Goal: Task Accomplishment & Management: Use online tool/utility

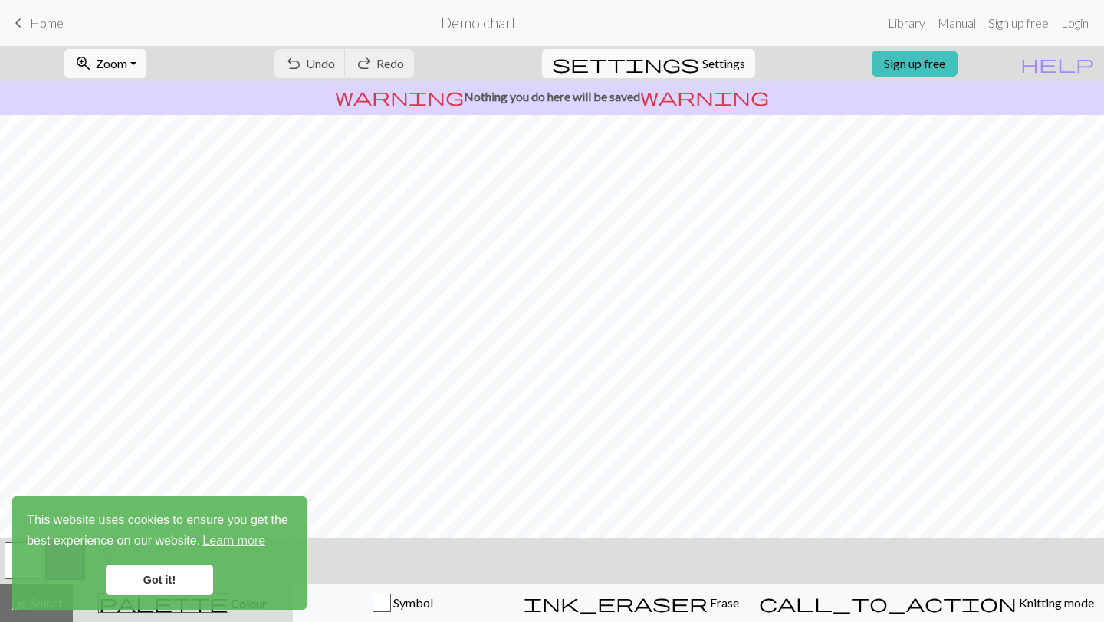
click at [46, 27] on span "Home" at bounding box center [47, 22] width 34 height 15
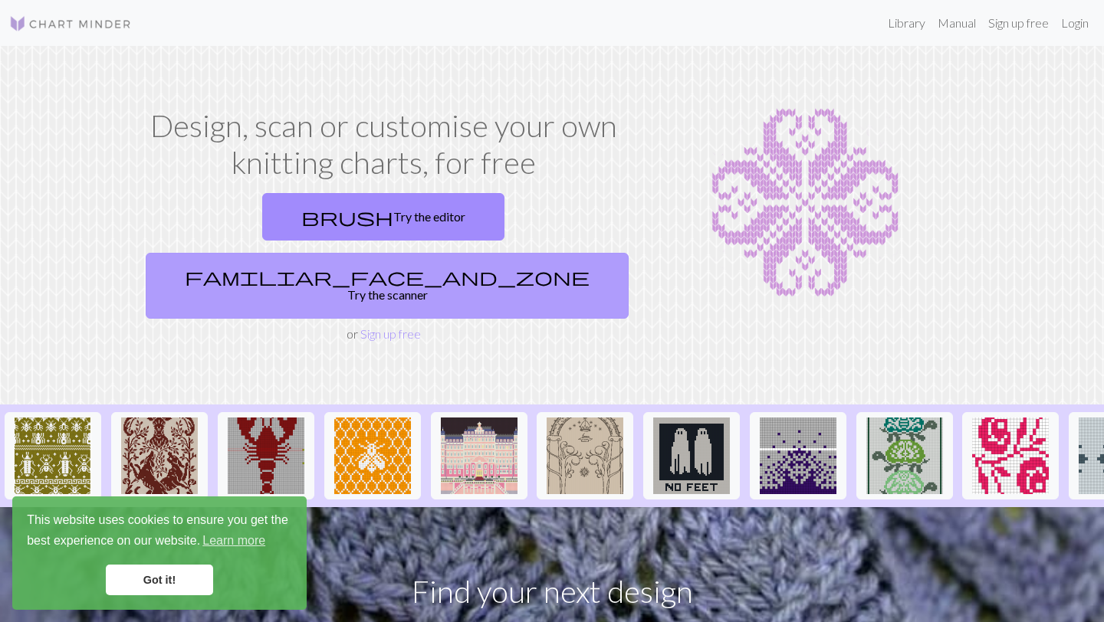
click at [551, 253] on link "familiar_face_and_zone Try the scanner" at bounding box center [387, 286] width 483 height 66
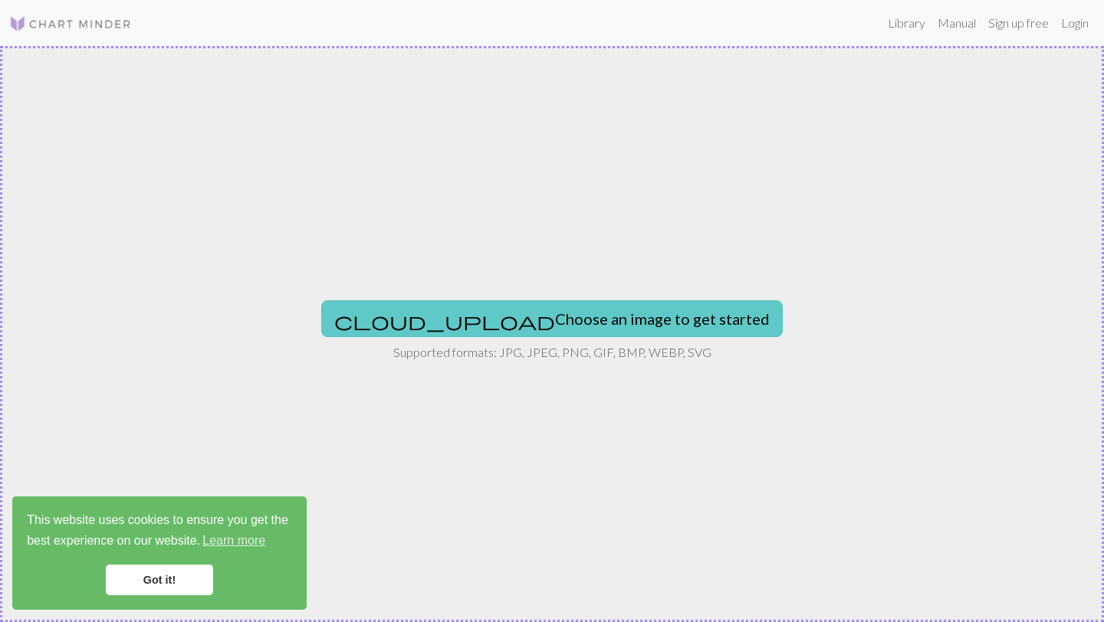
click at [582, 314] on button "cloud_upload Choose an image to get started" at bounding box center [551, 318] width 461 height 37
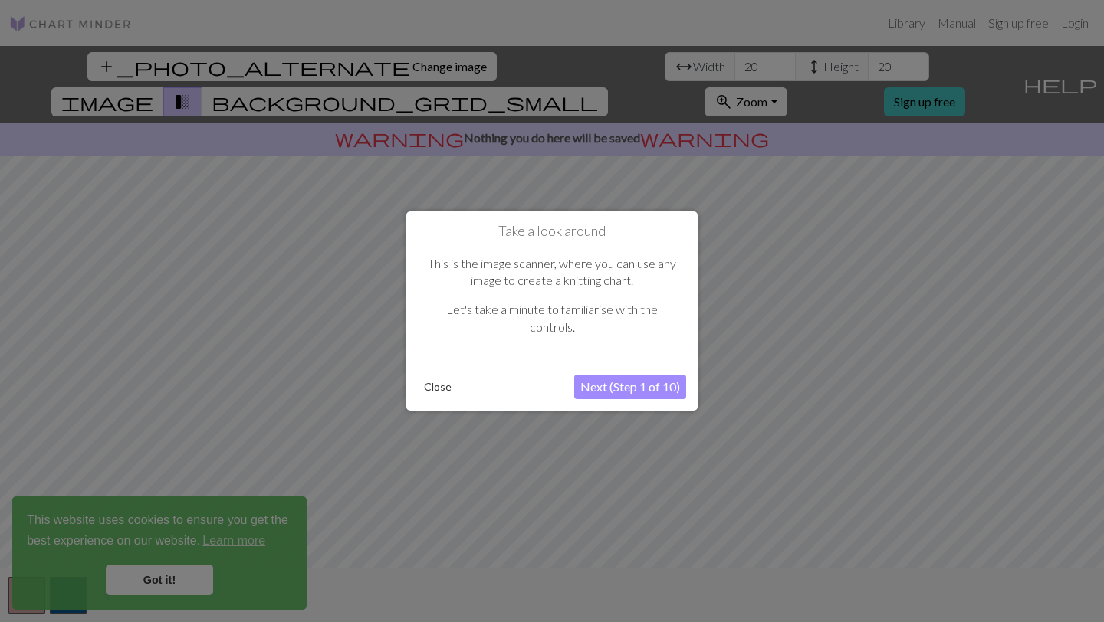
click at [609, 382] on button "Next (Step 1 of 10)" at bounding box center [630, 387] width 112 height 25
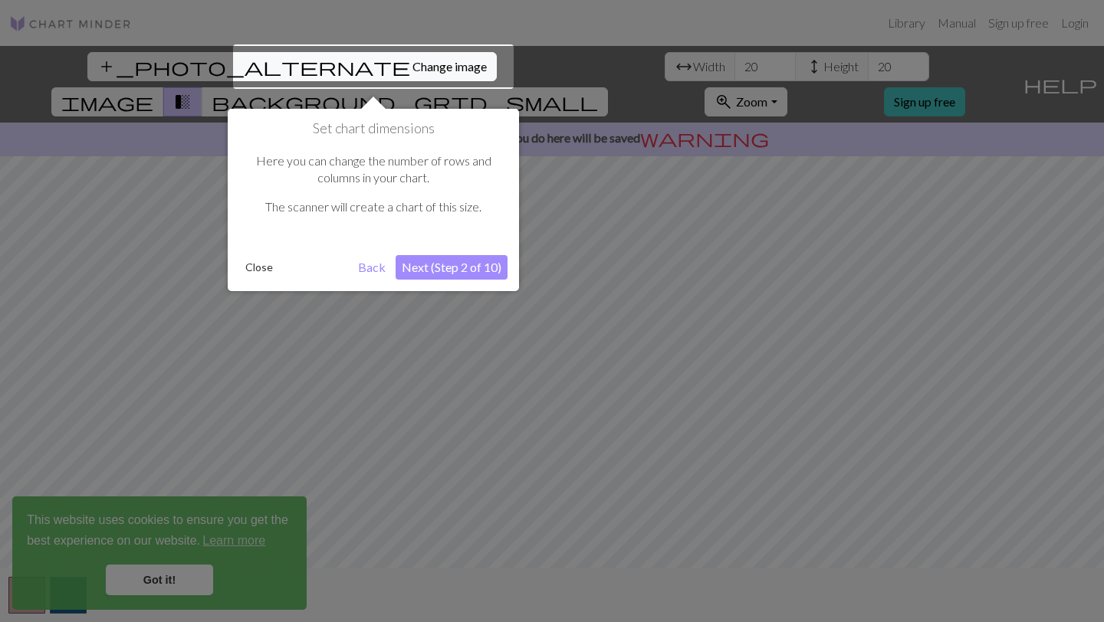
click at [446, 270] on button "Next (Step 2 of 10)" at bounding box center [451, 267] width 112 height 25
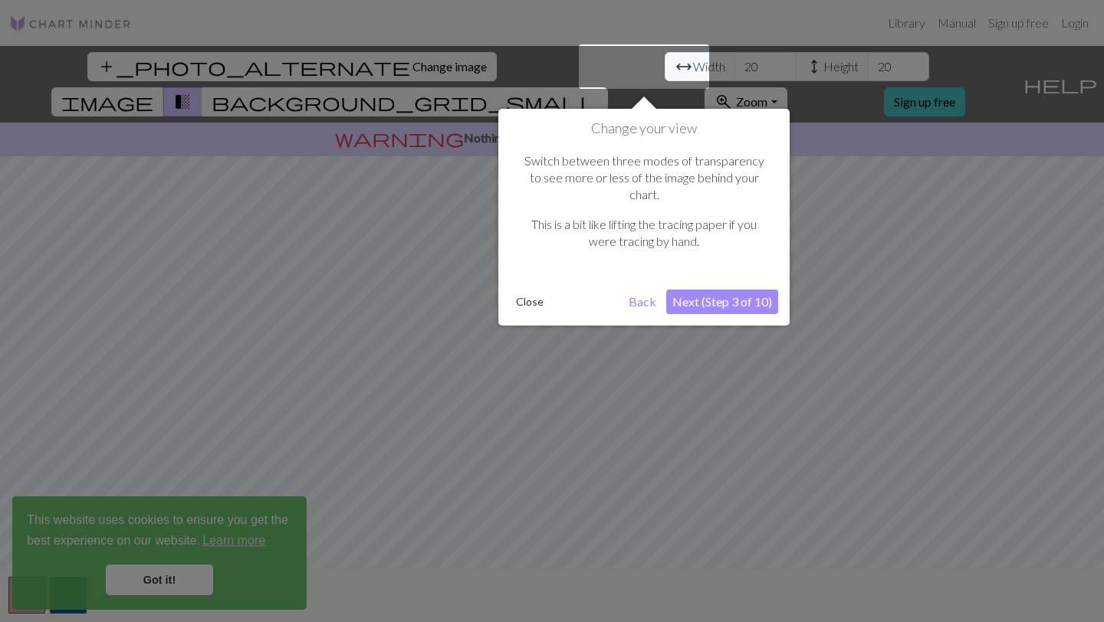
click at [750, 290] on button "Next (Step 3 of 10)" at bounding box center [722, 302] width 112 height 25
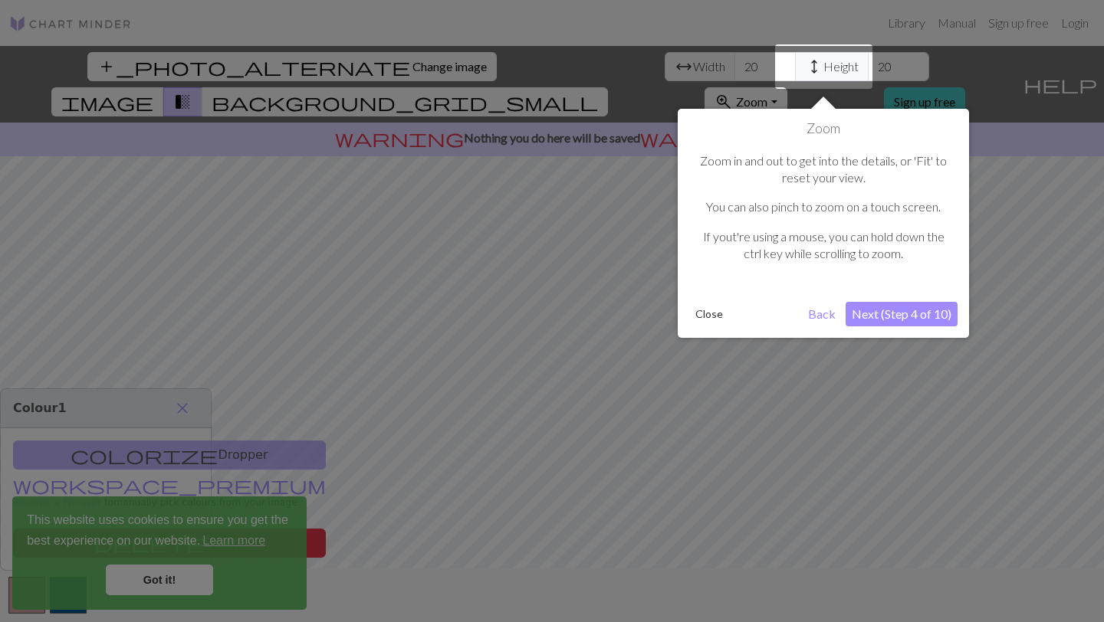
click at [894, 320] on button "Next (Step 4 of 10)" at bounding box center [901, 314] width 112 height 25
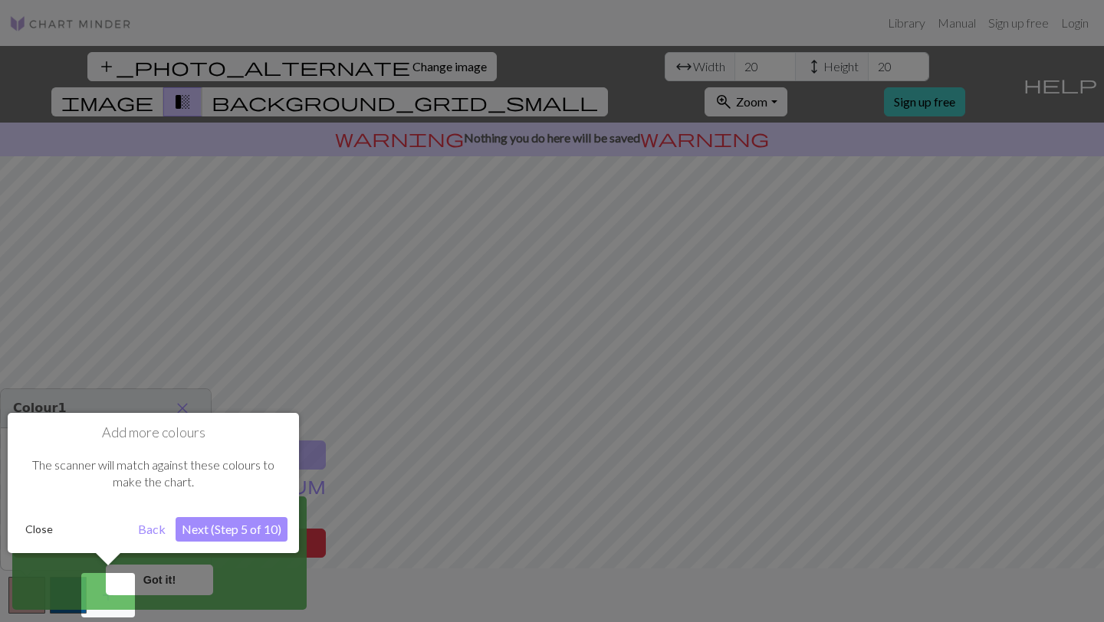
click at [235, 523] on button "Next (Step 5 of 10)" at bounding box center [232, 529] width 112 height 25
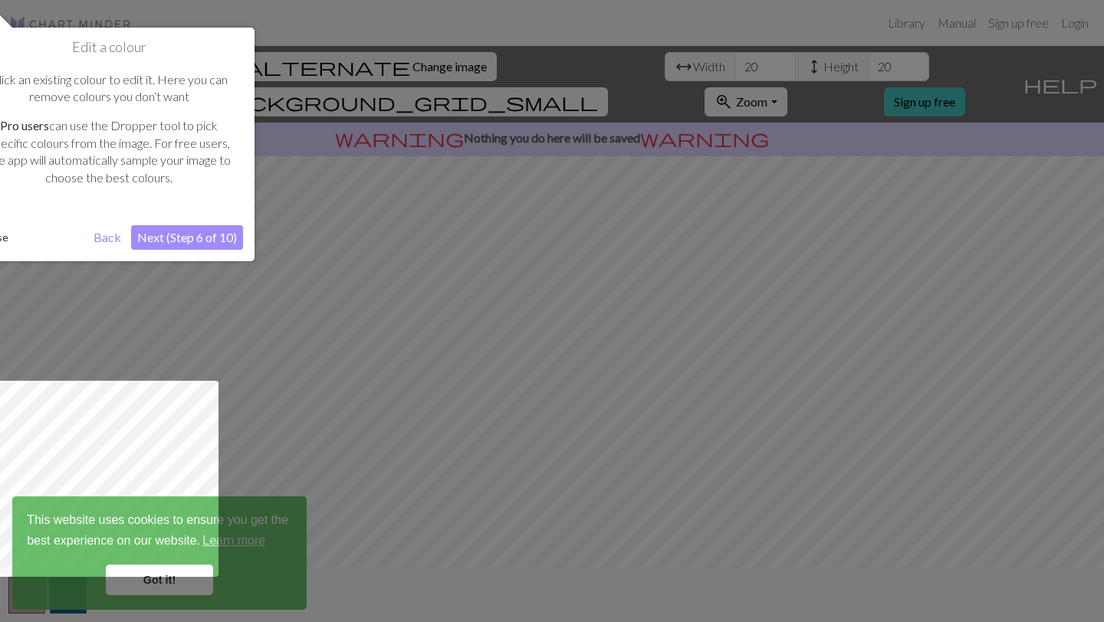
click at [205, 223] on div "Edit a colour Click an existing colour to edit it. Here you can remove colours …" at bounding box center [108, 145] width 291 height 234
click at [205, 235] on button "Next (Step 6 of 10)" at bounding box center [187, 237] width 112 height 25
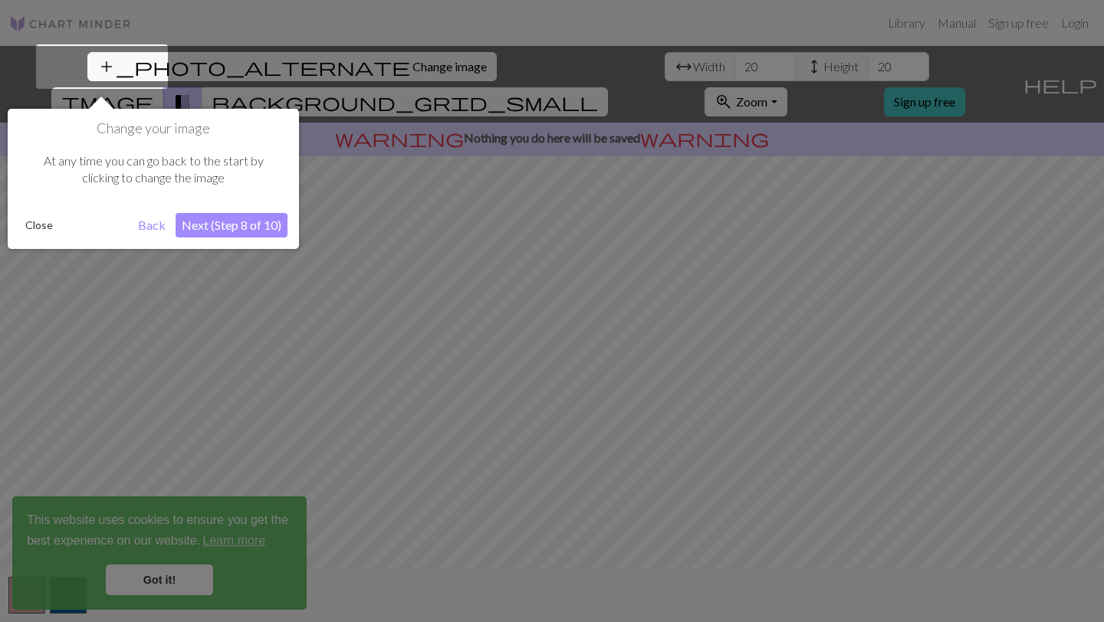
click at [224, 225] on button "Next (Step 8 of 10)" at bounding box center [232, 225] width 112 height 25
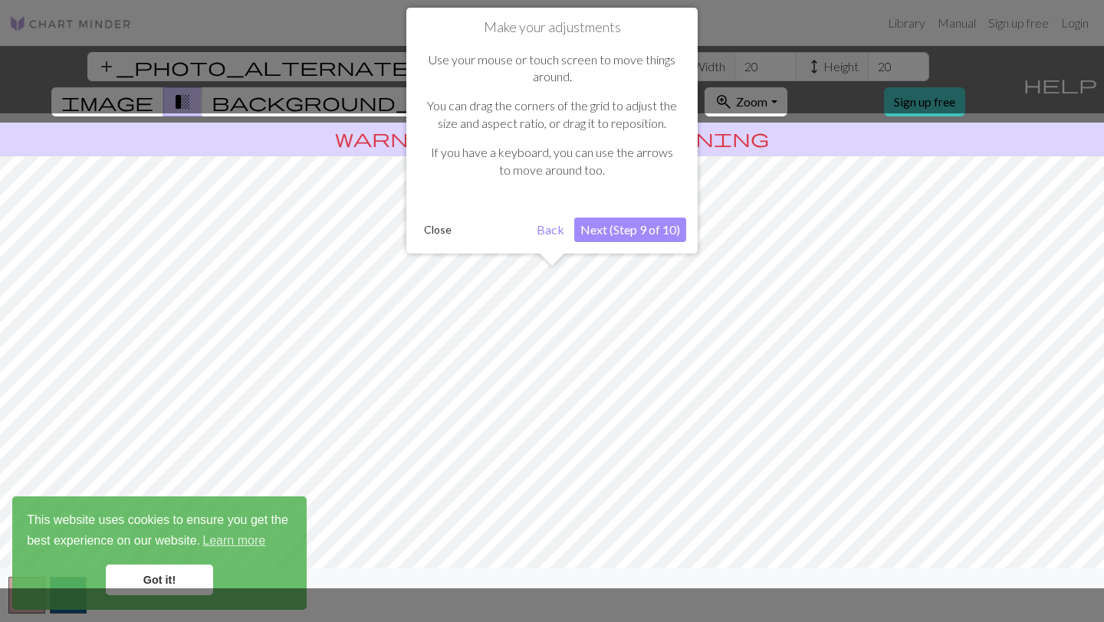
click at [615, 235] on button "Next (Step 9 of 10)" at bounding box center [630, 230] width 112 height 25
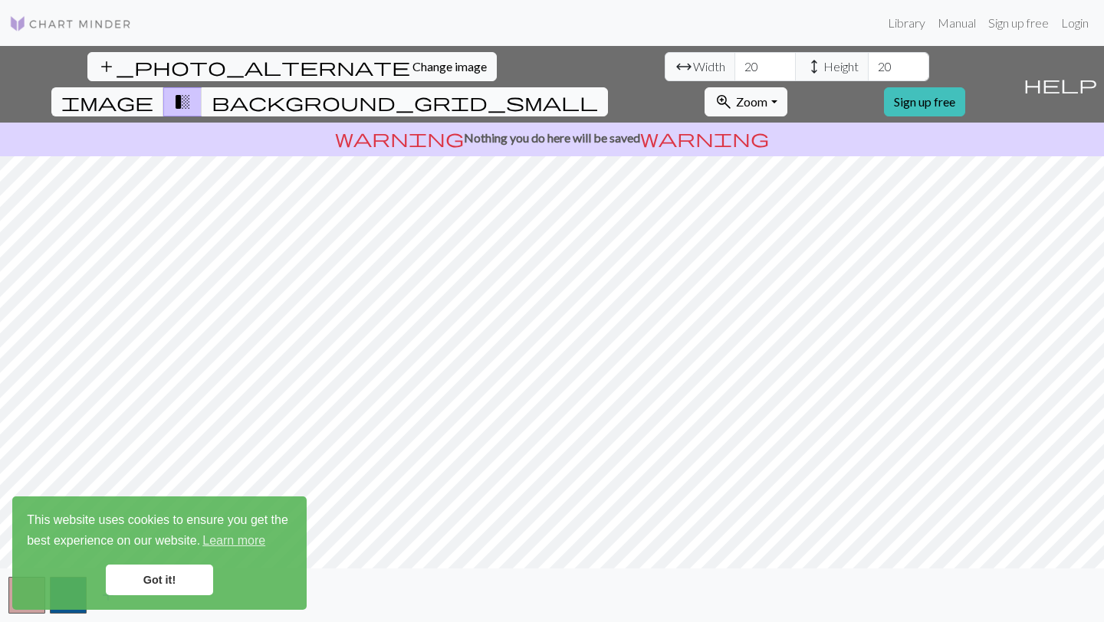
click at [598, 91] on span "background_grid_small" at bounding box center [405, 101] width 386 height 21
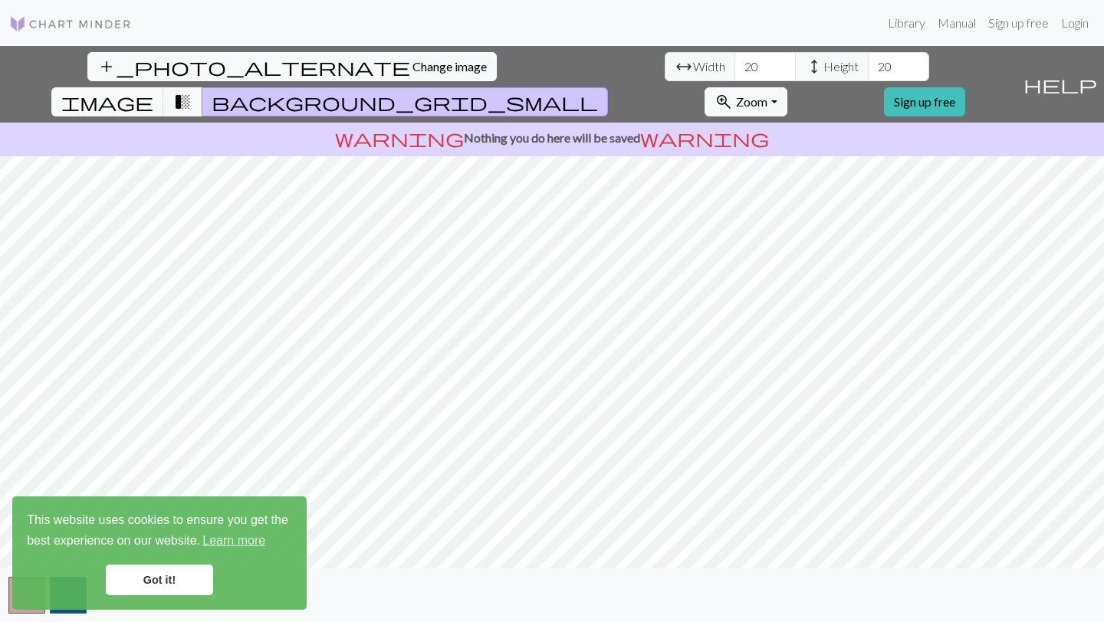
click at [598, 91] on span "background_grid_small" at bounding box center [405, 101] width 386 height 21
click at [965, 87] on link "Sign up free" at bounding box center [924, 101] width 81 height 29
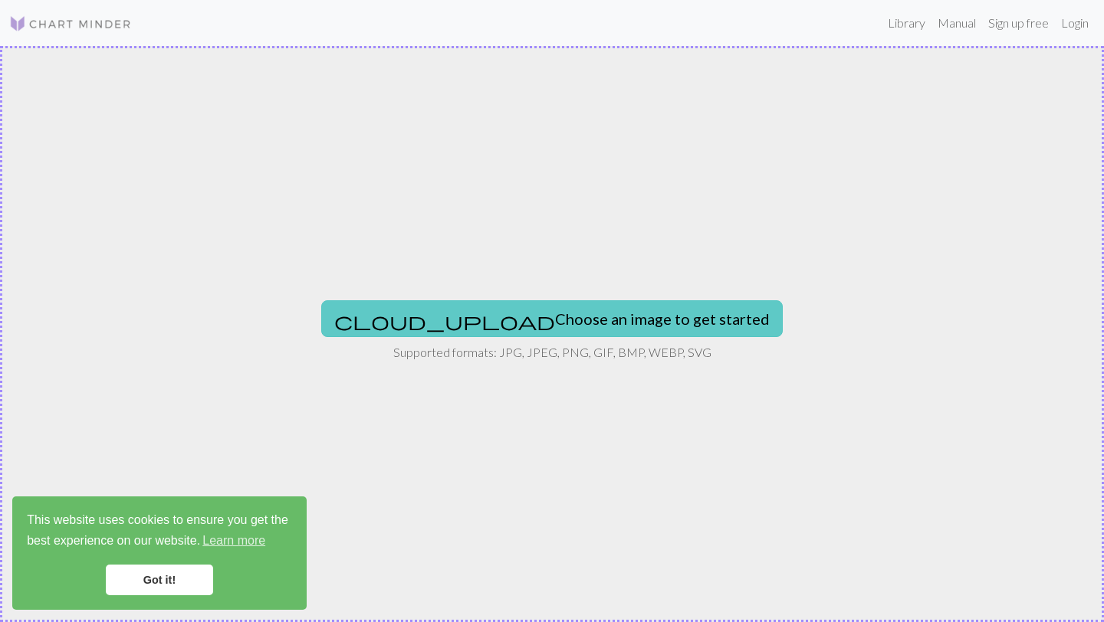
click at [607, 312] on button "cloud_upload Choose an image to get started" at bounding box center [551, 318] width 461 height 37
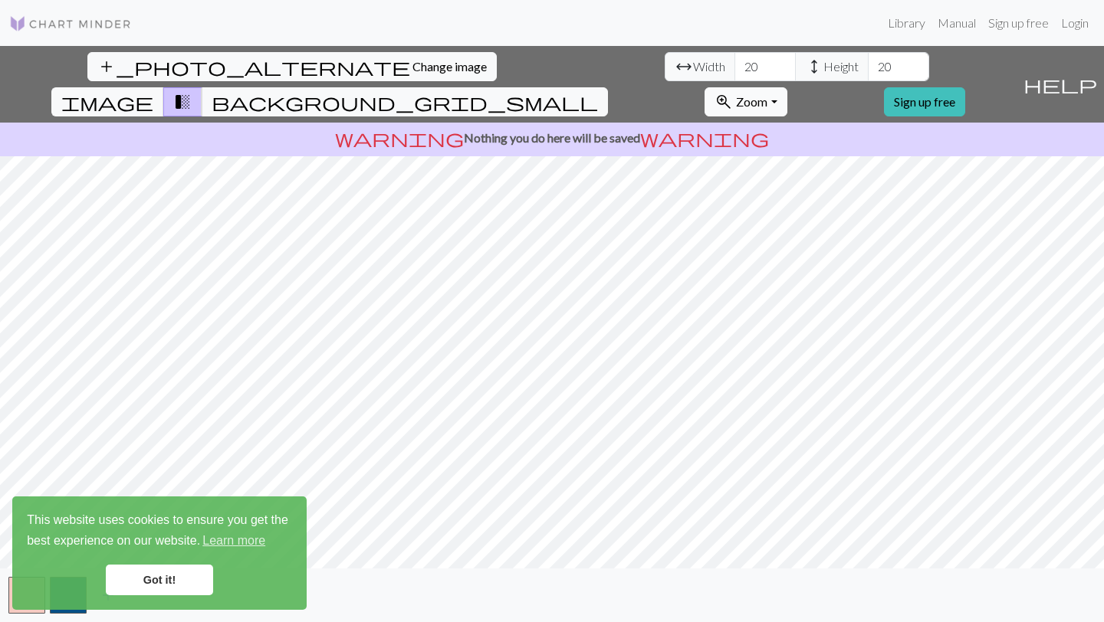
click at [767, 94] on span "Zoom" at bounding box center [751, 101] width 31 height 15
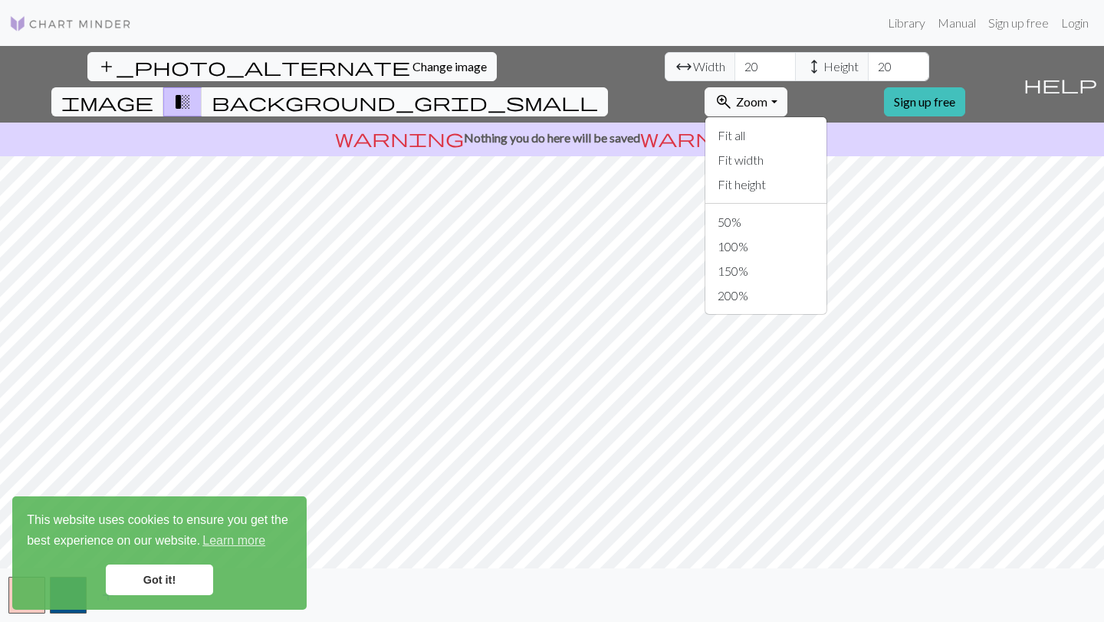
click at [598, 91] on span "background_grid_small" at bounding box center [405, 101] width 386 height 21
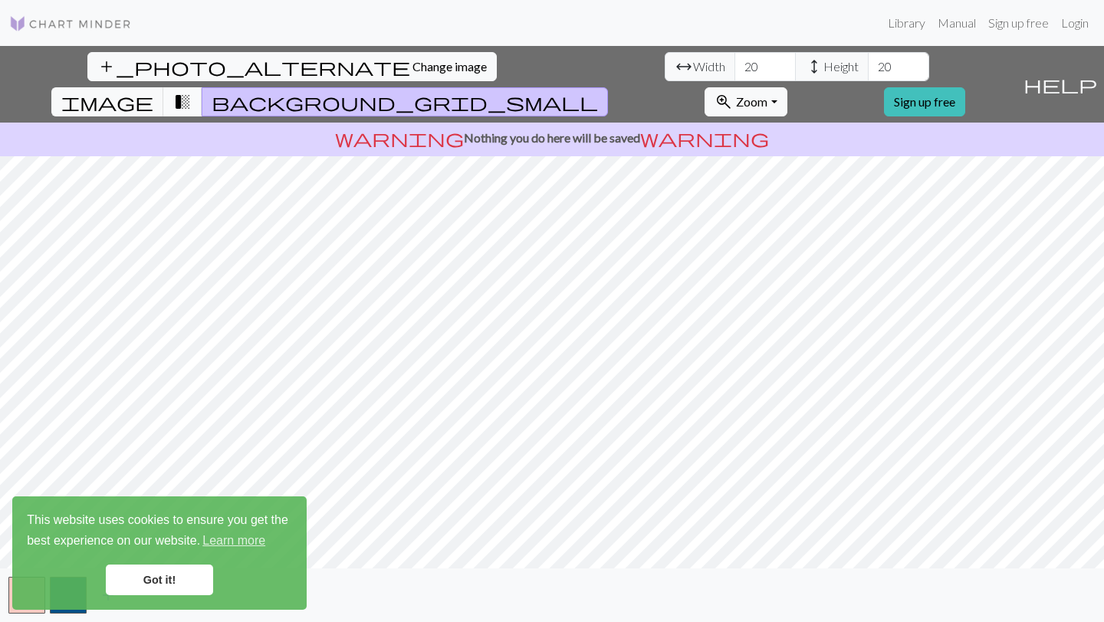
click at [192, 91] on span "transition_fade" at bounding box center [182, 101] width 18 height 21
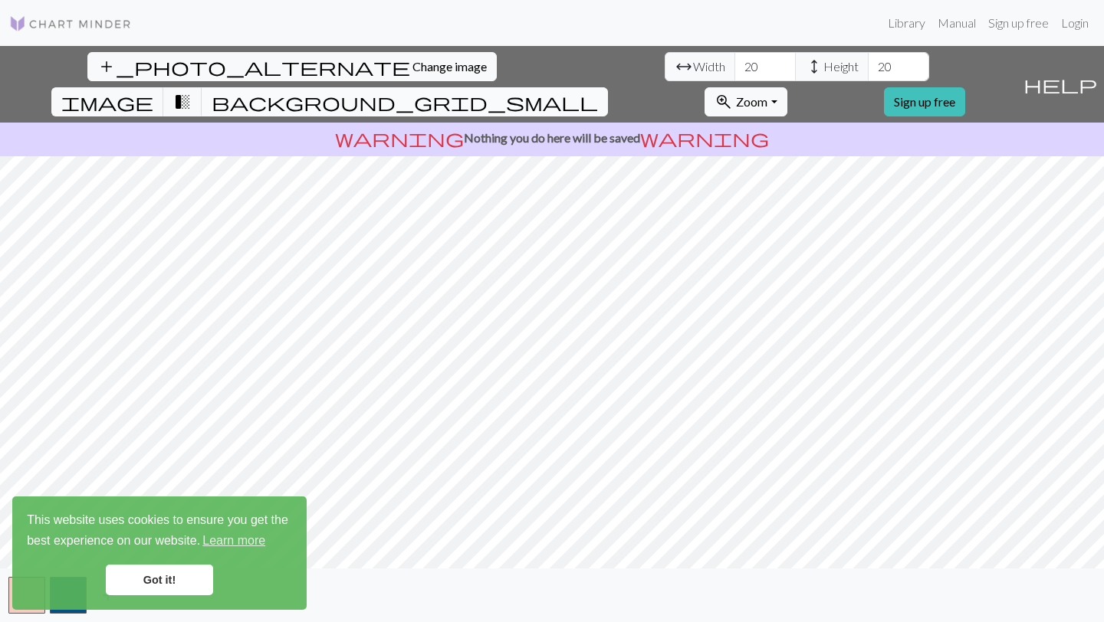
click at [598, 91] on span "background_grid_small" at bounding box center [405, 101] width 386 height 21
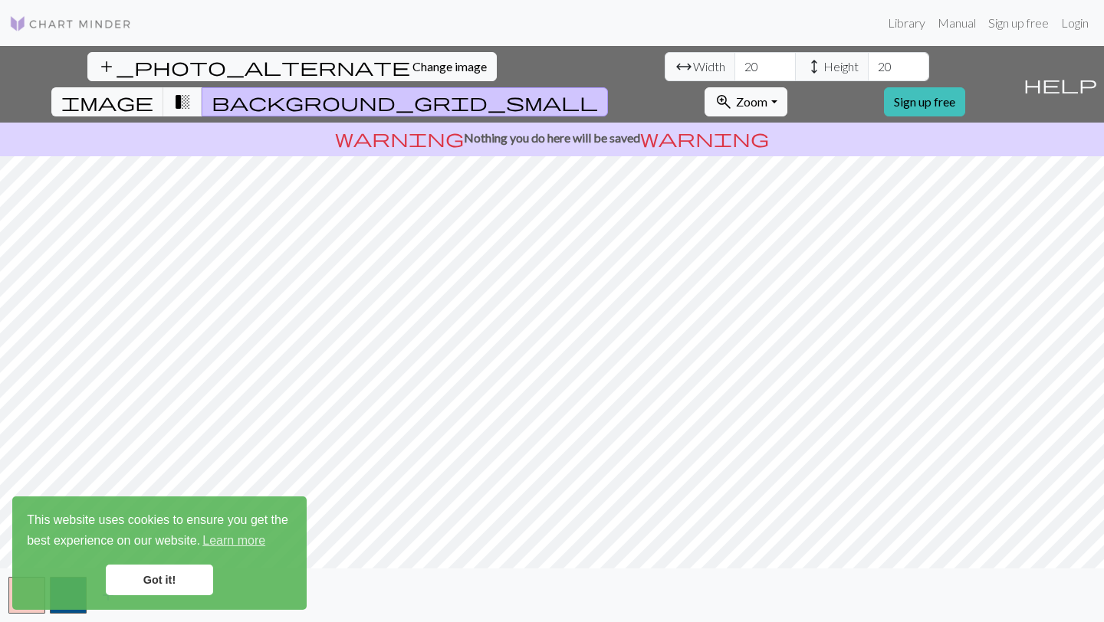
click at [598, 91] on span "background_grid_small" at bounding box center [405, 101] width 386 height 21
click at [192, 91] on span "transition_fade" at bounding box center [182, 101] width 18 height 21
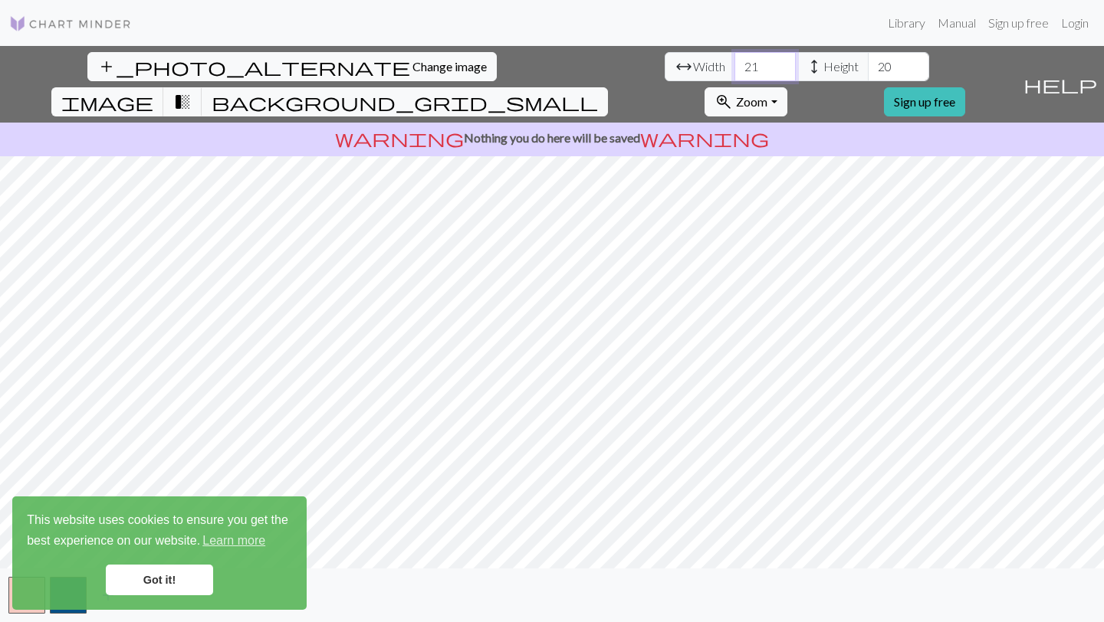
click at [734, 61] on input "21" at bounding box center [764, 66] width 61 height 29
click at [734, 61] on input "22" at bounding box center [764, 66] width 61 height 29
click at [734, 61] on input "23" at bounding box center [764, 66] width 61 height 29
click at [734, 61] on input "24" at bounding box center [764, 66] width 61 height 29
click at [734, 61] on input "25" at bounding box center [764, 66] width 61 height 29
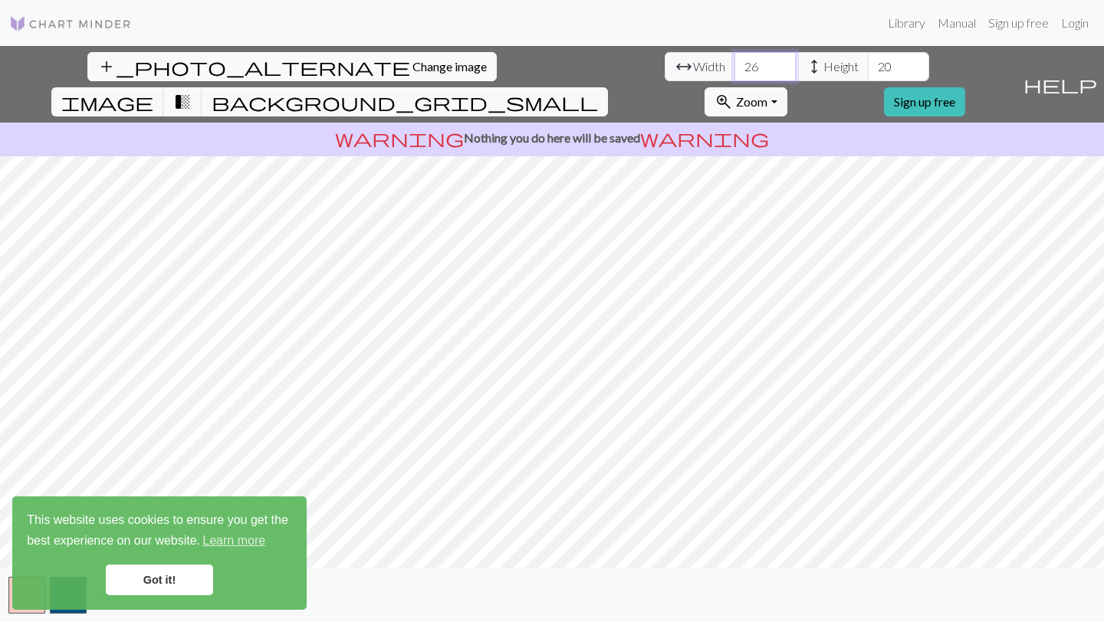
click at [734, 61] on input "26" at bounding box center [764, 66] width 61 height 29
type input "27"
click at [734, 61] on input "27" at bounding box center [764, 66] width 61 height 29
click at [868, 60] on input "20" at bounding box center [898, 66] width 61 height 29
click at [868, 60] on input "21" at bounding box center [898, 66] width 61 height 29
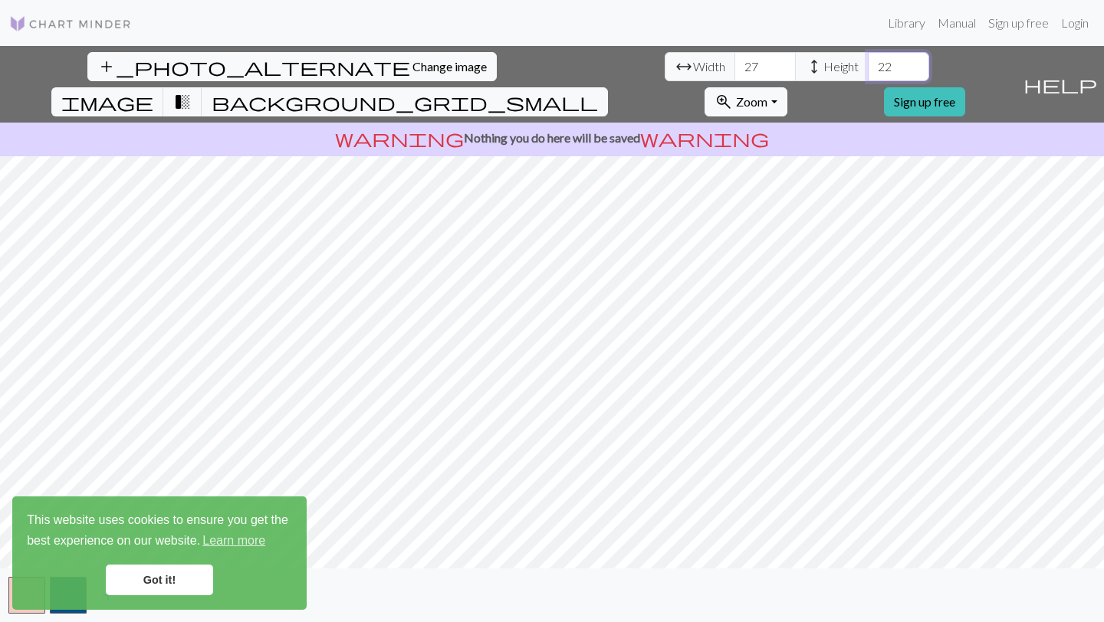
click at [868, 60] on input "22" at bounding box center [898, 66] width 61 height 29
click at [868, 60] on input "23" at bounding box center [898, 66] width 61 height 29
click at [868, 60] on input "24" at bounding box center [898, 66] width 61 height 29
click at [868, 60] on input "25" at bounding box center [898, 66] width 61 height 29
click at [868, 60] on input "26" at bounding box center [898, 66] width 61 height 29
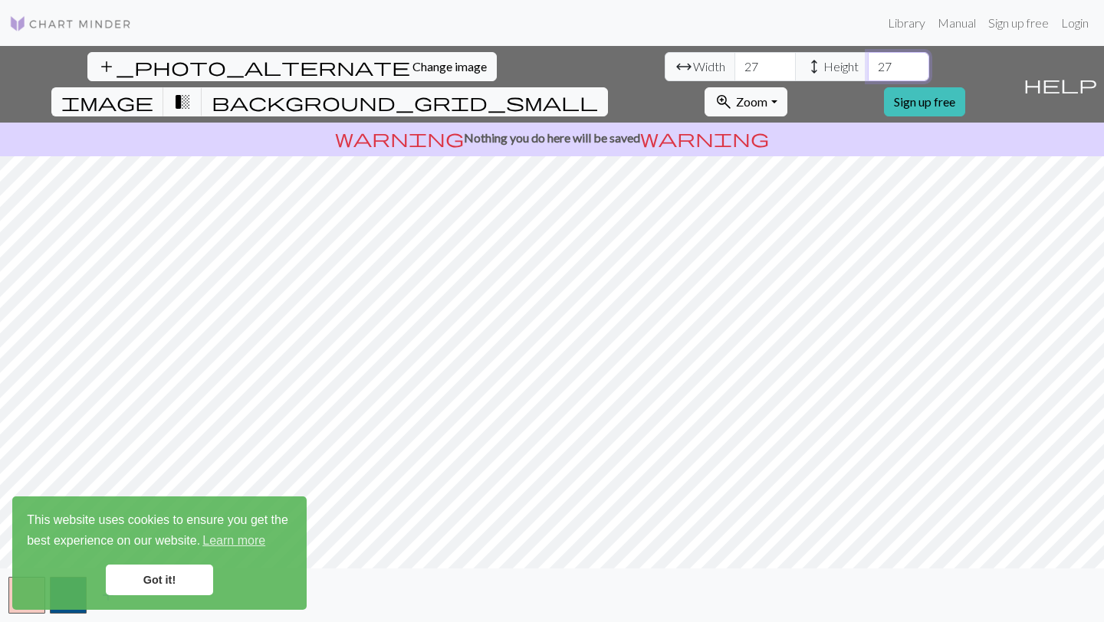
type input "27"
click at [868, 60] on input "27" at bounding box center [898, 66] width 61 height 29
click at [734, 61] on input "27" at bounding box center [764, 66] width 61 height 29
type input "2"
type input "30"
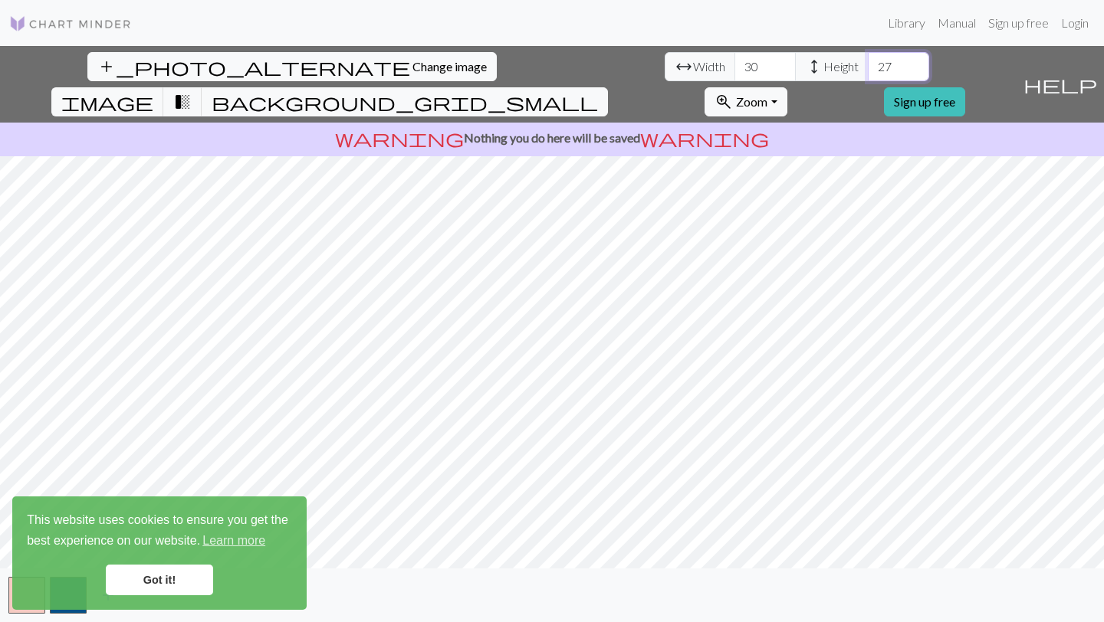
click at [868, 57] on input "27" at bounding box center [898, 66] width 61 height 29
click at [868, 68] on input "27" at bounding box center [898, 66] width 61 height 29
type input "7"
click at [868, 79] on input "7" at bounding box center [898, 66] width 61 height 29
type input "30"
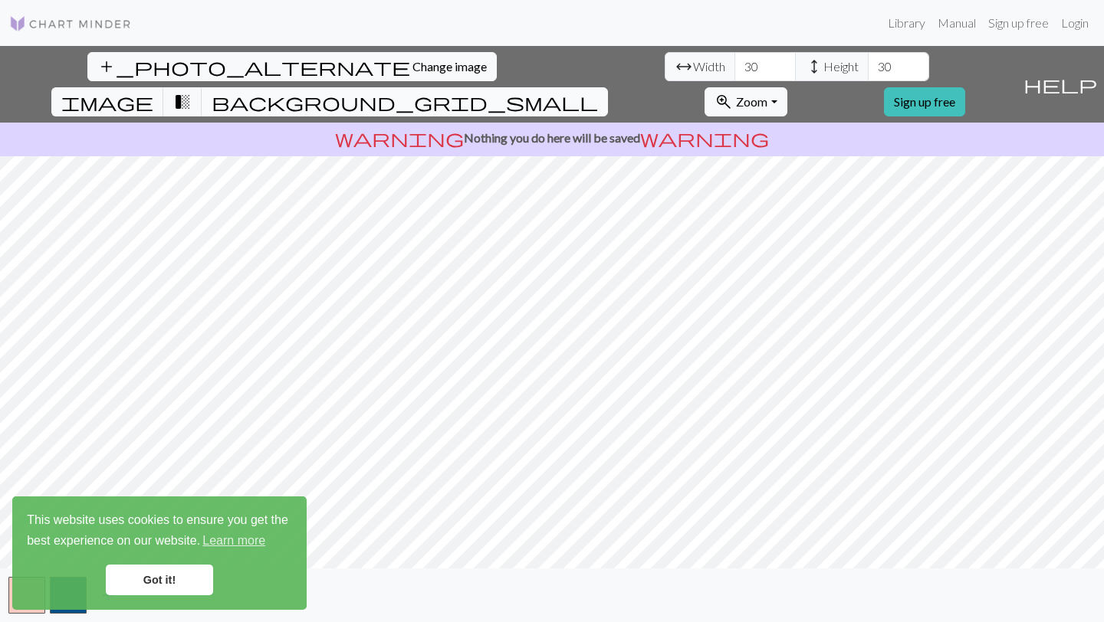
click at [598, 91] on span "background_grid_small" at bounding box center [405, 101] width 386 height 21
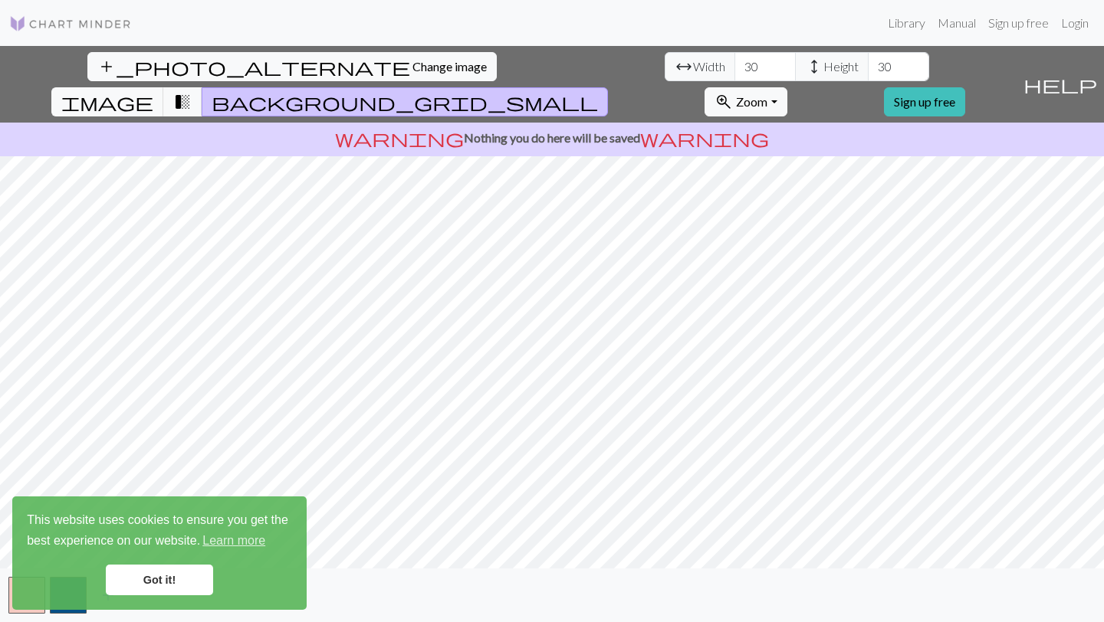
click at [598, 91] on span "background_grid_small" at bounding box center [405, 101] width 386 height 21
click at [192, 91] on span "transition_fade" at bounding box center [182, 101] width 18 height 21
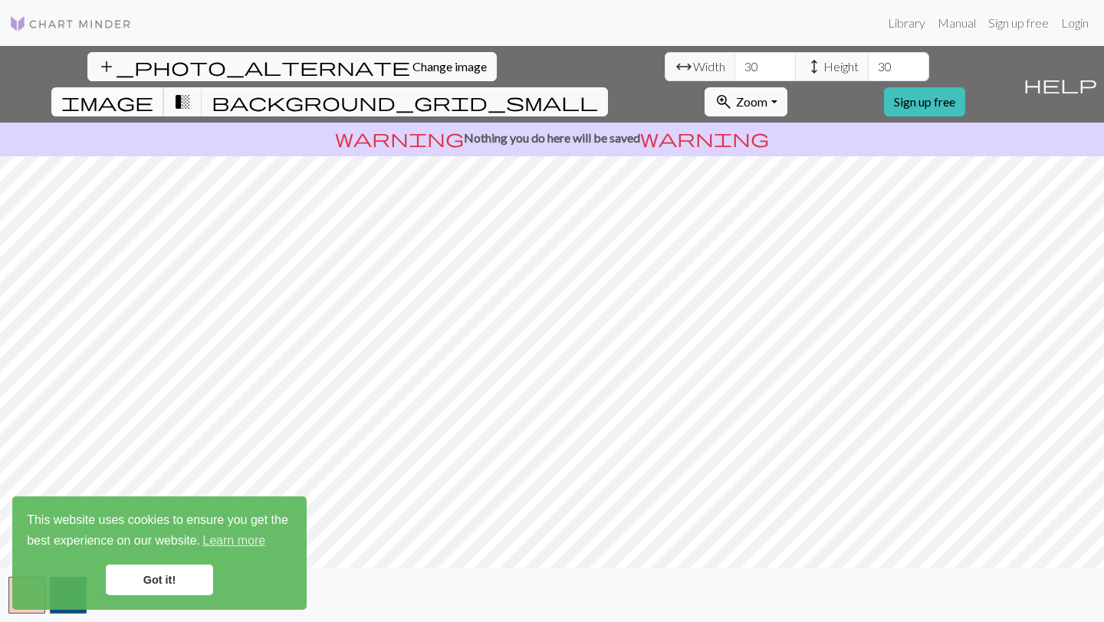
click at [153, 91] on span "image" at bounding box center [107, 101] width 92 height 21
click at [192, 91] on span "transition_fade" at bounding box center [182, 101] width 18 height 21
click at [149, 596] on div "This website uses cookies to ensure you get the best experience on our website.…" at bounding box center [159, 553] width 294 height 113
click at [154, 578] on link "Got it!" at bounding box center [159, 580] width 107 height 31
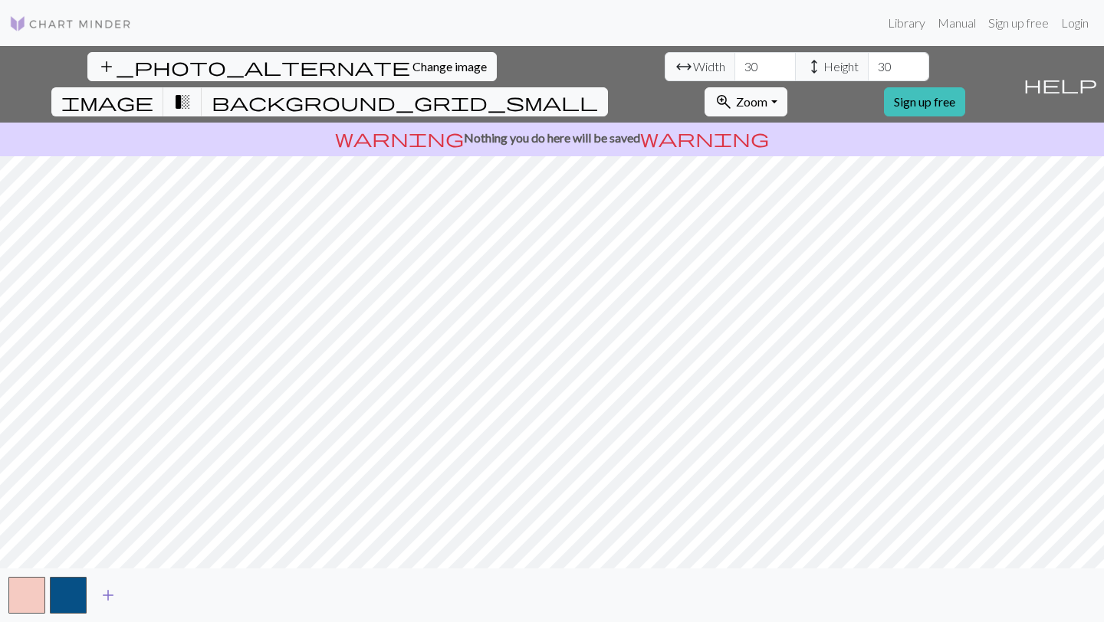
click at [109, 599] on span "add" at bounding box center [108, 595] width 18 height 21
click at [150, 601] on span "add" at bounding box center [149, 595] width 18 height 21
click at [201, 592] on button "add" at bounding box center [191, 595] width 38 height 29
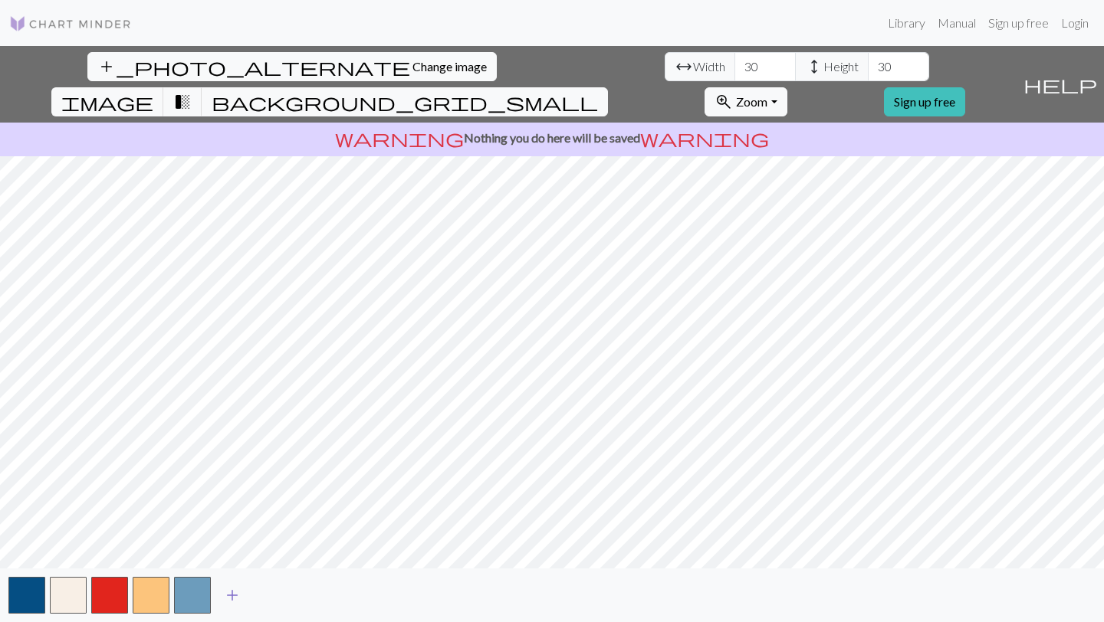
click at [236, 599] on span "add" at bounding box center [232, 595] width 18 height 21
click at [273, 598] on span "add" at bounding box center [273, 595] width 18 height 21
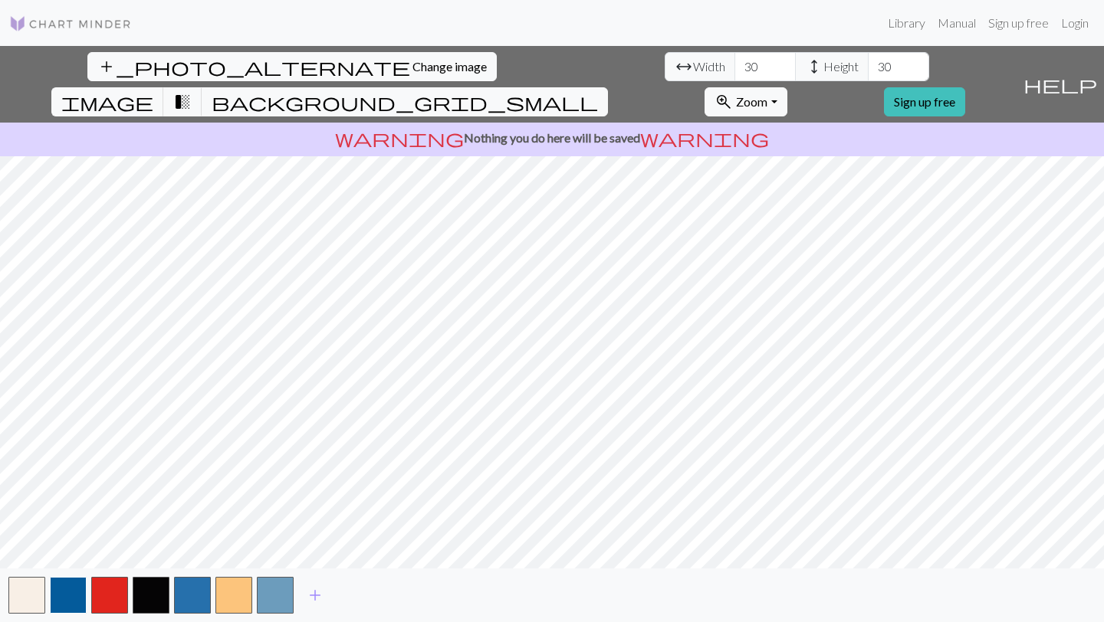
click at [67, 606] on button "button" at bounding box center [68, 595] width 37 height 37
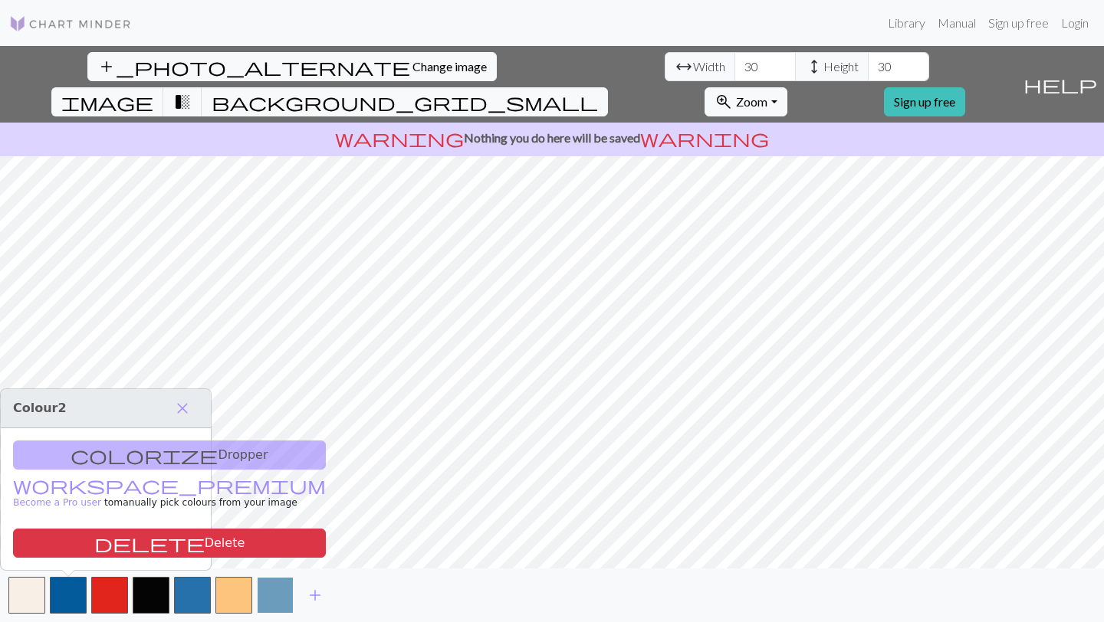
click at [269, 592] on button "button" at bounding box center [275, 595] width 37 height 37
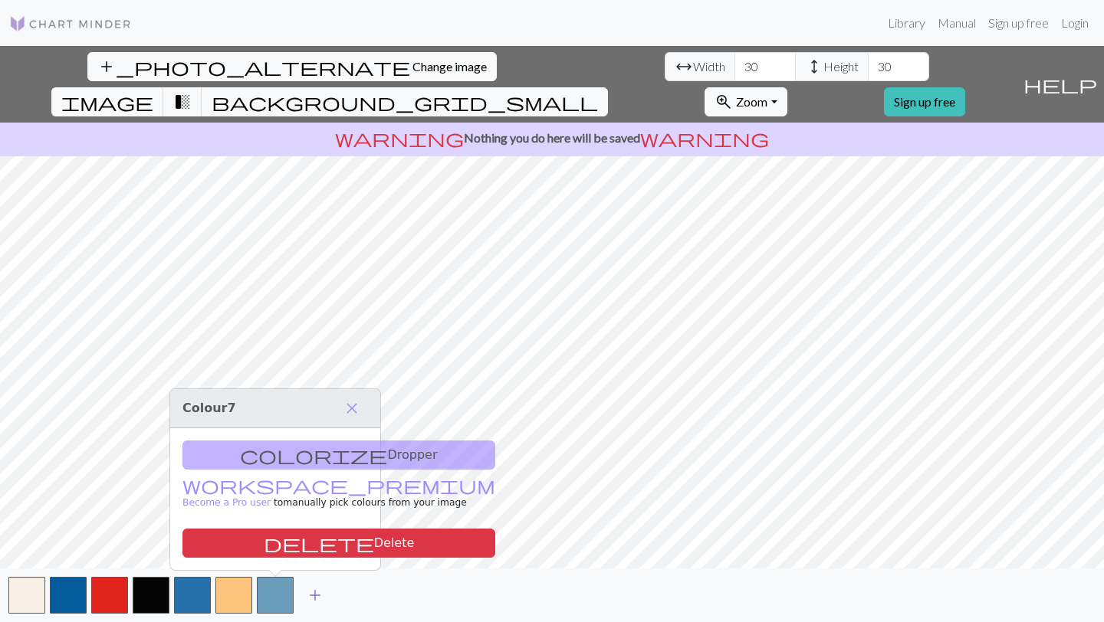
click at [306, 596] on span "add" at bounding box center [315, 595] width 18 height 21
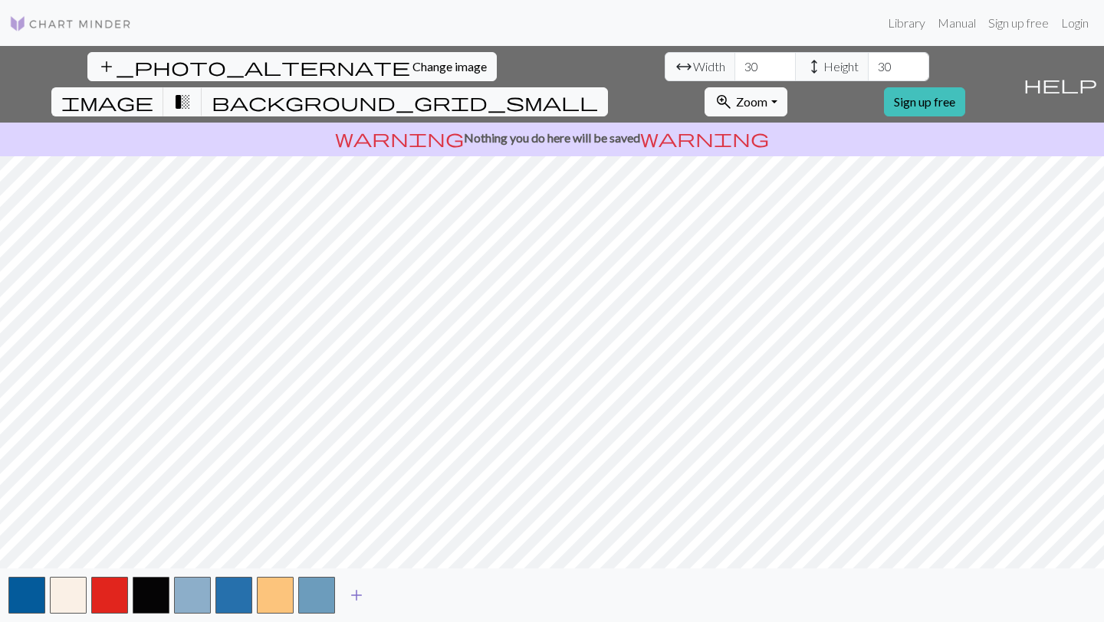
click at [349, 600] on span "add" at bounding box center [356, 595] width 18 height 21
click at [399, 599] on span "add" at bounding box center [398, 595] width 18 height 21
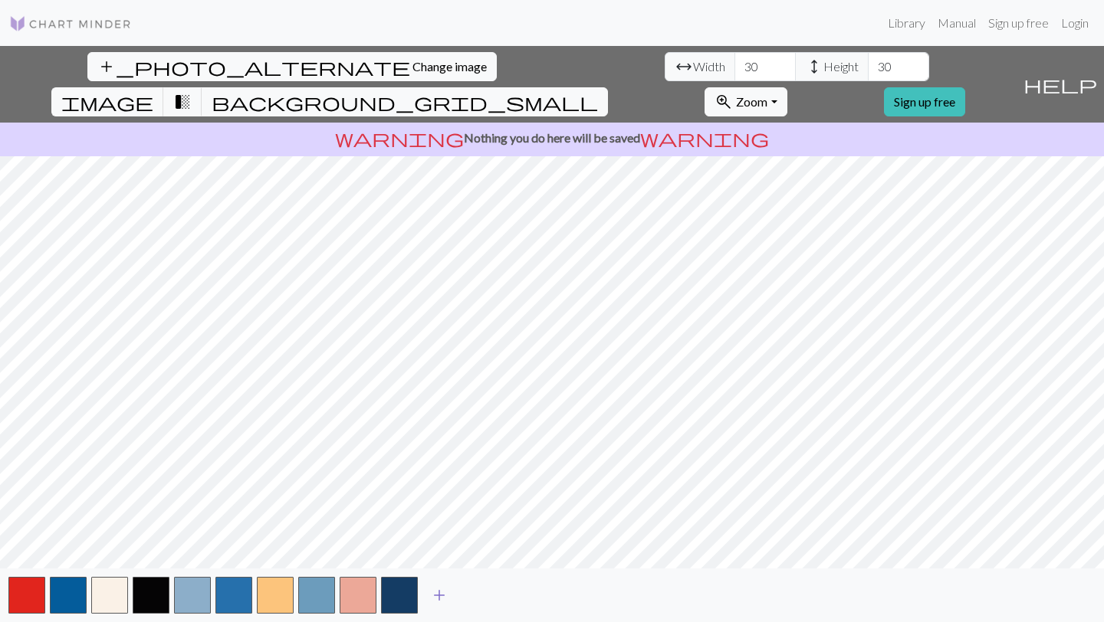
click at [399, 599] on button "button" at bounding box center [399, 595] width 37 height 37
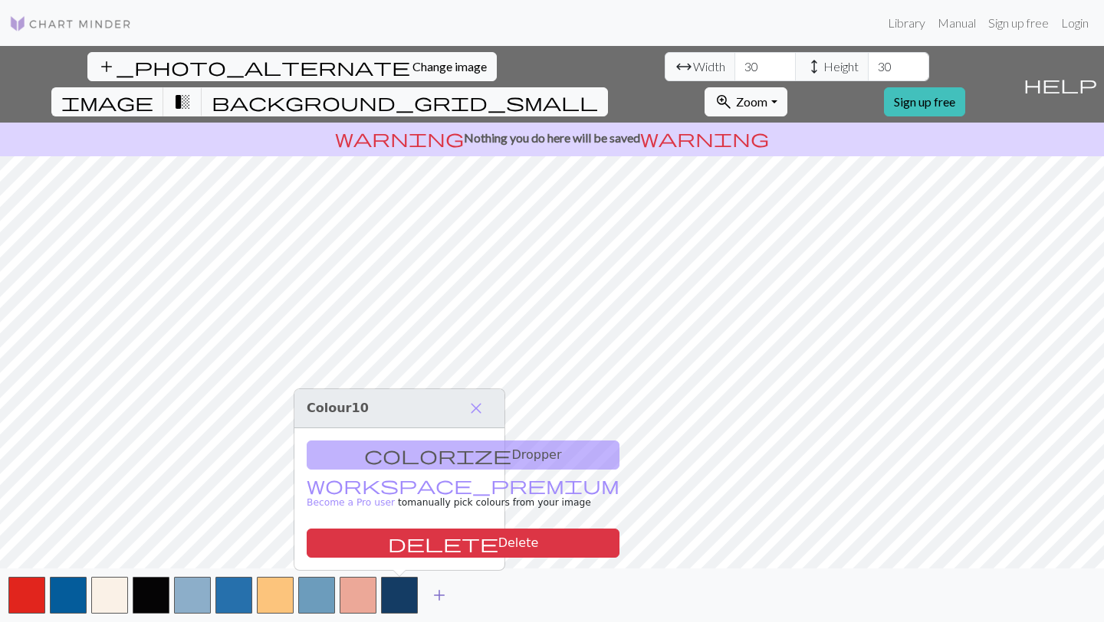
click at [441, 596] on span "add" at bounding box center [439, 595] width 18 height 21
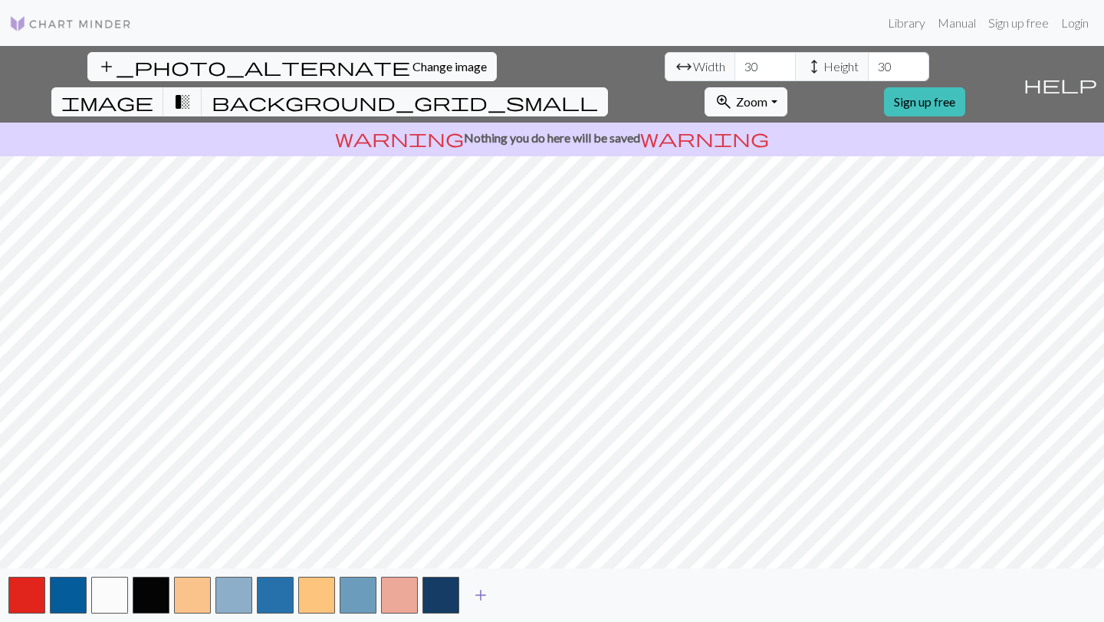
click at [482, 600] on span "add" at bounding box center [480, 595] width 18 height 21
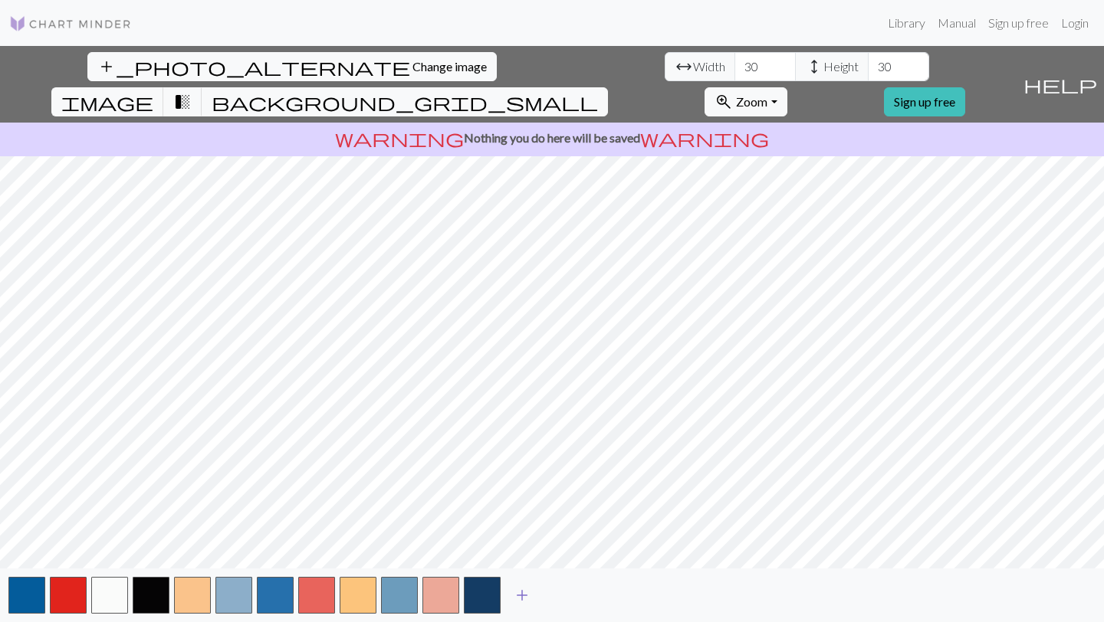
click at [527, 599] on span "add" at bounding box center [522, 595] width 18 height 21
click at [734, 67] on input "30" at bounding box center [764, 66] width 61 height 29
type input "3"
type input "40"
click at [868, 67] on input "30" at bounding box center [898, 66] width 61 height 29
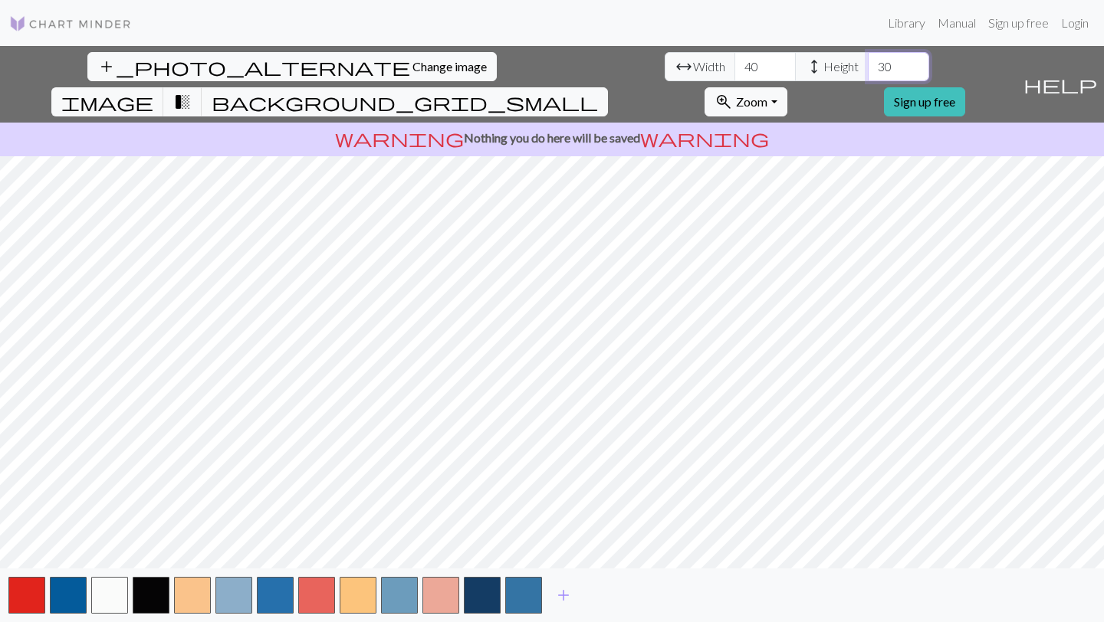
type input "3"
type input "40"
click at [279, 601] on button "button" at bounding box center [275, 595] width 37 height 37
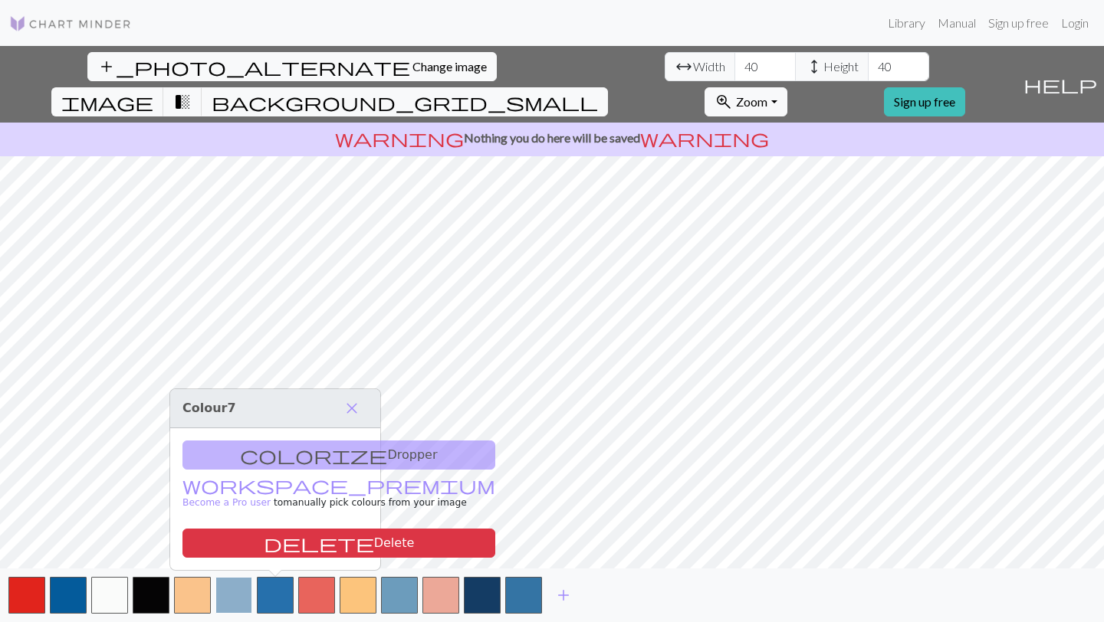
click at [227, 601] on button "button" at bounding box center [233, 595] width 37 height 37
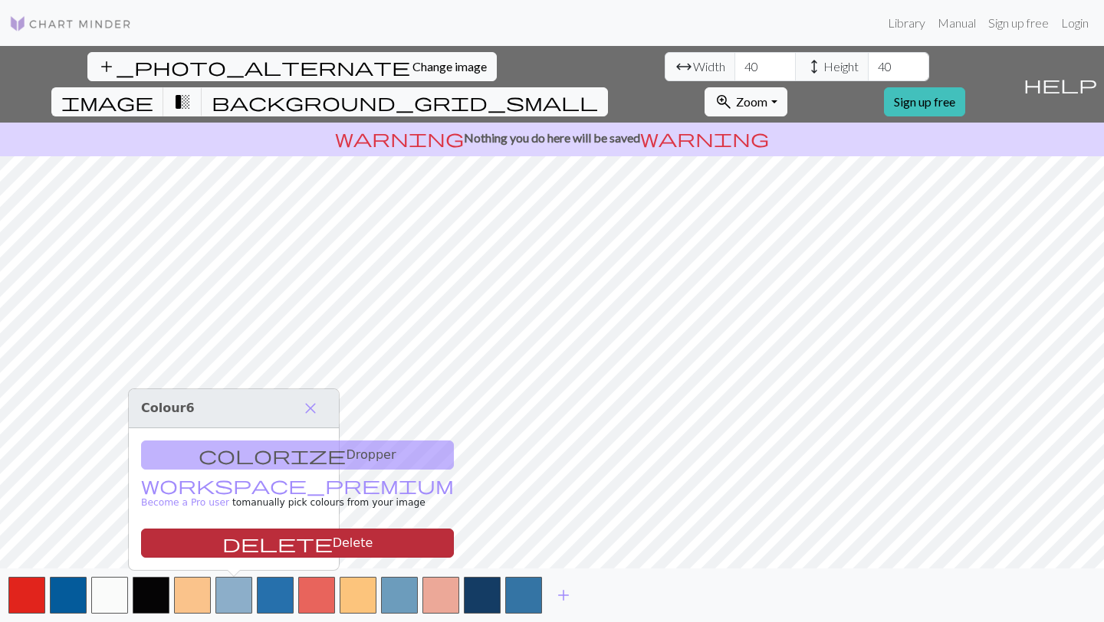
click at [241, 539] on button "delete Delete" at bounding box center [297, 543] width 313 height 29
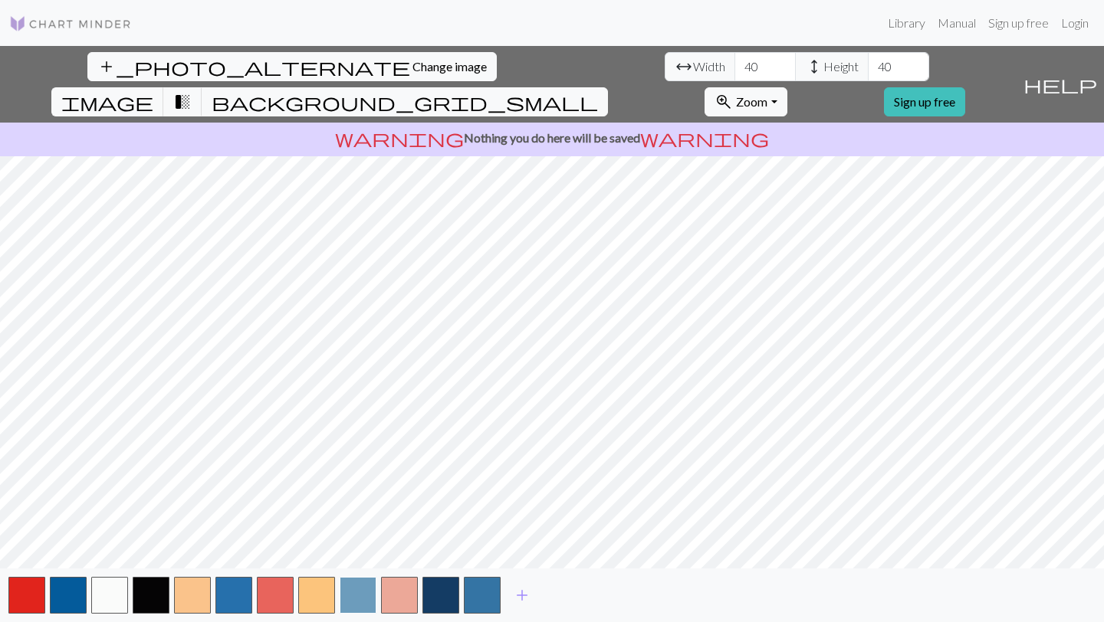
click at [361, 596] on button "button" at bounding box center [358, 595] width 37 height 37
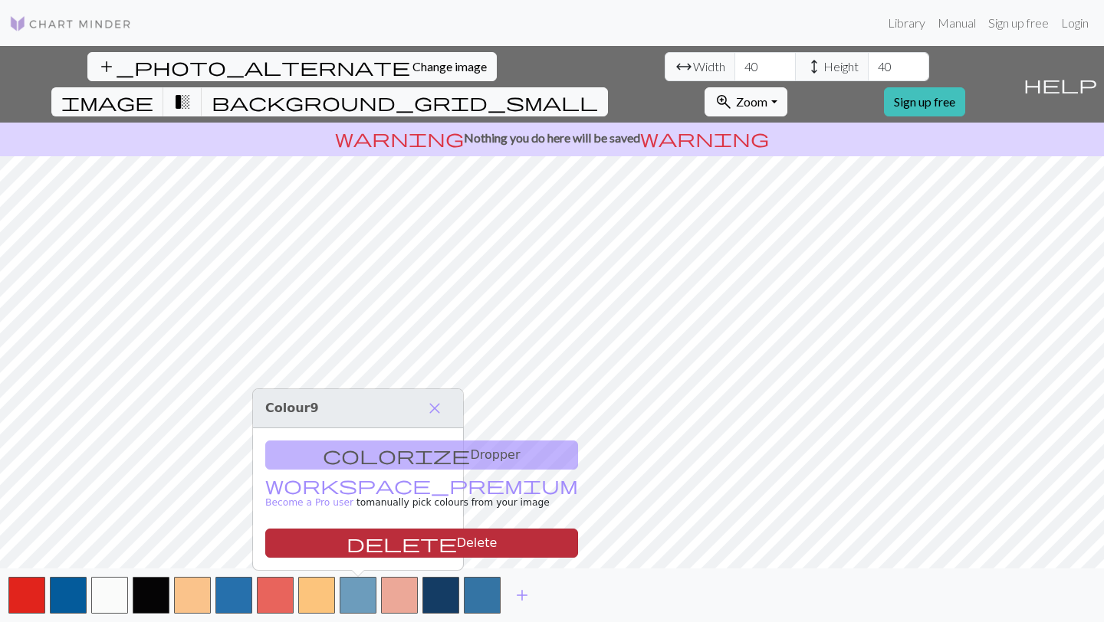
click at [358, 536] on button "delete Delete" at bounding box center [421, 543] width 313 height 29
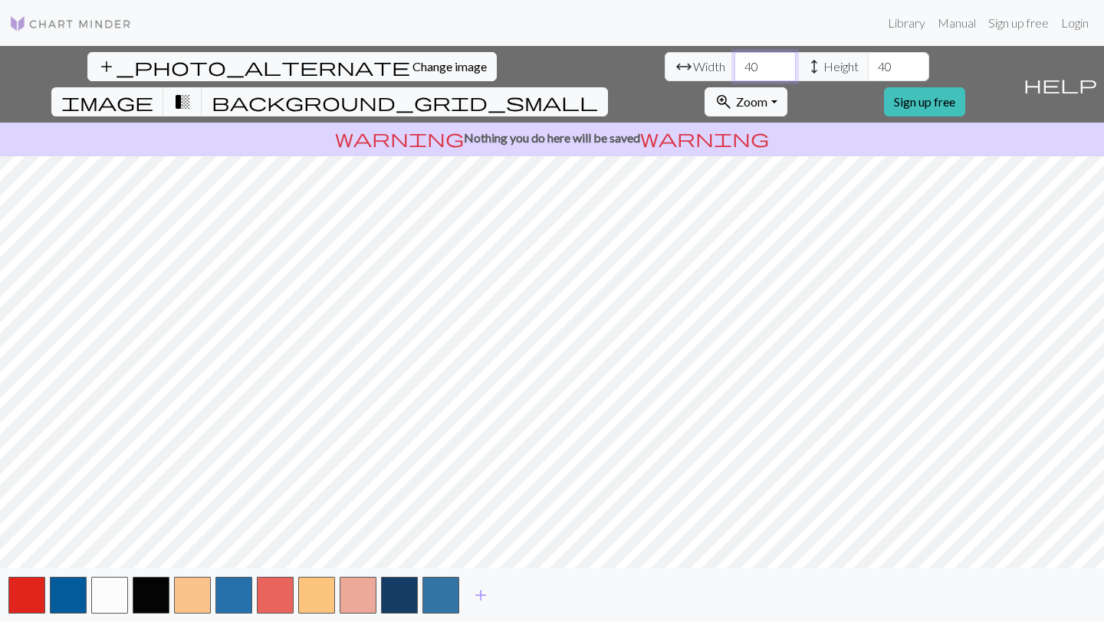
click at [734, 67] on input "40" at bounding box center [764, 66] width 61 height 29
type input "4"
type input "20"
click at [868, 67] on input "40" at bounding box center [898, 66] width 61 height 29
type input "4"
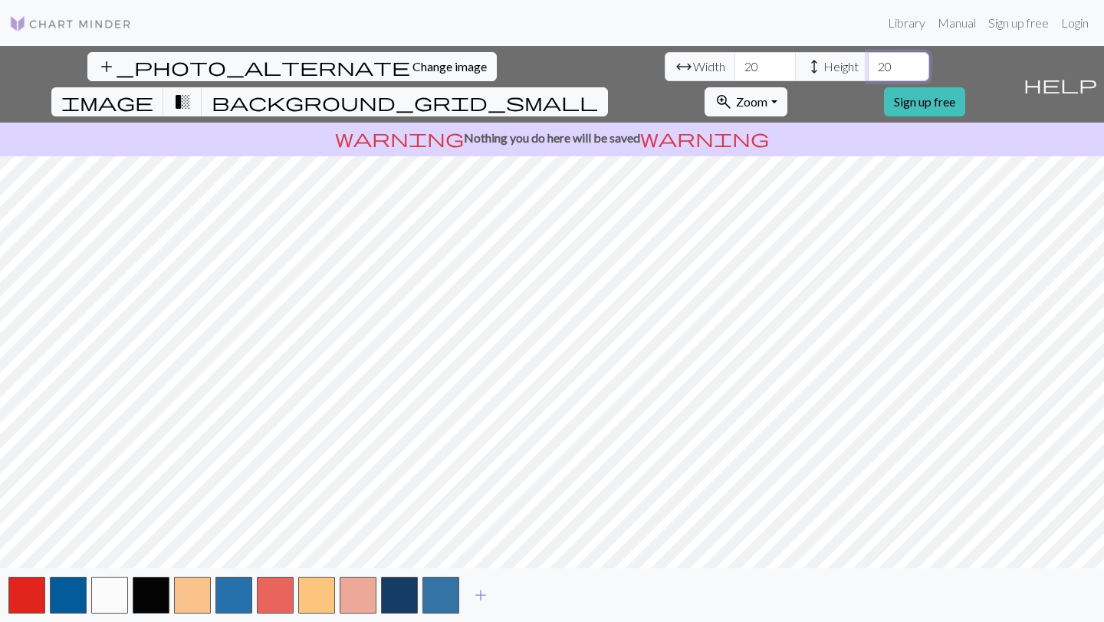
click at [868, 65] on input "20" at bounding box center [898, 66] width 61 height 29
type input "2"
click at [522, 129] on p "warning Nothing you do here will be saved warning" at bounding box center [551, 138] width 1091 height 18
click at [965, 87] on link "Sign up free" at bounding box center [924, 101] width 81 height 29
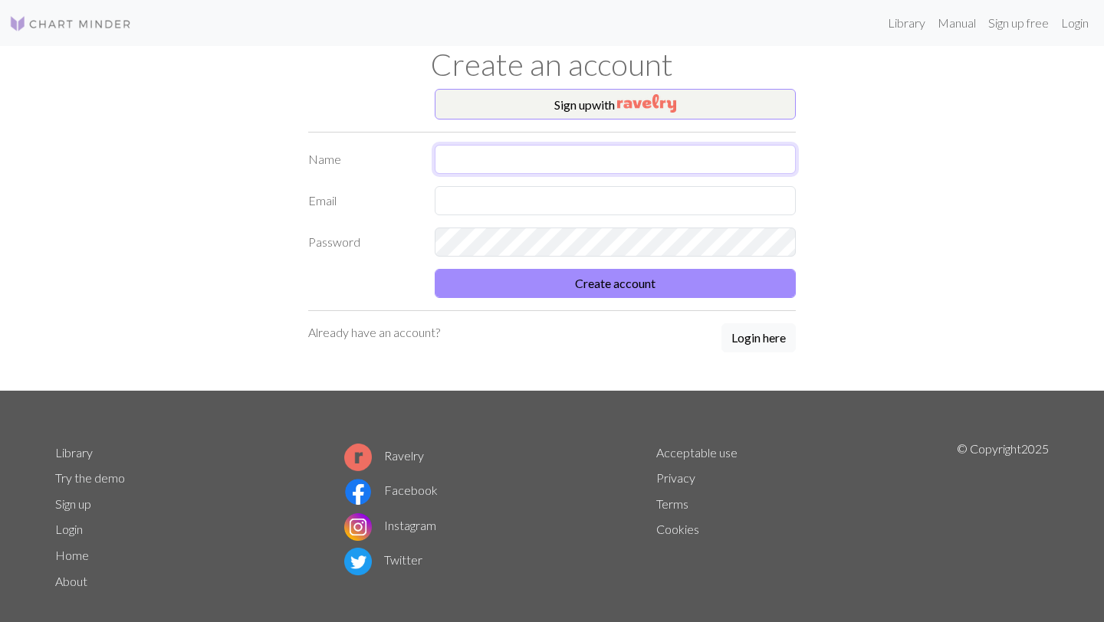
click at [531, 159] on input "text" at bounding box center [615, 159] width 361 height 29
type input "[PERSON_NAME]"
click at [492, 209] on input "text" at bounding box center [615, 200] width 361 height 29
type input "[EMAIL_ADDRESS][DOMAIN_NAME]"
click at [395, 231] on div "Password" at bounding box center [552, 242] width 506 height 29
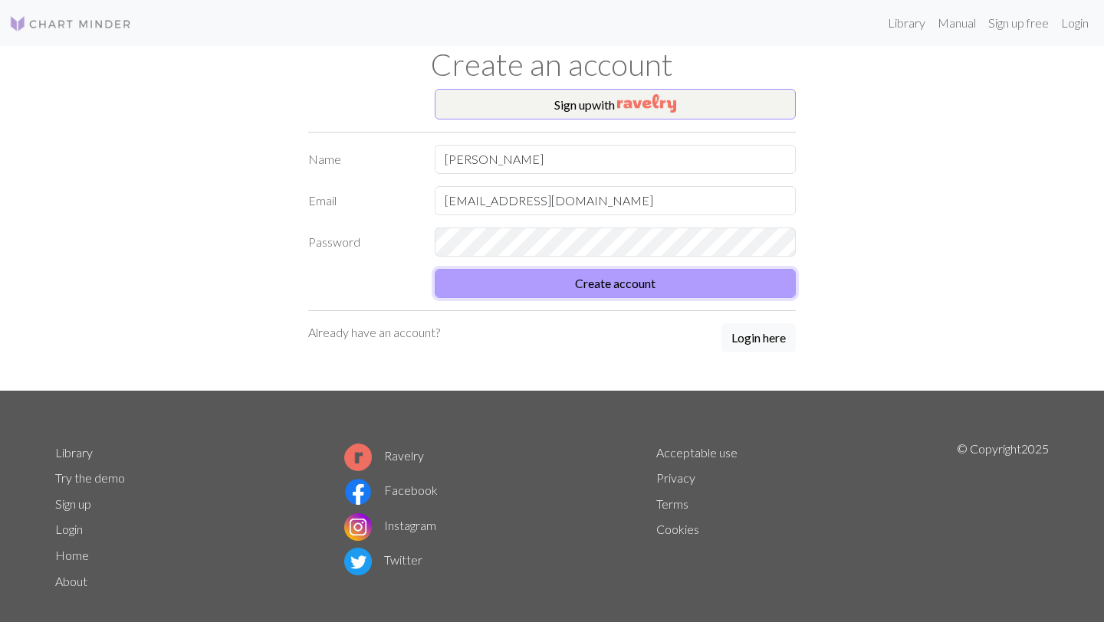
click at [616, 282] on button "Create account" at bounding box center [615, 283] width 361 height 29
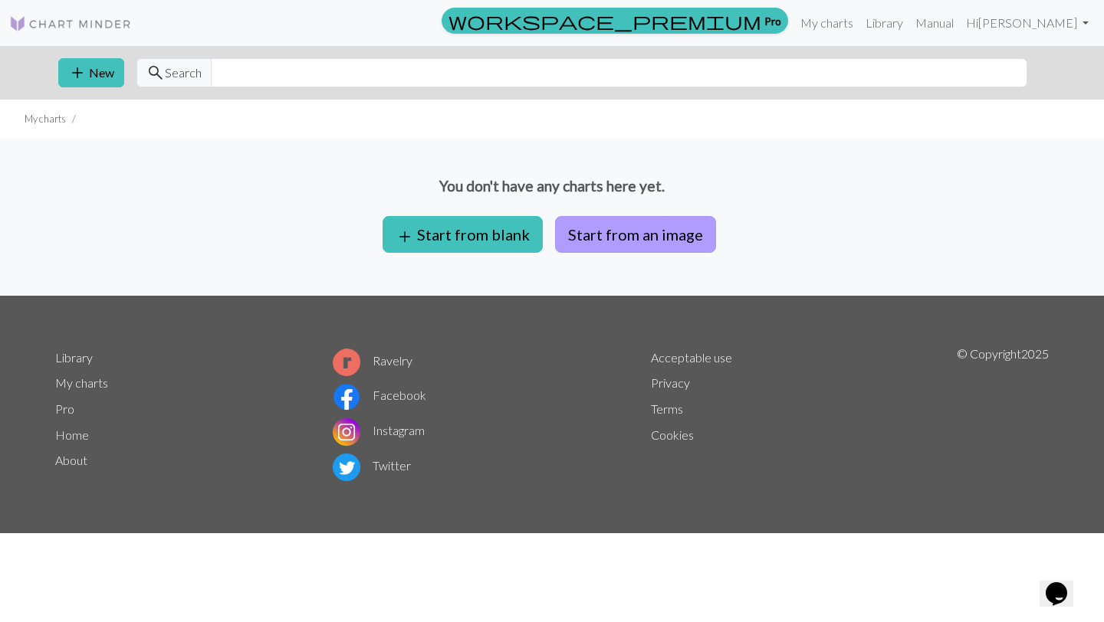
click at [635, 241] on button "Start from an image" at bounding box center [635, 234] width 161 height 37
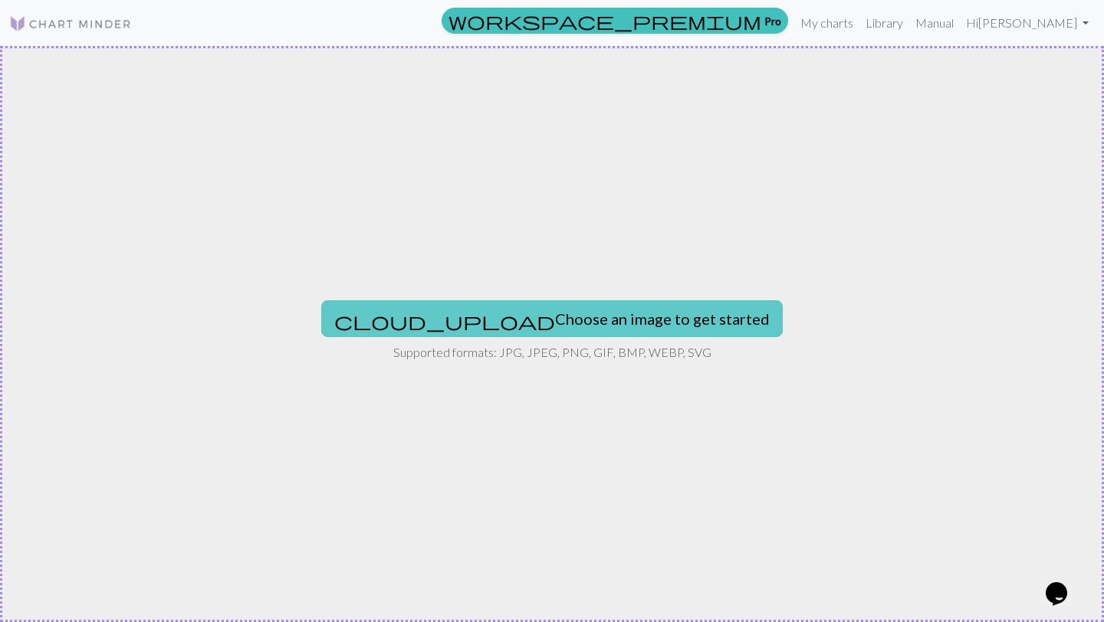
click at [508, 328] on button "cloud_upload Choose an image to get started" at bounding box center [551, 318] width 461 height 37
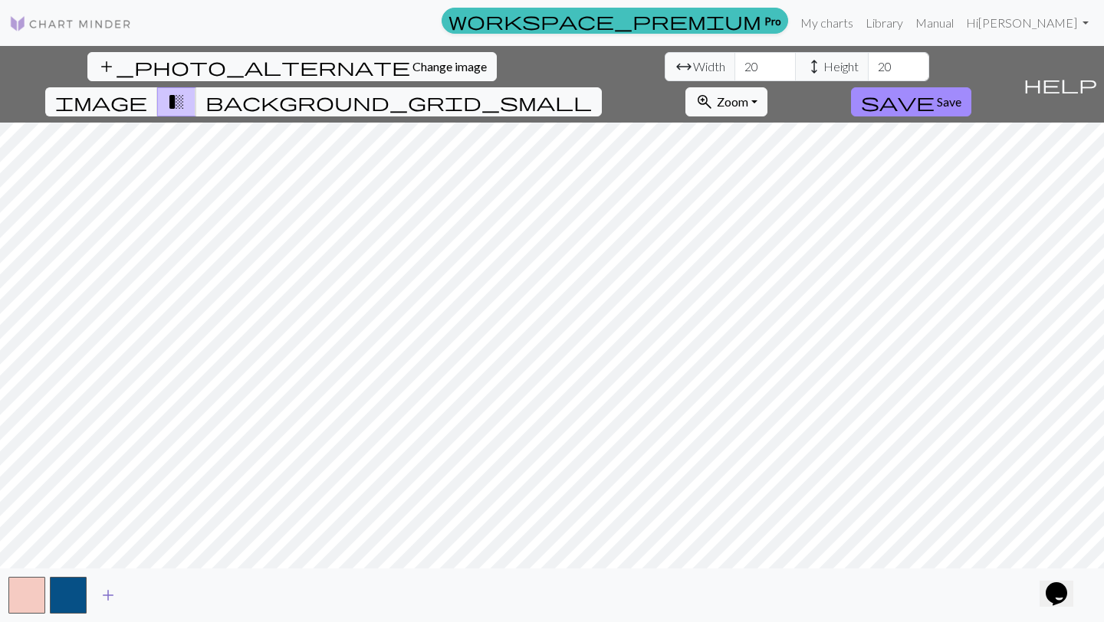
click at [113, 599] on span "add" at bounding box center [108, 595] width 18 height 21
click at [154, 597] on span "add" at bounding box center [149, 595] width 18 height 21
click at [191, 600] on span "add" at bounding box center [191, 595] width 18 height 21
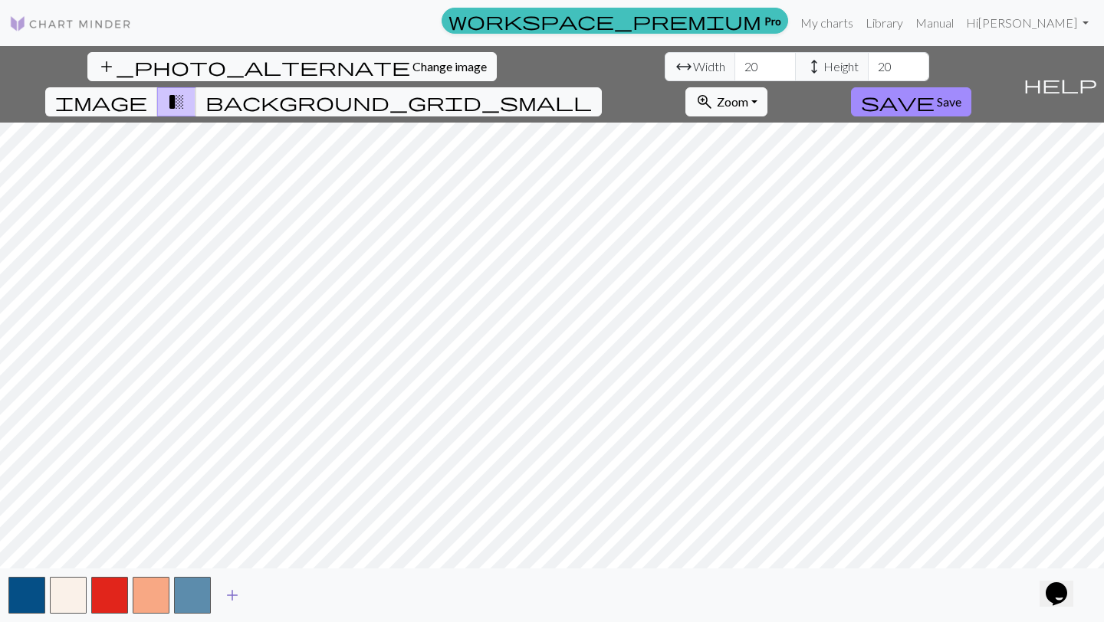
click at [230, 602] on span "add" at bounding box center [232, 595] width 18 height 21
click at [272, 595] on span "add" at bounding box center [273, 595] width 18 height 21
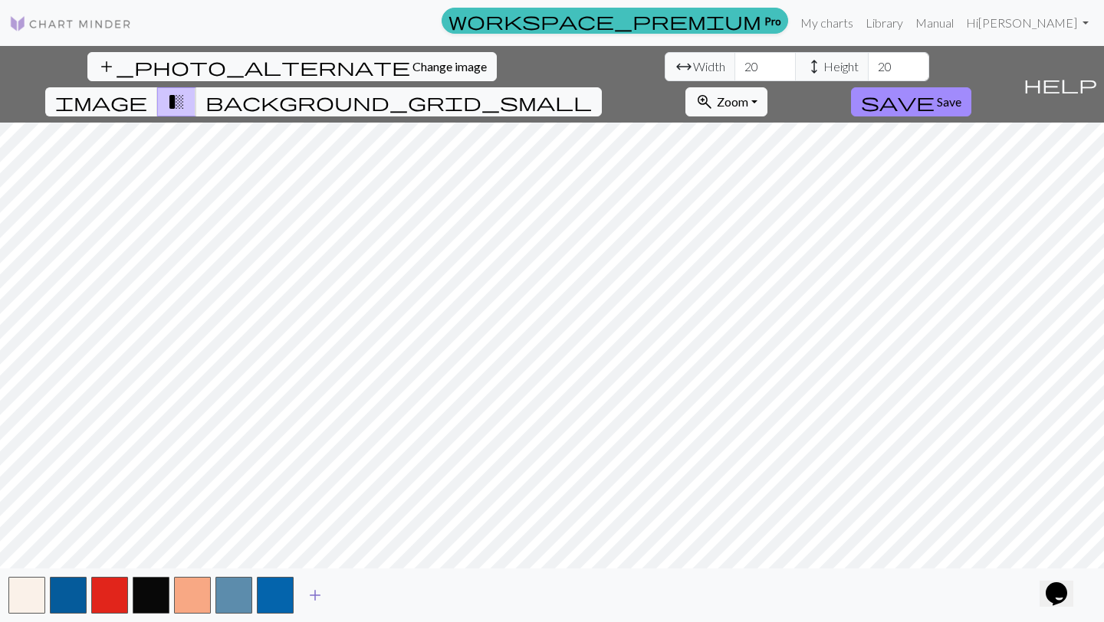
click at [316, 595] on span "add" at bounding box center [315, 595] width 18 height 21
click at [243, 612] on button "button" at bounding box center [233, 595] width 37 height 37
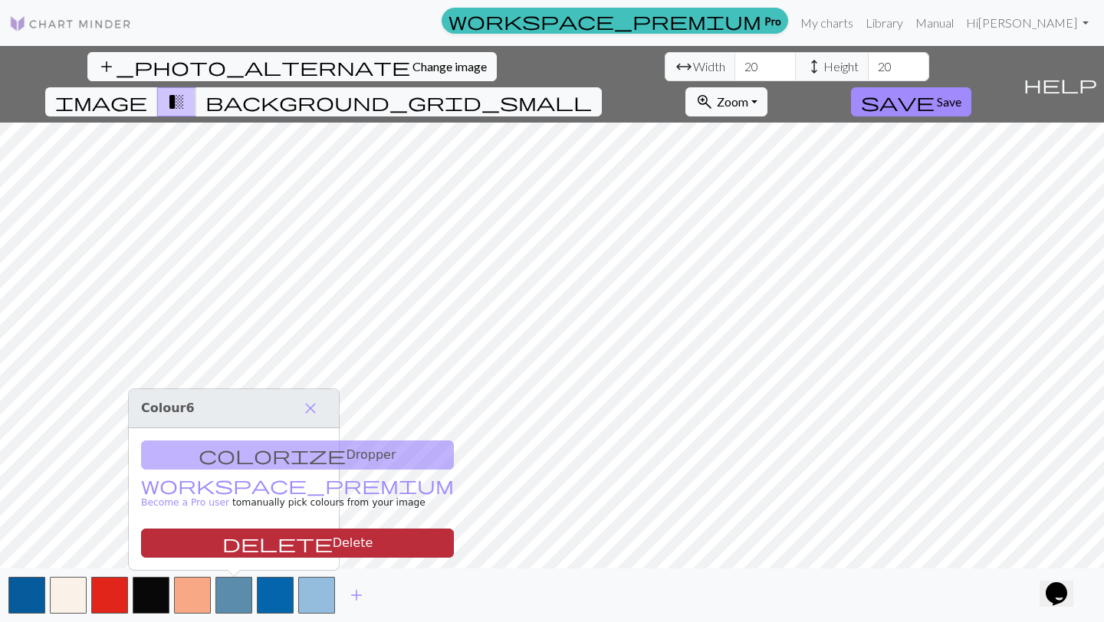
click at [249, 530] on button "delete Delete" at bounding box center [297, 543] width 313 height 29
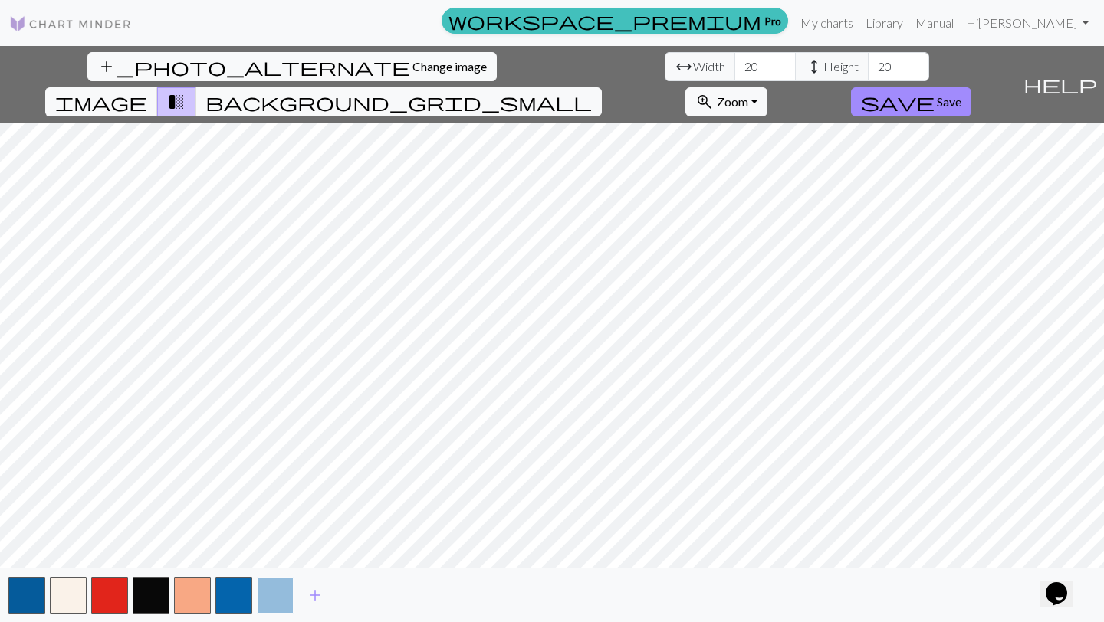
click at [271, 596] on button "button" at bounding box center [275, 595] width 37 height 37
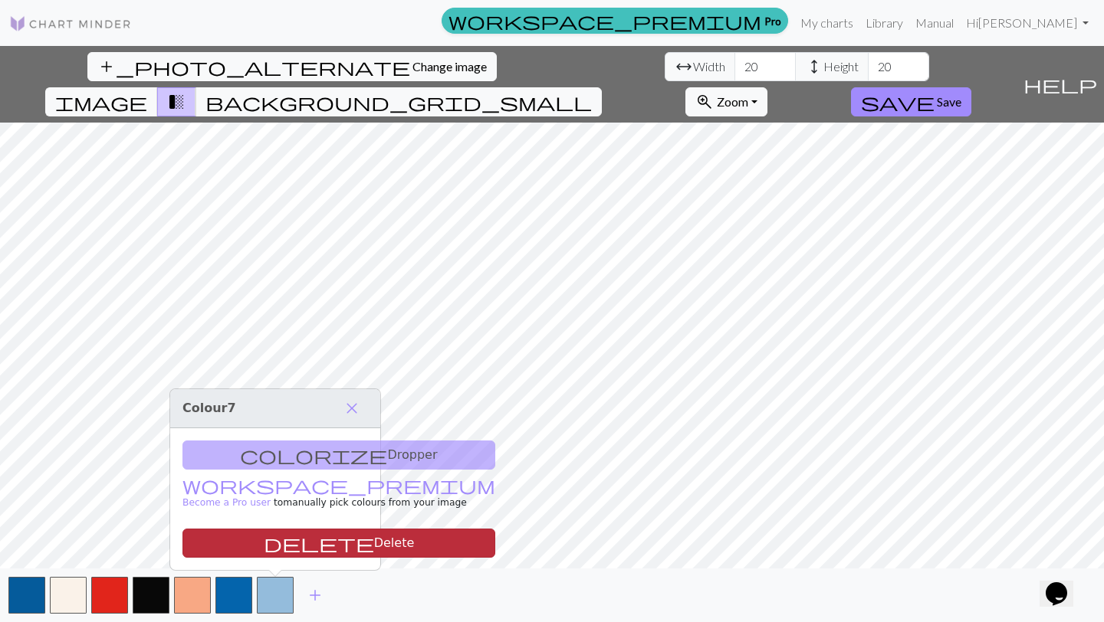
click at [274, 538] on button "delete Delete" at bounding box center [338, 543] width 313 height 29
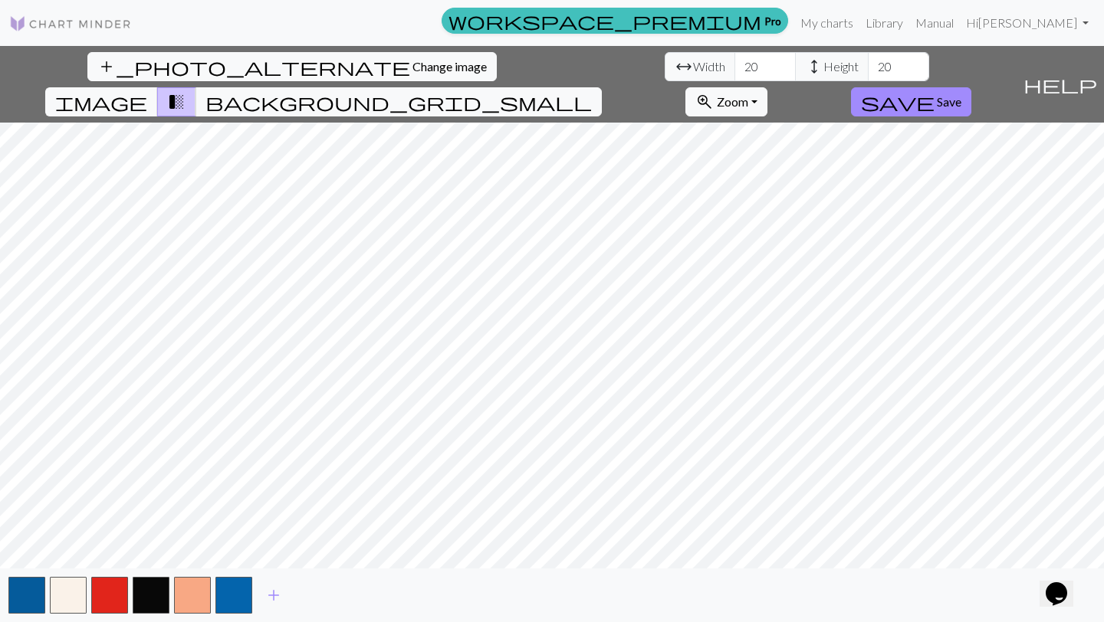
click at [542, 569] on div "add_photo_alternate Change image arrow_range Width 20 height Height 20 image tr…" at bounding box center [552, 334] width 1104 height 576
click at [734, 63] on input "20" at bounding box center [764, 66] width 61 height 29
type input "22"
click at [868, 67] on input "20" at bounding box center [898, 66] width 61 height 29
type input "22"
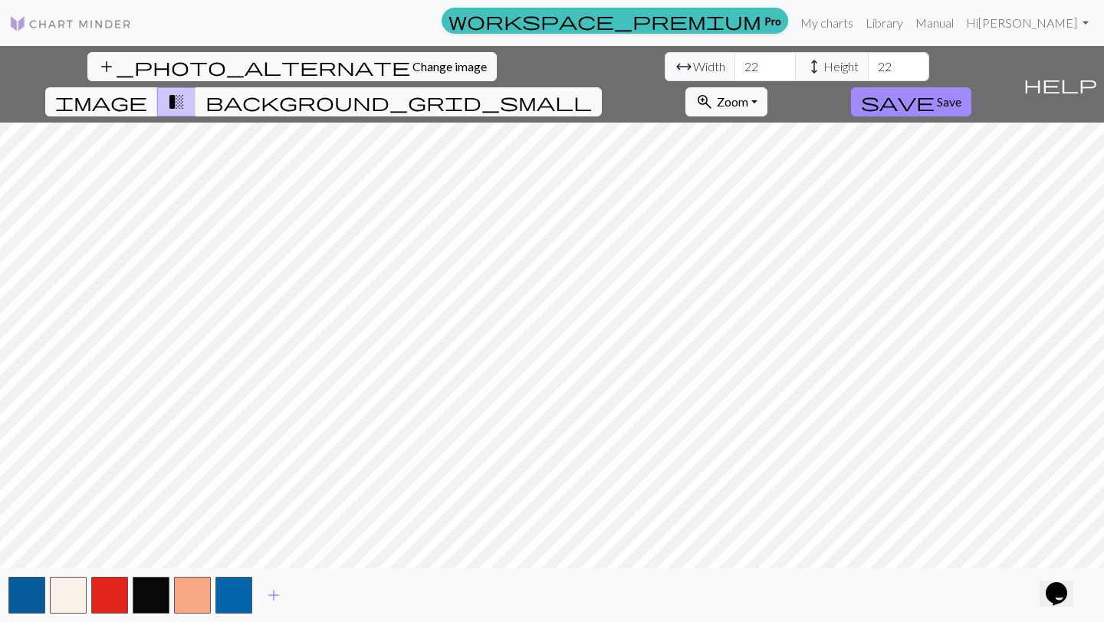
click at [602, 87] on button "background_grid_small" at bounding box center [398, 101] width 406 height 29
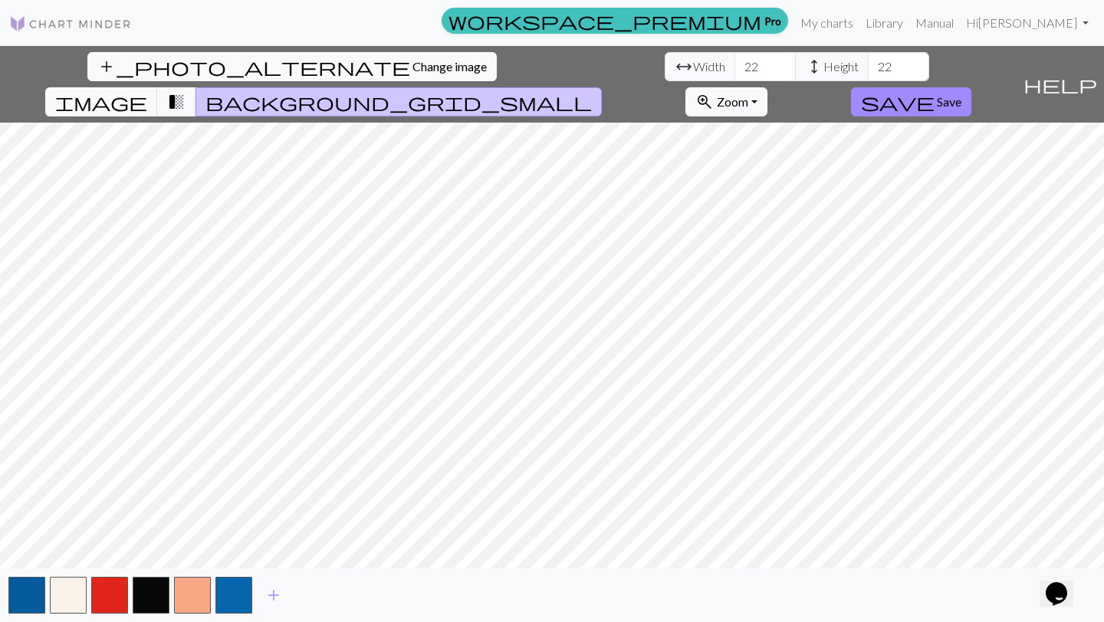
click at [592, 91] on span "background_grid_small" at bounding box center [398, 101] width 386 height 21
click at [185, 91] on span "transition_fade" at bounding box center [176, 101] width 18 height 21
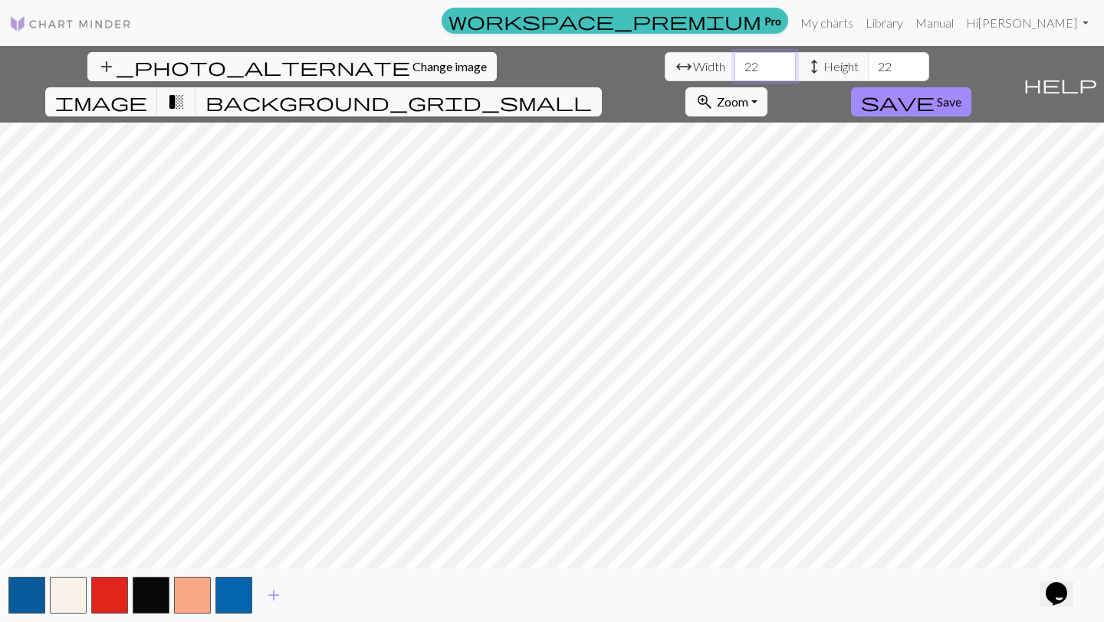
click at [734, 66] on input "22" at bounding box center [764, 66] width 61 height 29
click at [196, 87] on button "transition_fade" at bounding box center [176, 101] width 39 height 29
click at [592, 91] on span "background_grid_small" at bounding box center [398, 101] width 386 height 21
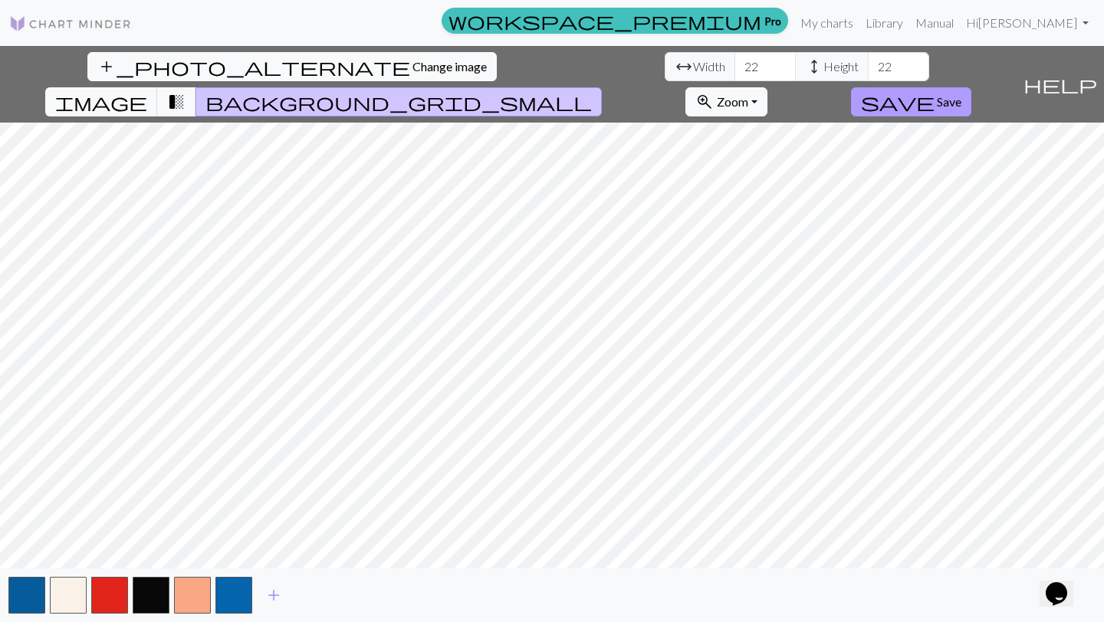
click at [961, 94] on span "Save" at bounding box center [949, 101] width 25 height 15
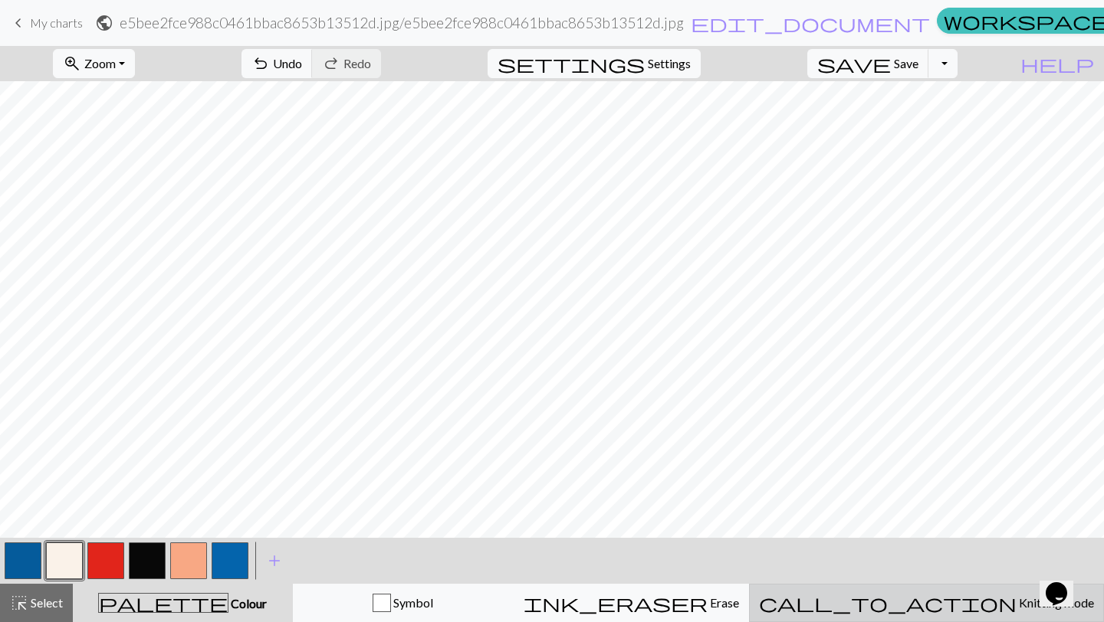
click at [1016, 602] on span "Knitting mode" at bounding box center [1054, 603] width 77 height 15
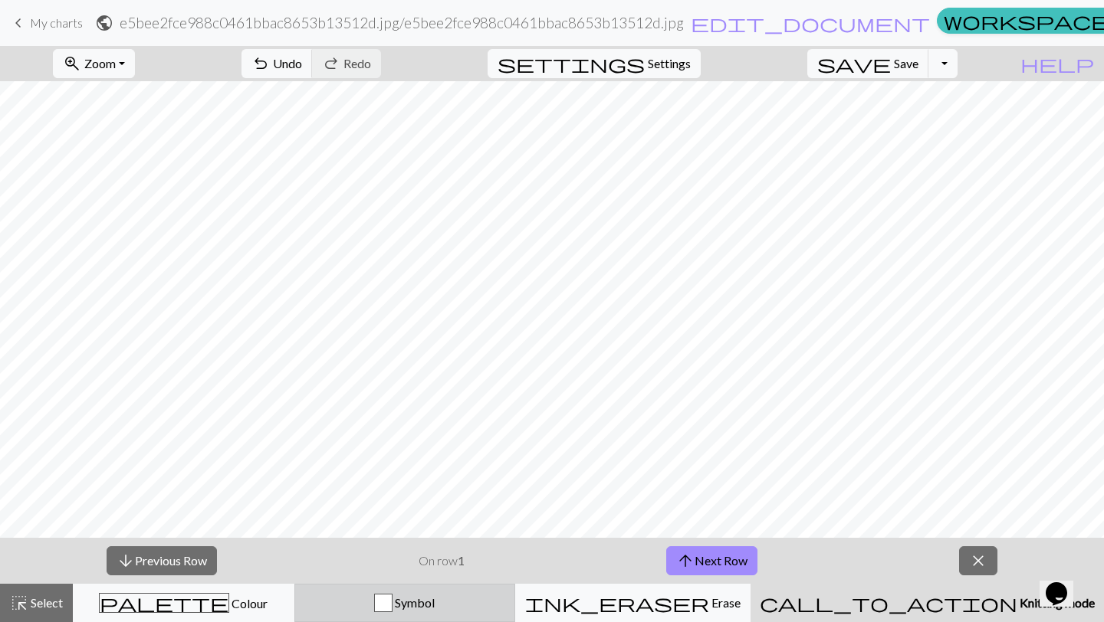
click at [392, 609] on div "button" at bounding box center [383, 603] width 18 height 18
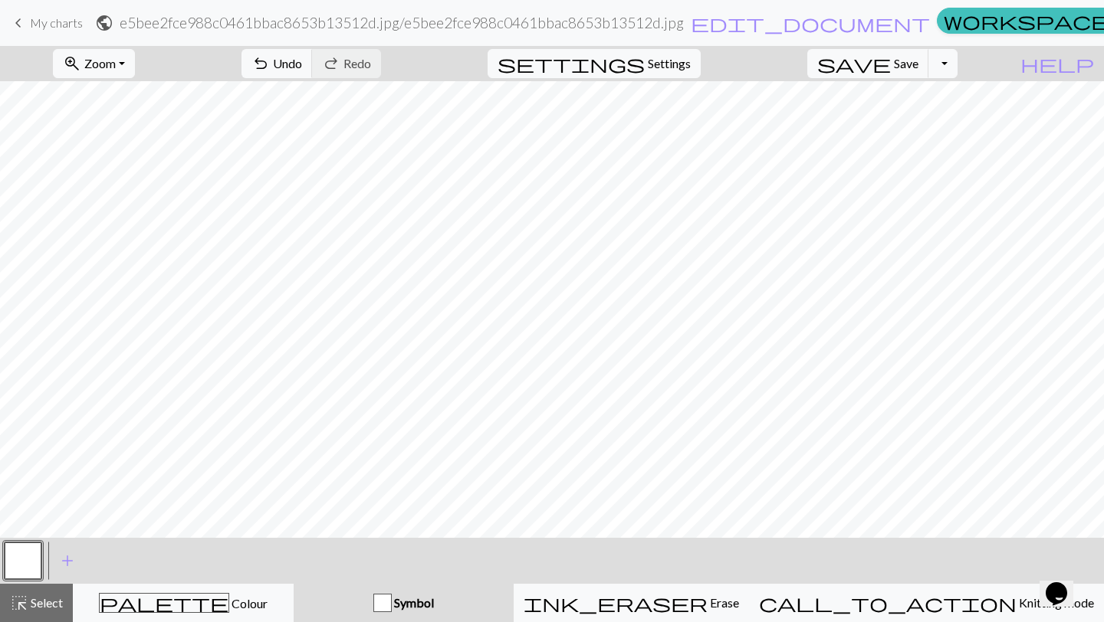
click at [392, 609] on div "button" at bounding box center [382, 603] width 18 height 18
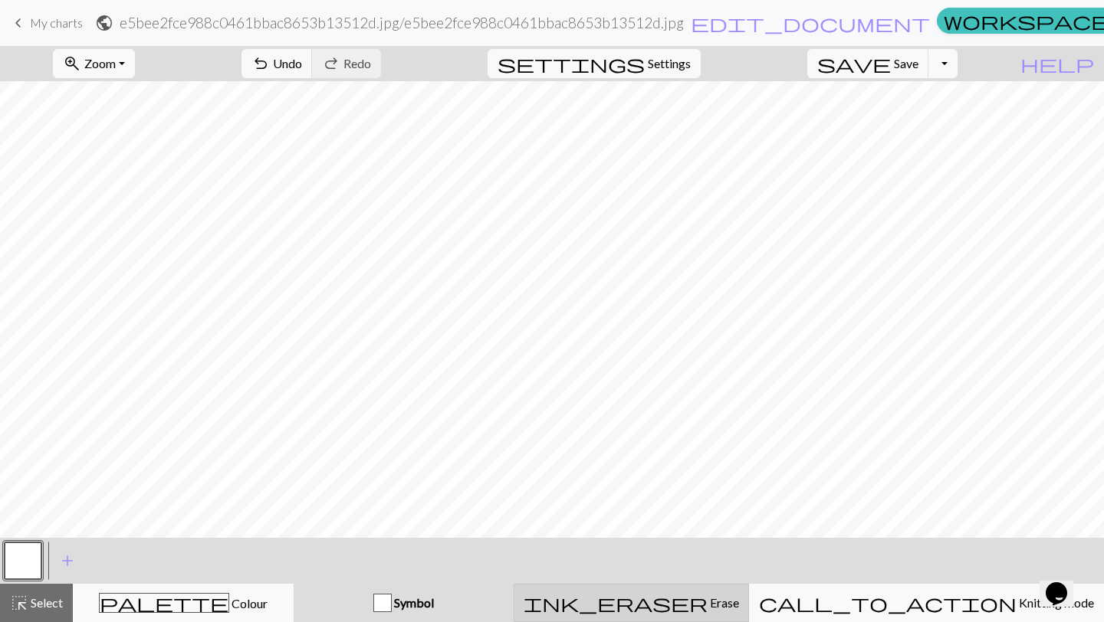
click at [712, 606] on span "Erase" at bounding box center [722, 603] width 31 height 15
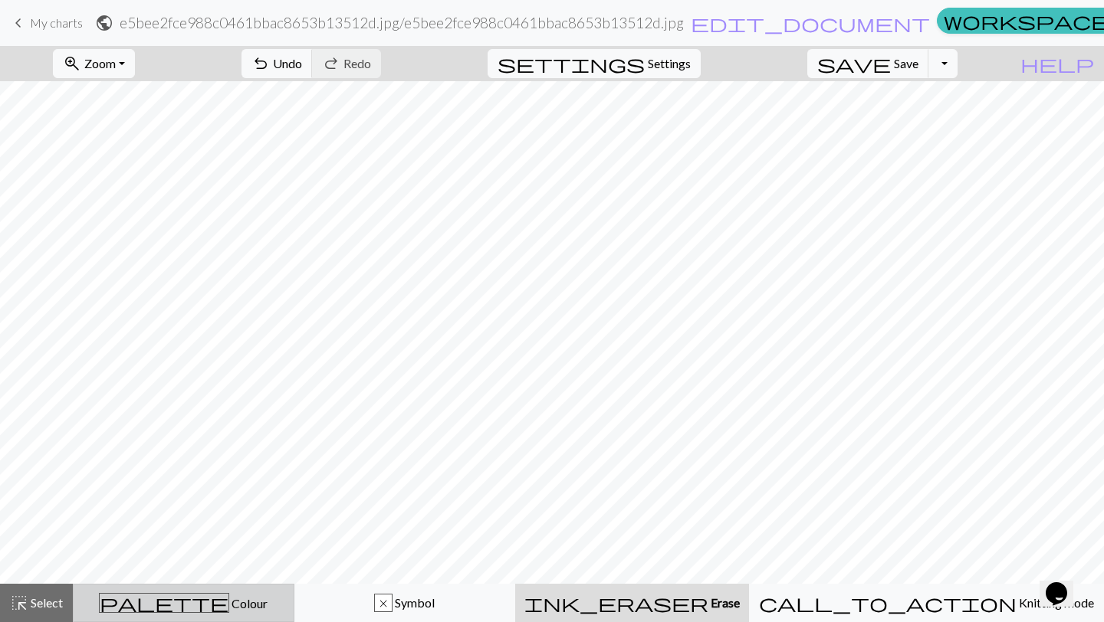
click at [229, 596] on span "Colour" at bounding box center [248, 603] width 38 height 15
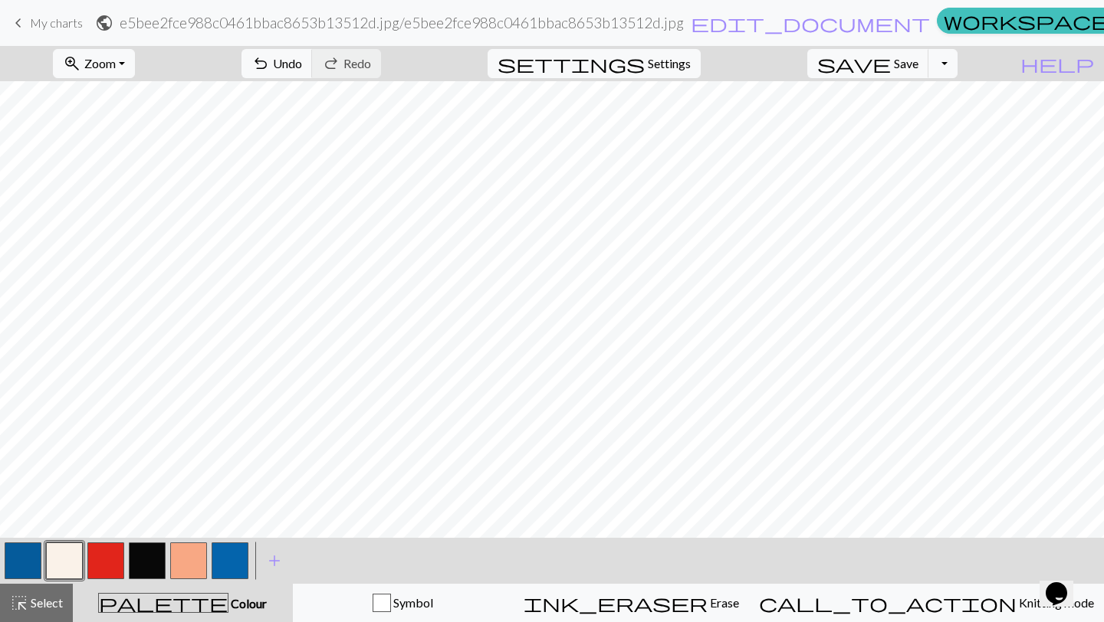
click at [103, 553] on button "button" at bounding box center [105, 561] width 37 height 37
click at [159, 547] on button "button" at bounding box center [147, 561] width 37 height 37
click at [182, 553] on button "button" at bounding box center [188, 561] width 37 height 37
click at [195, 566] on button "button" at bounding box center [188, 561] width 37 height 37
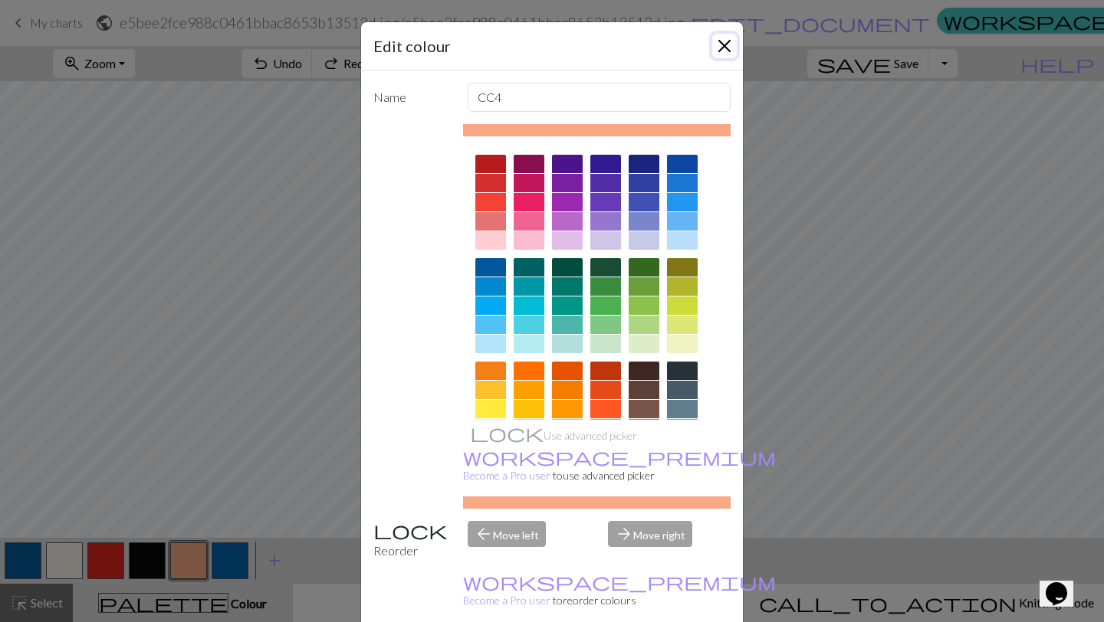
click at [727, 49] on button "Close" at bounding box center [724, 46] width 25 height 25
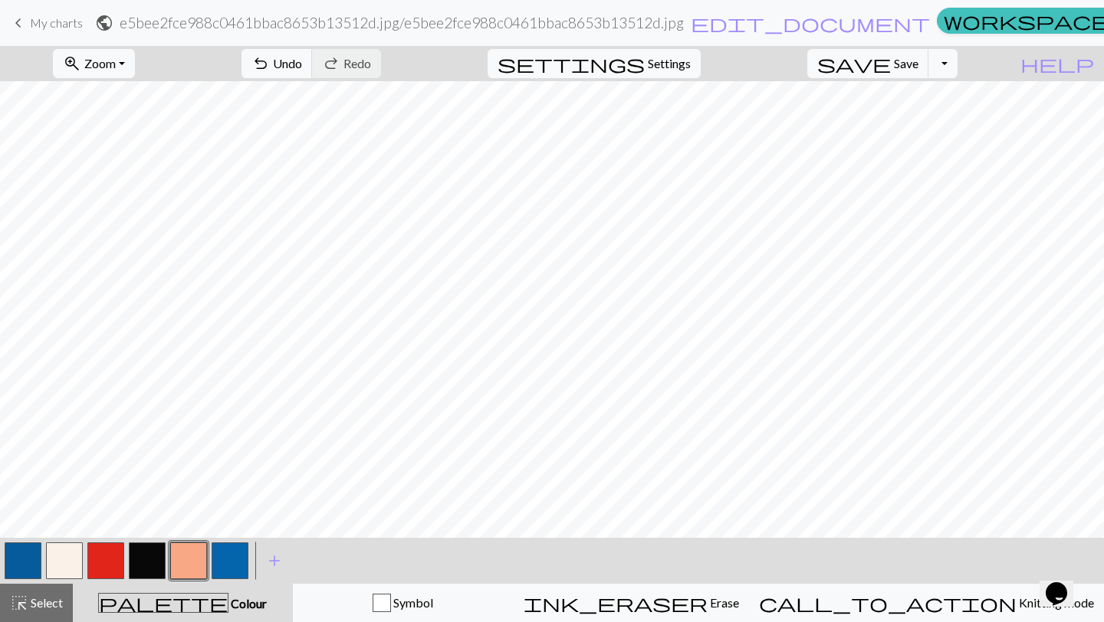
click at [231, 560] on button "button" at bounding box center [230, 561] width 37 height 37
click at [41, 561] on div at bounding box center [22, 560] width 41 height 41
click at [23, 563] on button "button" at bounding box center [23, 561] width 37 height 37
click at [73, 567] on button "button" at bounding box center [64, 561] width 37 height 37
click at [21, 557] on button "button" at bounding box center [23, 561] width 37 height 37
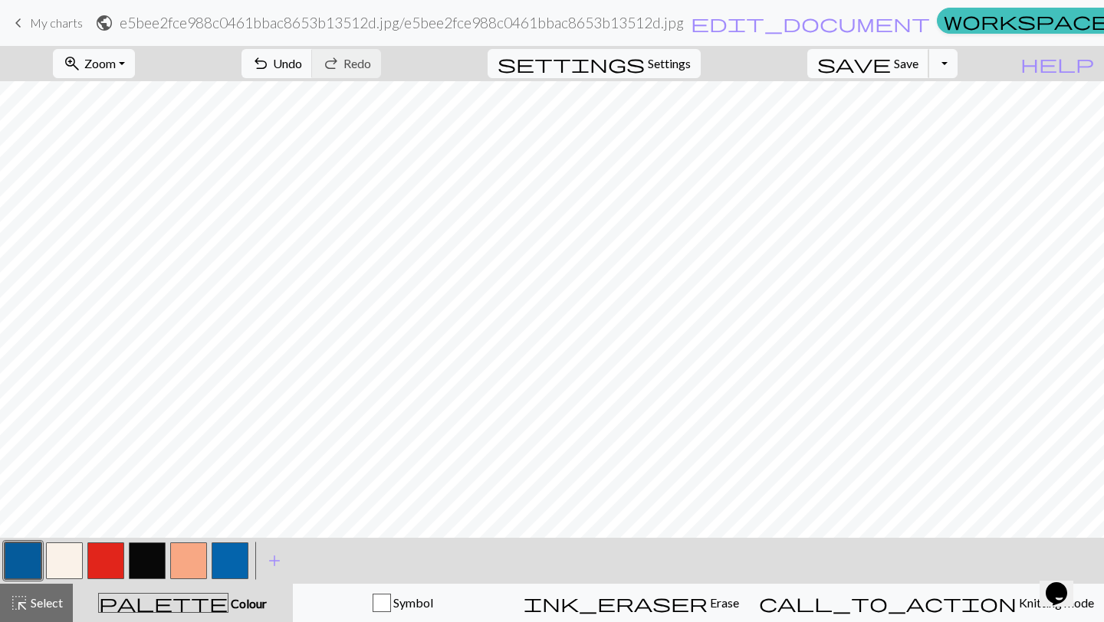
click at [918, 64] on span "Save" at bounding box center [906, 63] width 25 height 15
click at [974, 58] on div "Chart saved" at bounding box center [552, 30] width 1104 height 61
click at [957, 65] on button "Toggle Dropdown" at bounding box center [942, 63] width 29 height 29
click at [929, 103] on button "file_copy Save a copy" at bounding box center [830, 97] width 253 height 25
click at [957, 71] on button "Toggle Dropdown" at bounding box center [942, 63] width 29 height 29
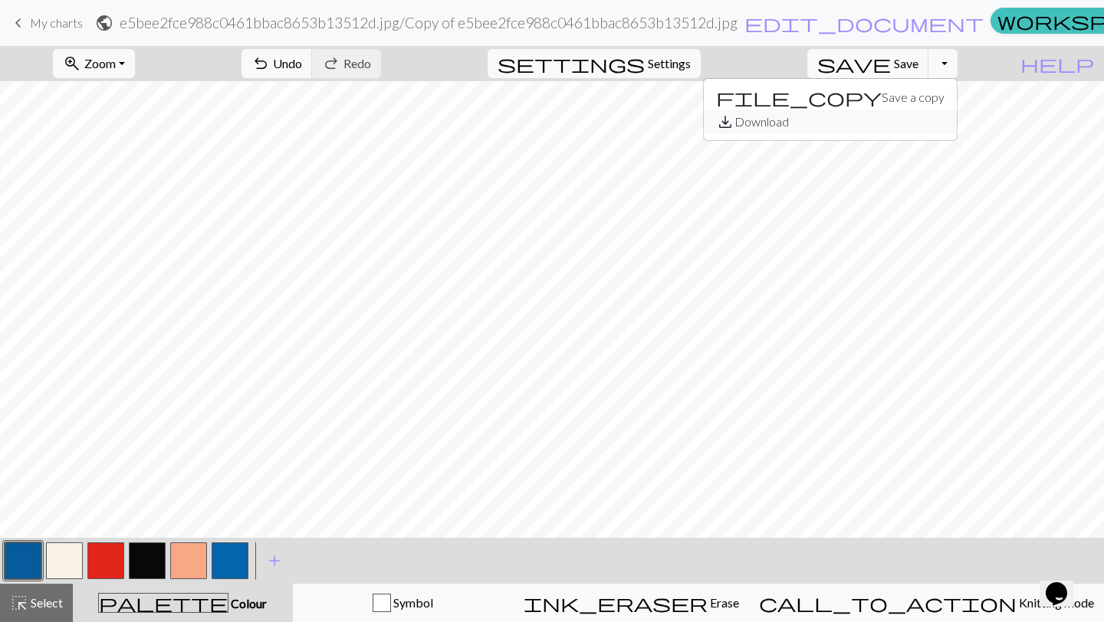
click at [952, 124] on button "save_alt Download" at bounding box center [830, 122] width 253 height 25
click at [157, 559] on button "button" at bounding box center [147, 561] width 37 height 37
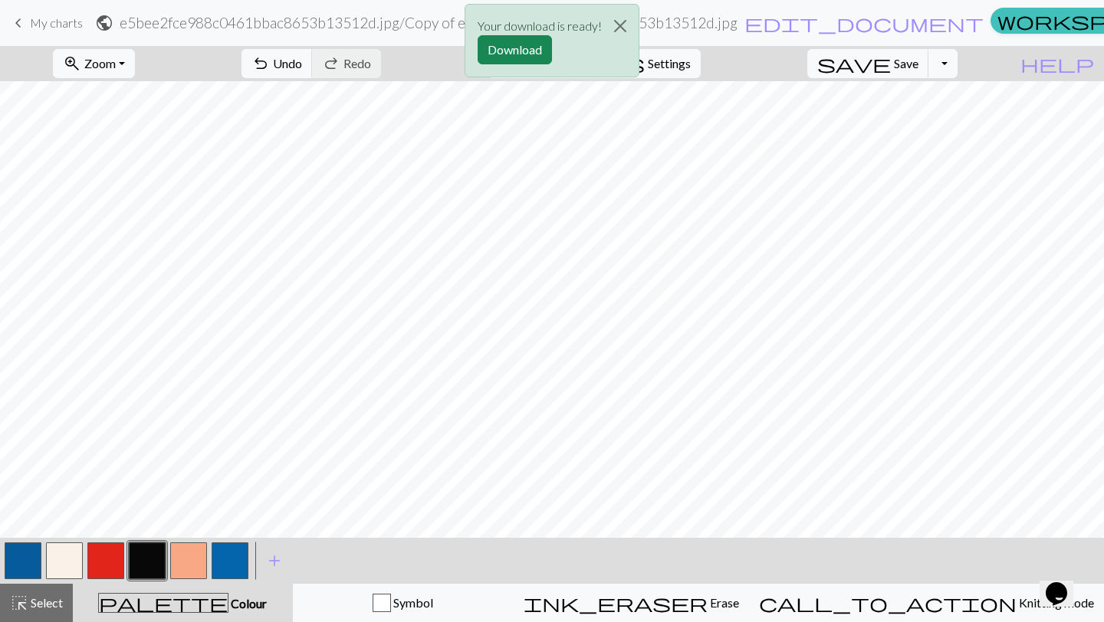
click at [712, 26] on div "Your download is ready! Download" at bounding box center [552, 45] width 1104 height 90
click at [707, 22] on div "Your download is ready! Download" at bounding box center [552, 45] width 1104 height 90
click at [632, 25] on button "Close" at bounding box center [620, 26] width 37 height 43
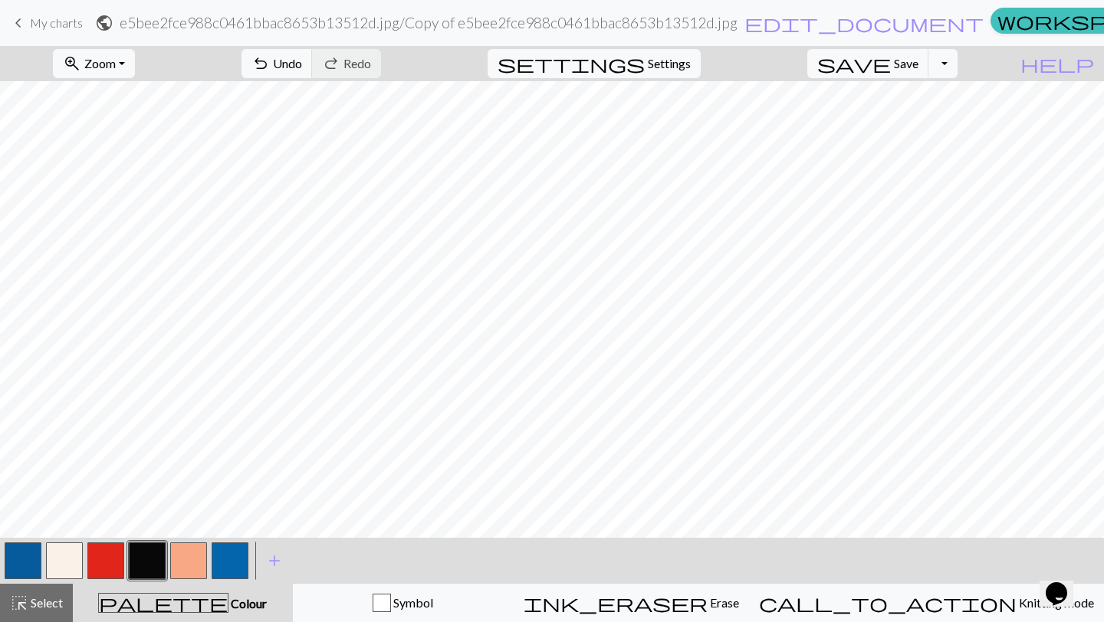
click at [25, 22] on span "keyboard_arrow_left" at bounding box center [18, 22] width 18 height 21
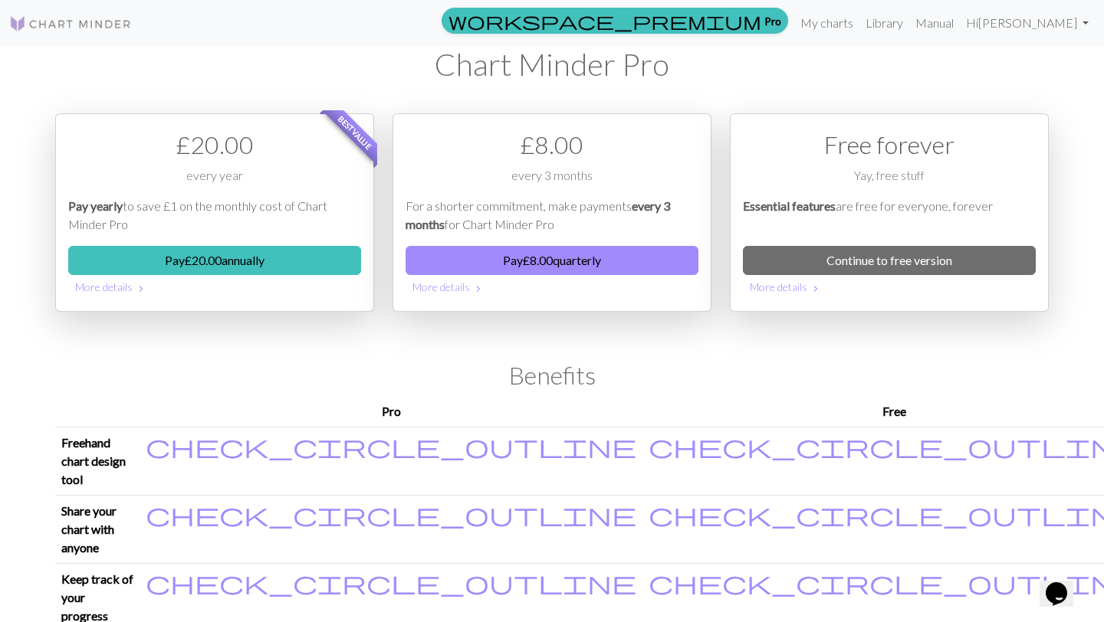
click at [538, 78] on h1 "Chart Minder Pro" at bounding box center [551, 64] width 993 height 37
click at [96, 9] on link at bounding box center [70, 23] width 123 height 28
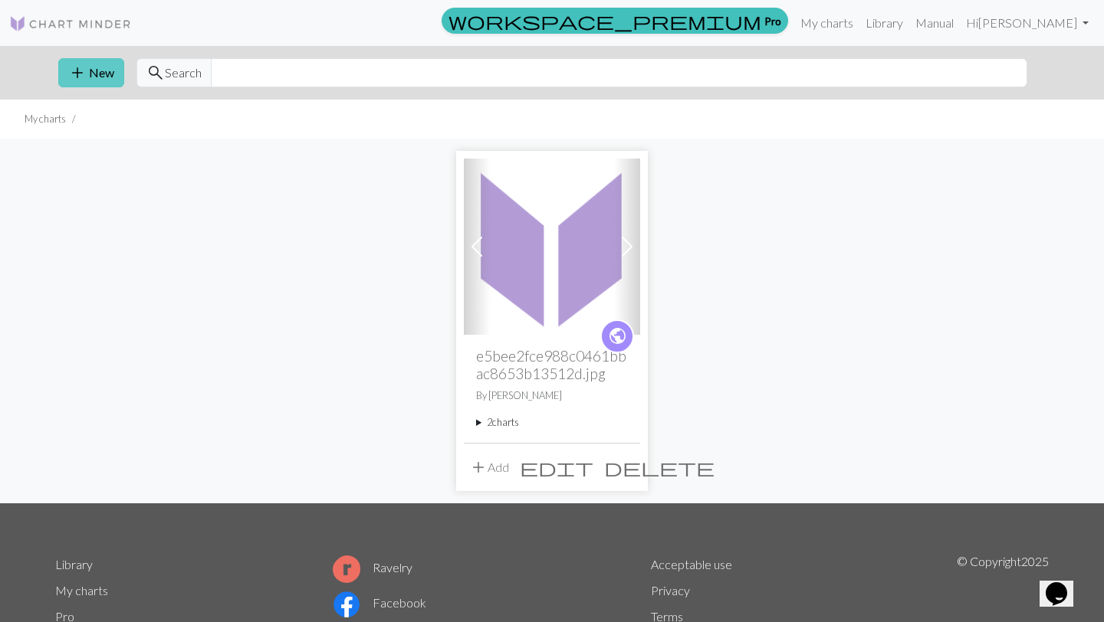
click at [103, 70] on button "add New" at bounding box center [91, 72] width 66 height 29
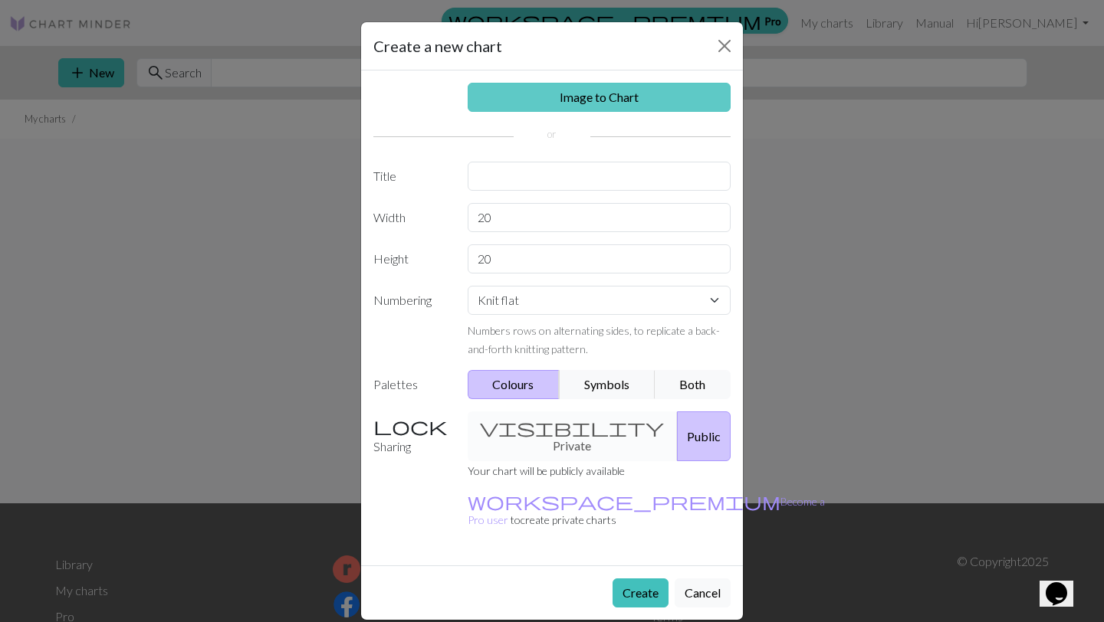
click at [573, 100] on link "Image to Chart" at bounding box center [600, 97] width 264 height 29
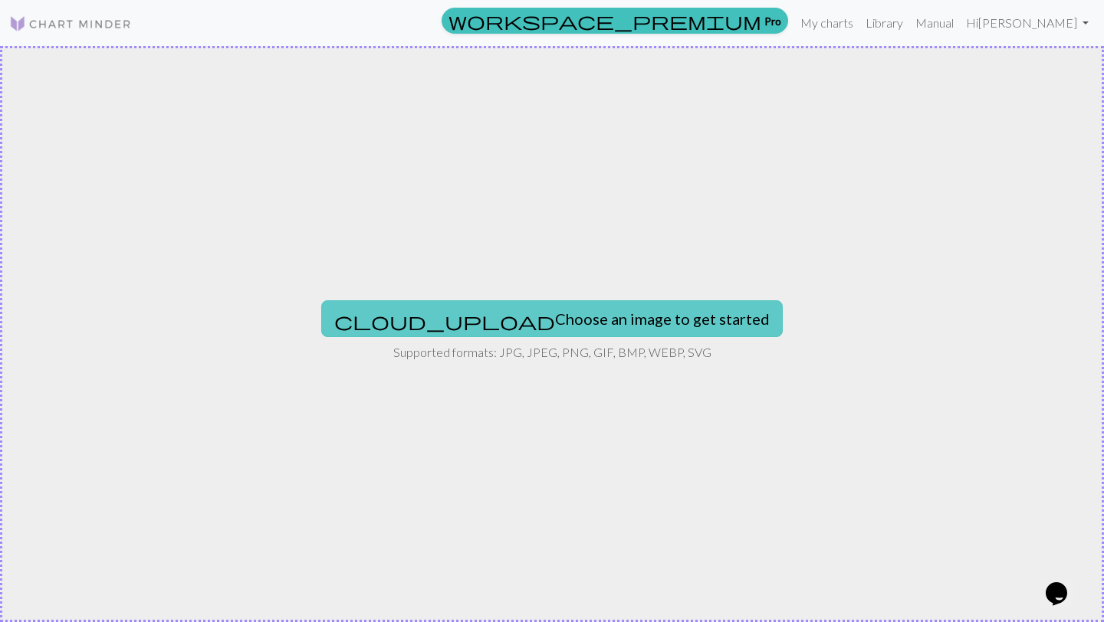
click at [562, 330] on button "cloud_upload Choose an image to get started" at bounding box center [551, 318] width 461 height 37
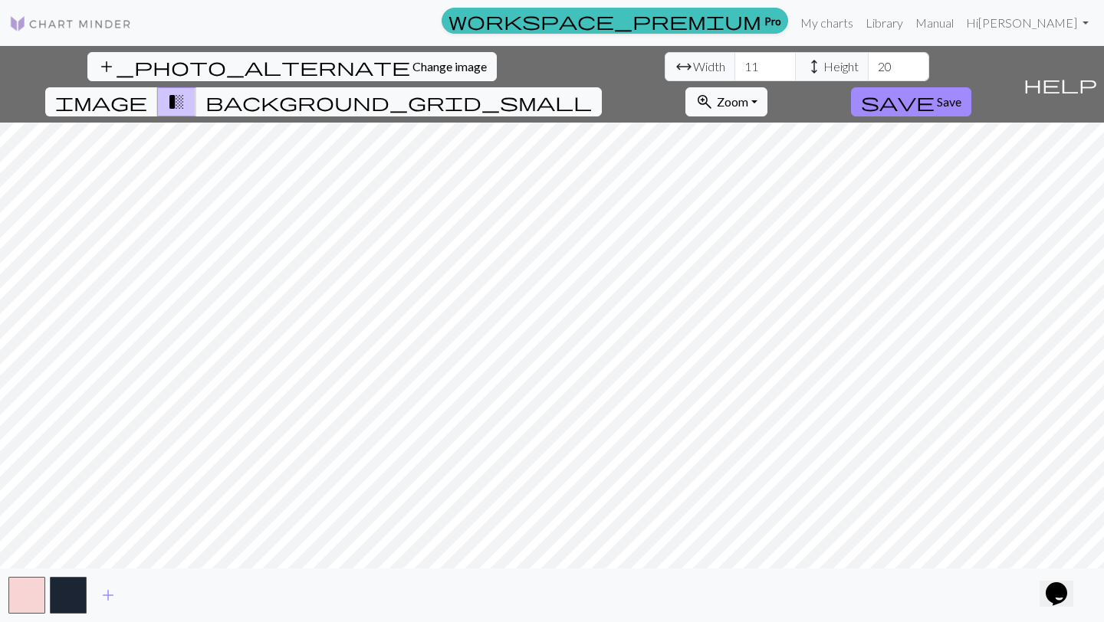
click at [341, 85] on div "add_photo_alternate Change image arrow_range Width 11 height Height 20 image tr…" at bounding box center [552, 334] width 1104 height 576
click at [734, 69] on input "11" at bounding box center [764, 66] width 61 height 29
type input "1"
type input "80"
click at [868, 69] on input "20" at bounding box center [898, 66] width 61 height 29
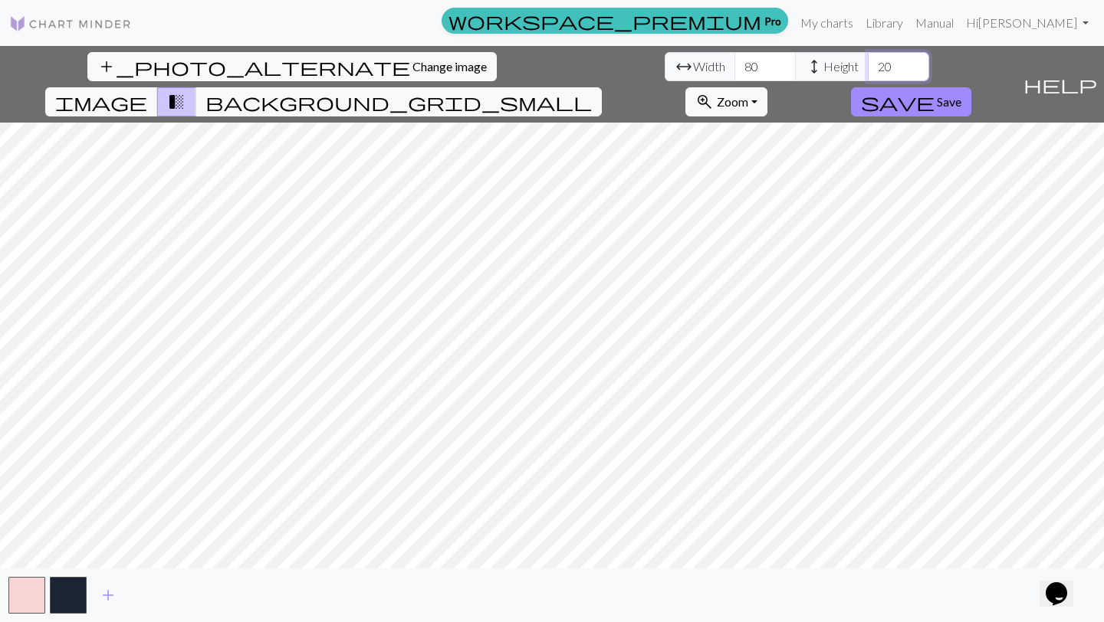
type input "2"
type input "120"
click at [592, 91] on span "background_grid_small" at bounding box center [398, 101] width 386 height 21
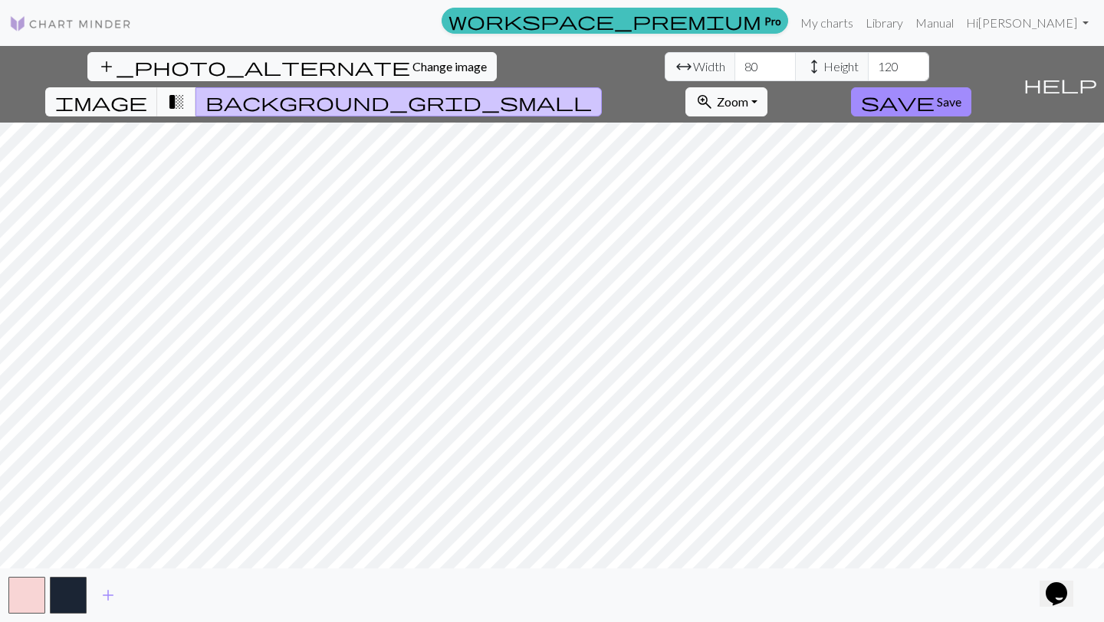
click at [185, 91] on span "transition_fade" at bounding box center [176, 101] width 18 height 21
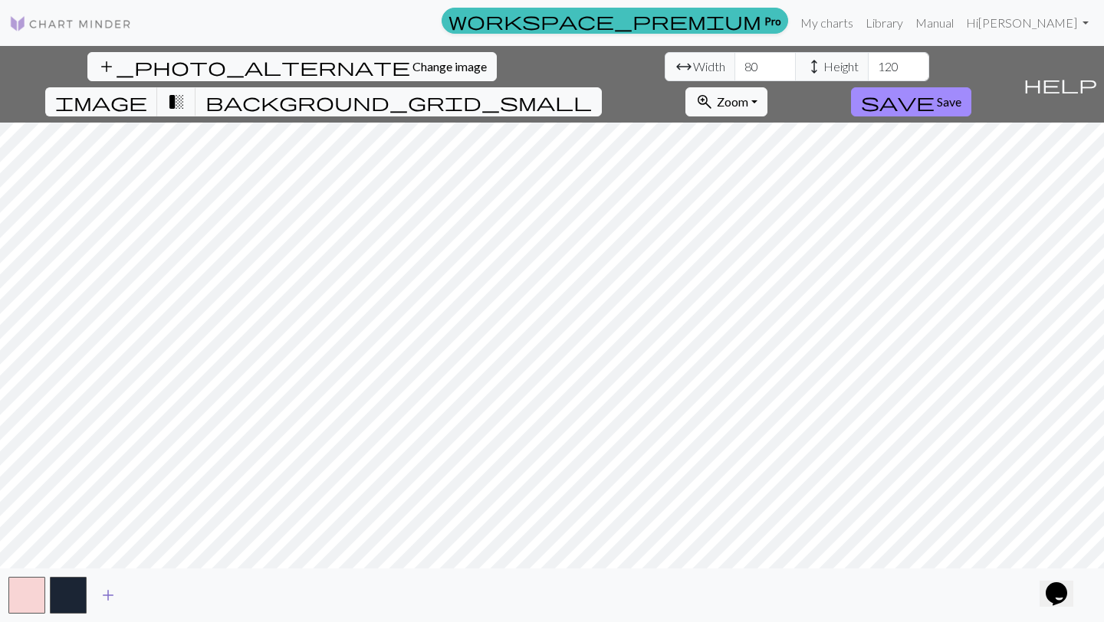
click at [109, 589] on span "add" at bounding box center [108, 595] width 18 height 21
click at [143, 595] on span "add" at bounding box center [149, 595] width 18 height 21
click at [195, 595] on span "add" at bounding box center [191, 595] width 18 height 21
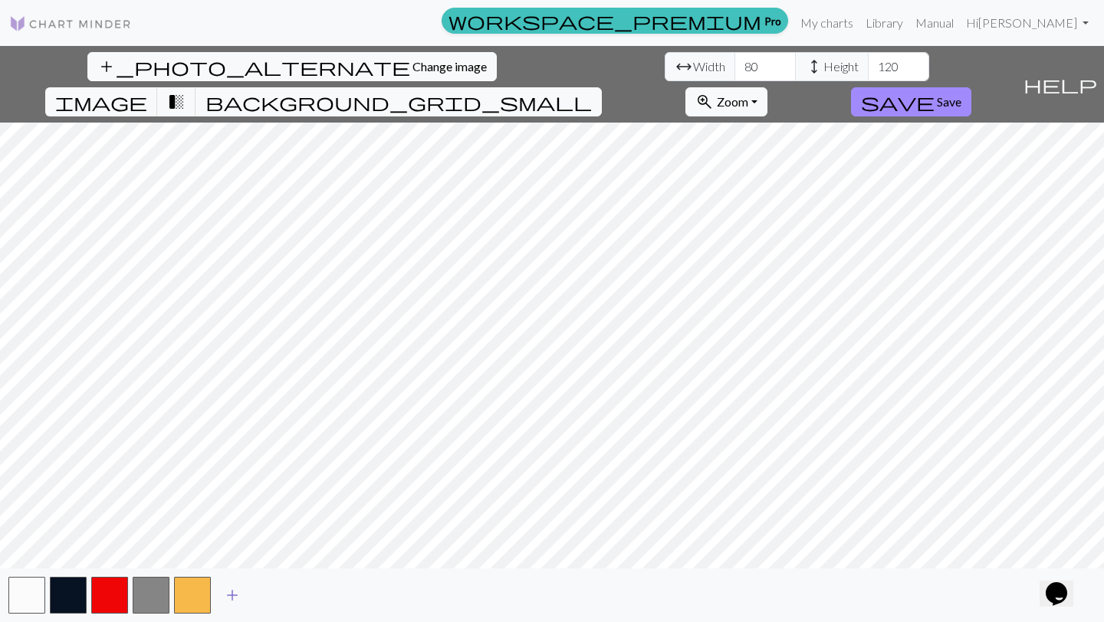
click at [229, 597] on span "add" at bounding box center [232, 595] width 18 height 21
click at [274, 595] on span "add" at bounding box center [273, 595] width 18 height 21
click at [316, 596] on span "add" at bounding box center [315, 595] width 18 height 21
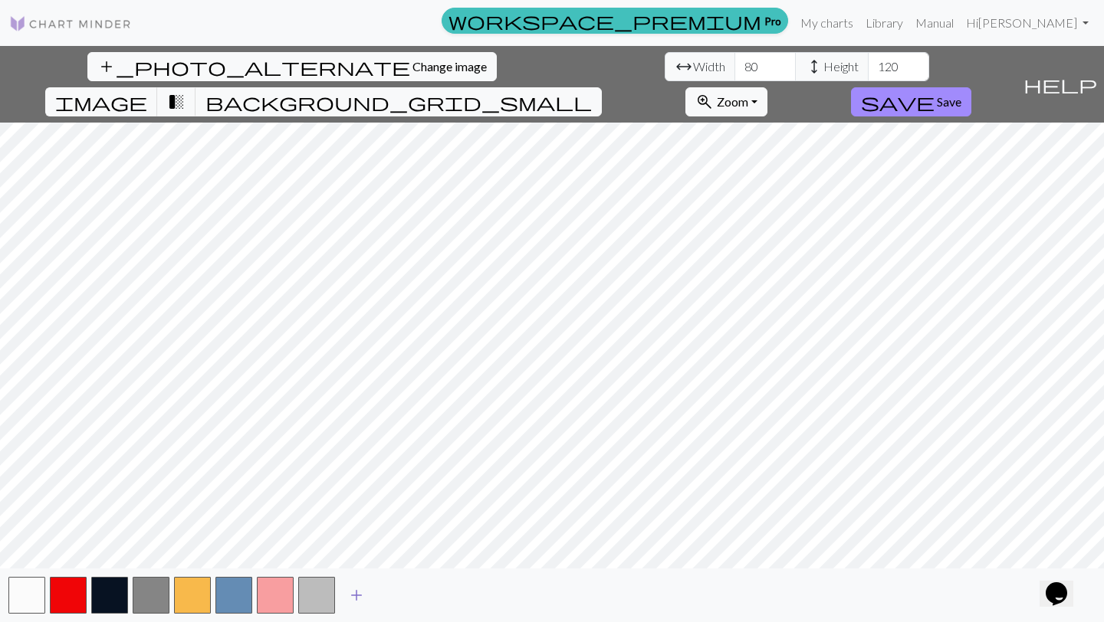
click at [350, 599] on span "add" at bounding box center [356, 595] width 18 height 21
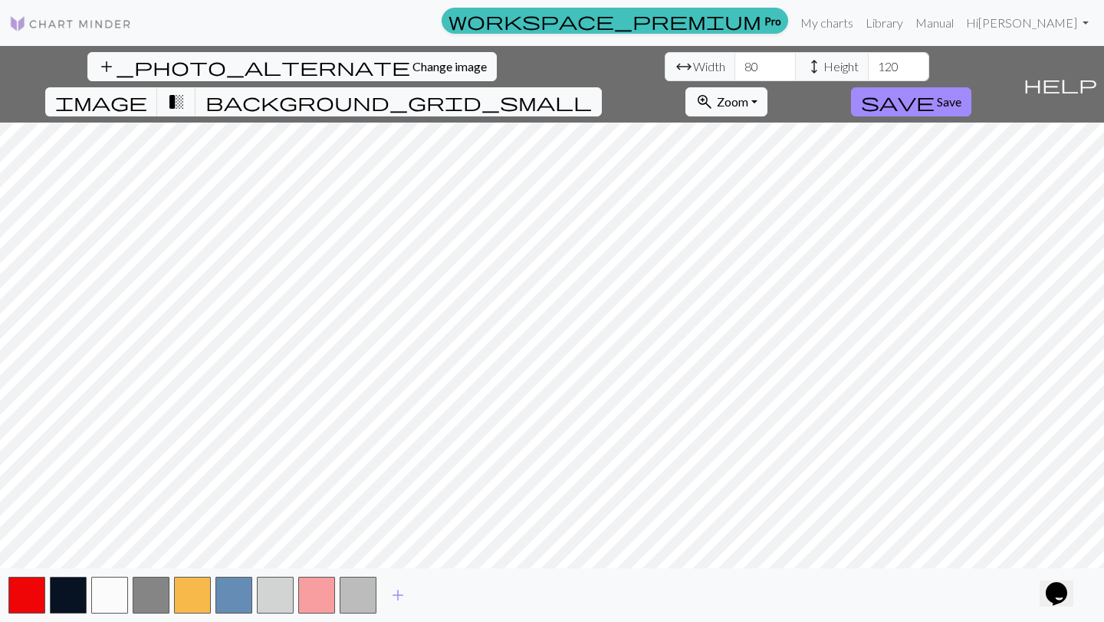
click at [418, 593] on div "add" at bounding box center [552, 596] width 1104 height 54
click at [397, 593] on span "add" at bounding box center [398, 595] width 18 height 21
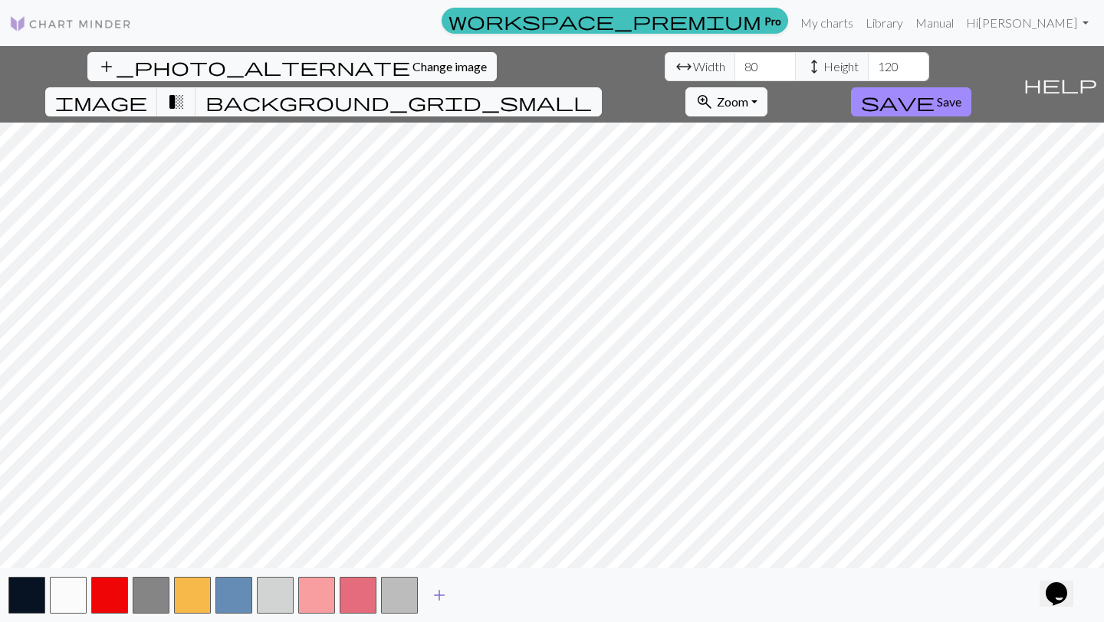
click at [451, 596] on button "add" at bounding box center [439, 595] width 38 height 29
click at [481, 596] on span "add" at bounding box center [480, 595] width 18 height 21
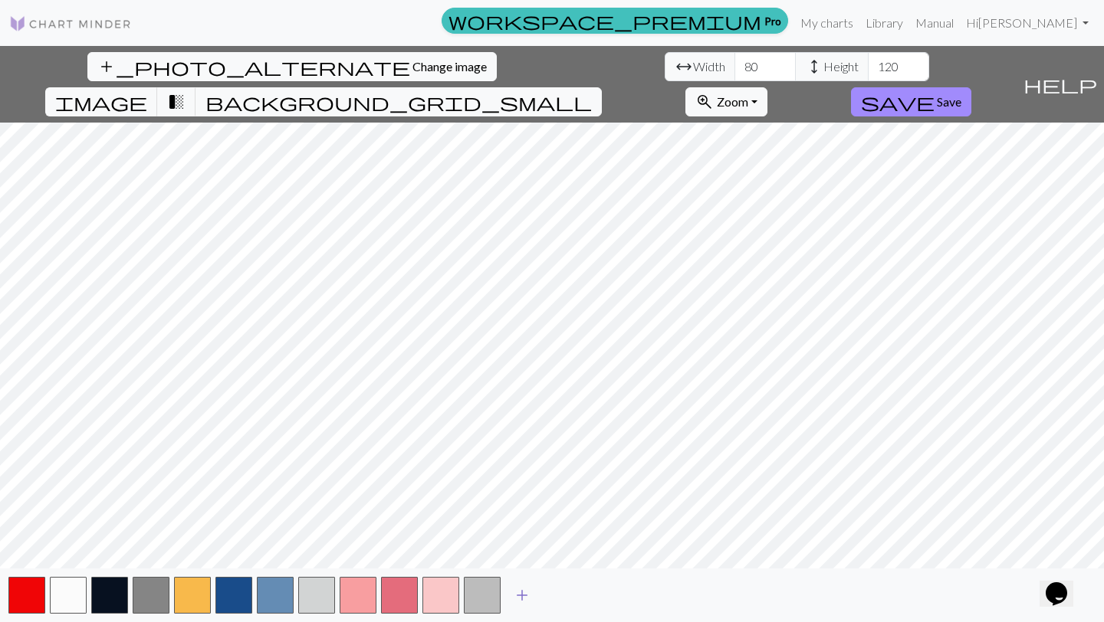
click at [529, 596] on span "add" at bounding box center [522, 595] width 18 height 21
click at [562, 595] on span "add" at bounding box center [563, 595] width 18 height 21
click at [602, 597] on span "add" at bounding box center [605, 595] width 18 height 21
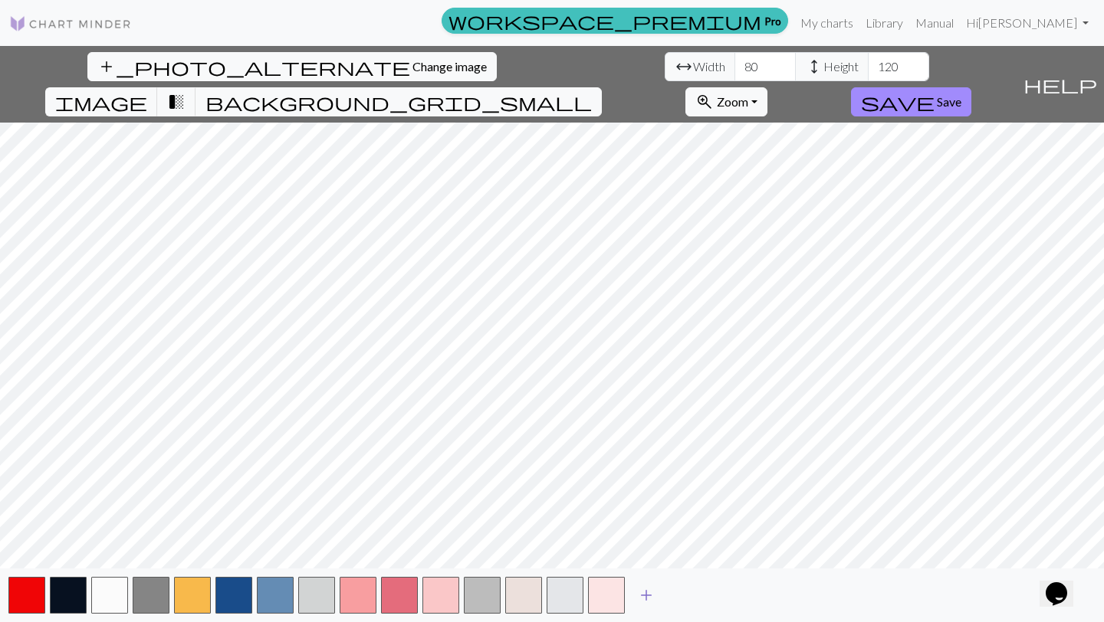
click at [647, 605] on span "add" at bounding box center [646, 595] width 18 height 21
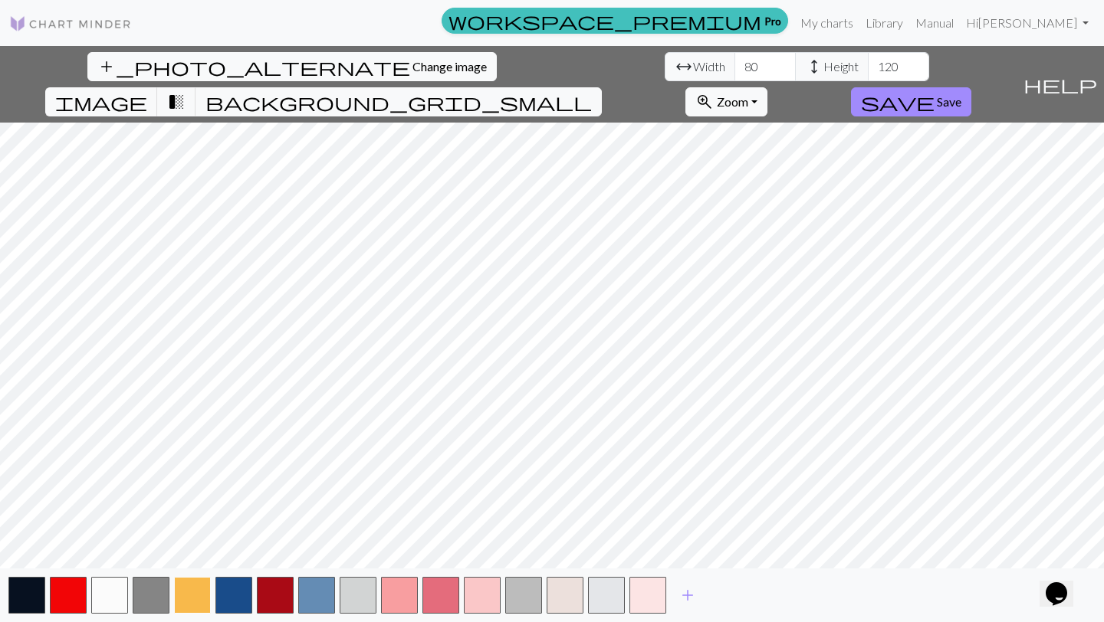
click at [182, 599] on button "button" at bounding box center [192, 595] width 37 height 37
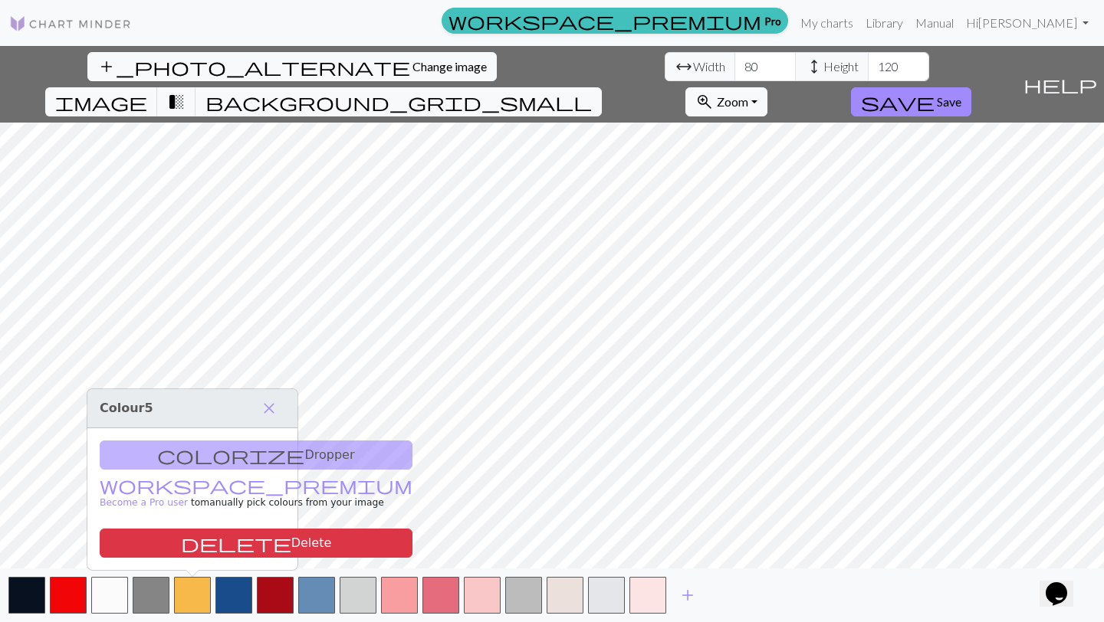
click at [205, 462] on div "colorize Dropper workspace_premium Become a Pro user to manually pick colours f…" at bounding box center [192, 499] width 210 height 142
click at [267, 408] on span "close" at bounding box center [269, 408] width 18 height 21
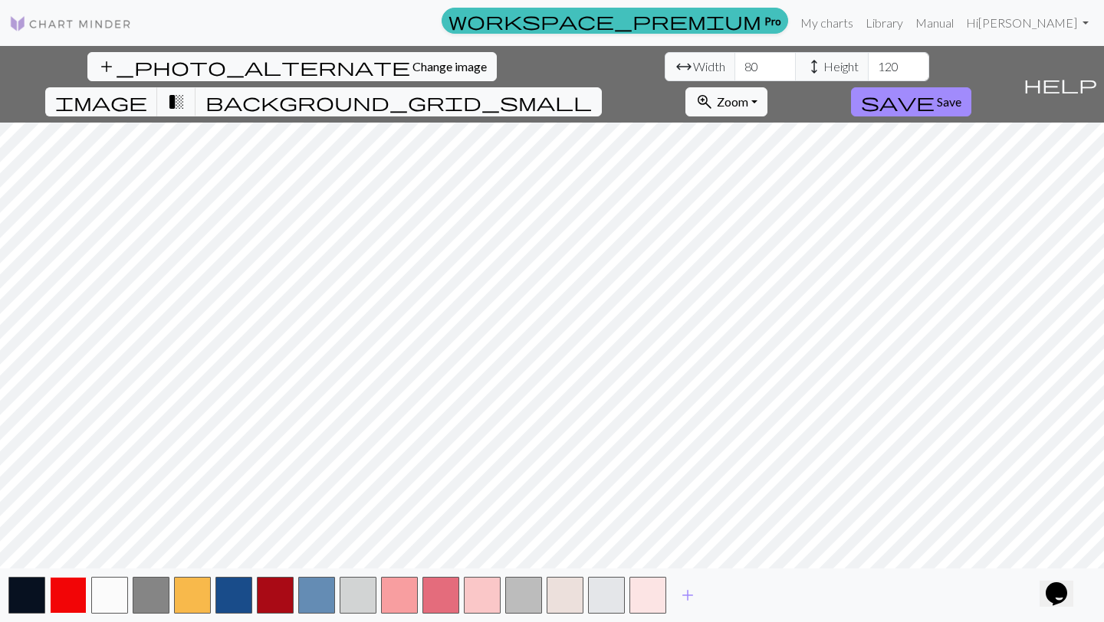
click at [65, 592] on button "button" at bounding box center [68, 595] width 37 height 37
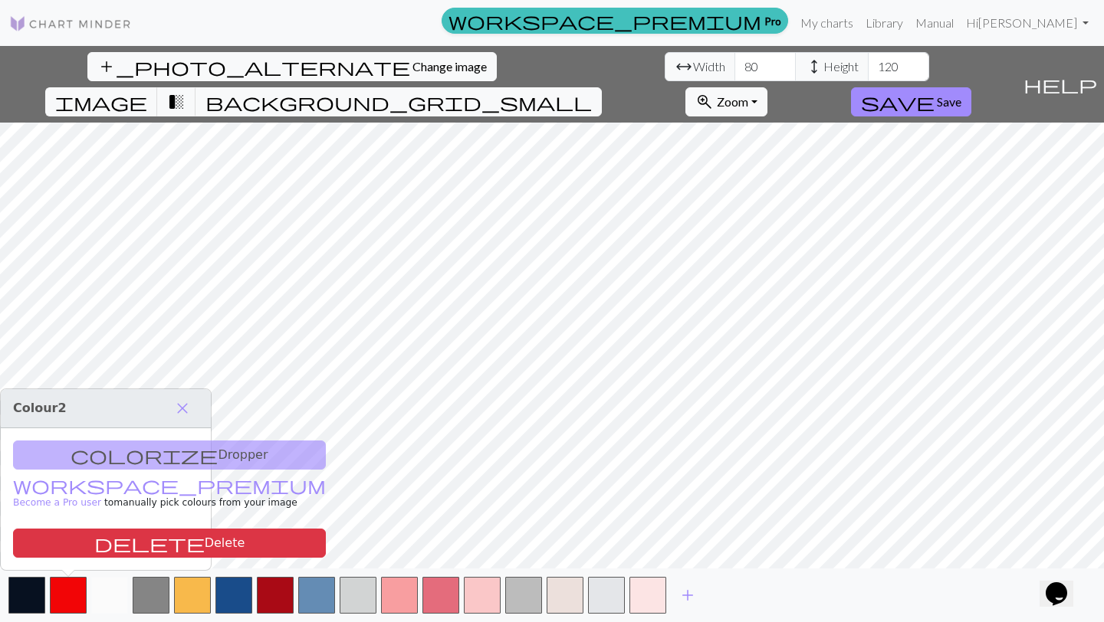
click at [119, 594] on button "button" at bounding box center [109, 595] width 37 height 37
click at [157, 596] on button "button" at bounding box center [151, 595] width 37 height 37
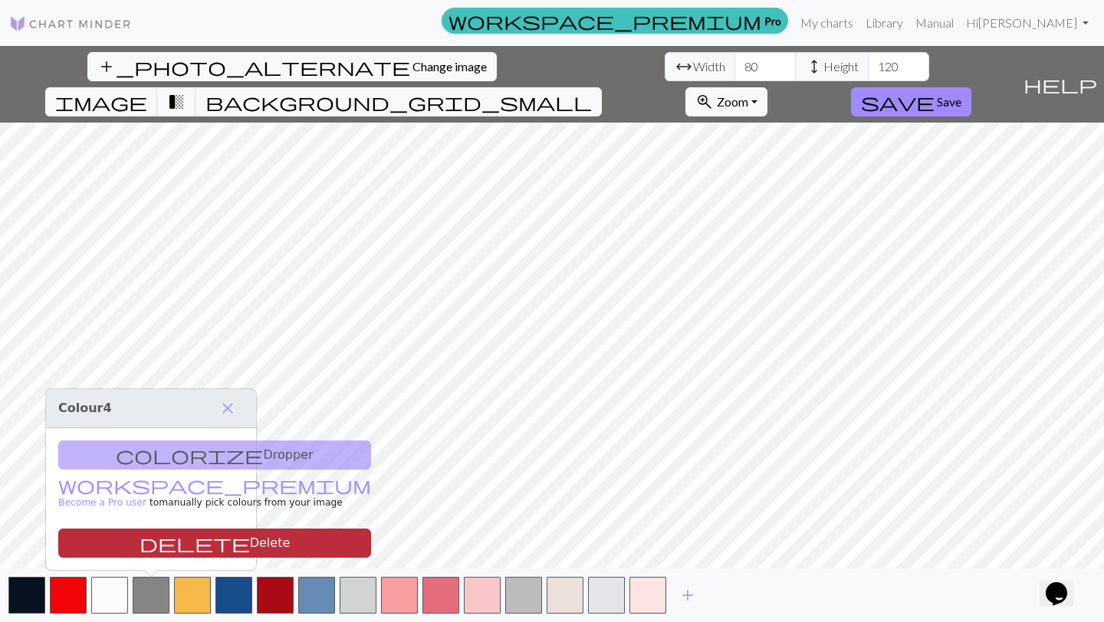
click at [155, 541] on button "delete Delete" at bounding box center [214, 543] width 313 height 29
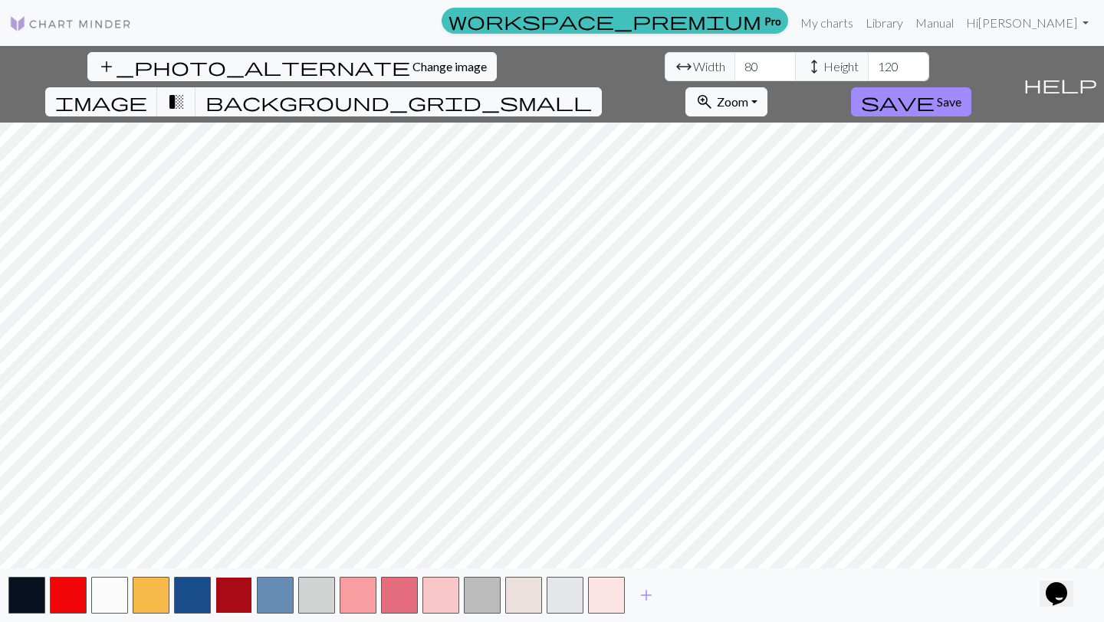
click at [238, 592] on button "button" at bounding box center [233, 595] width 37 height 37
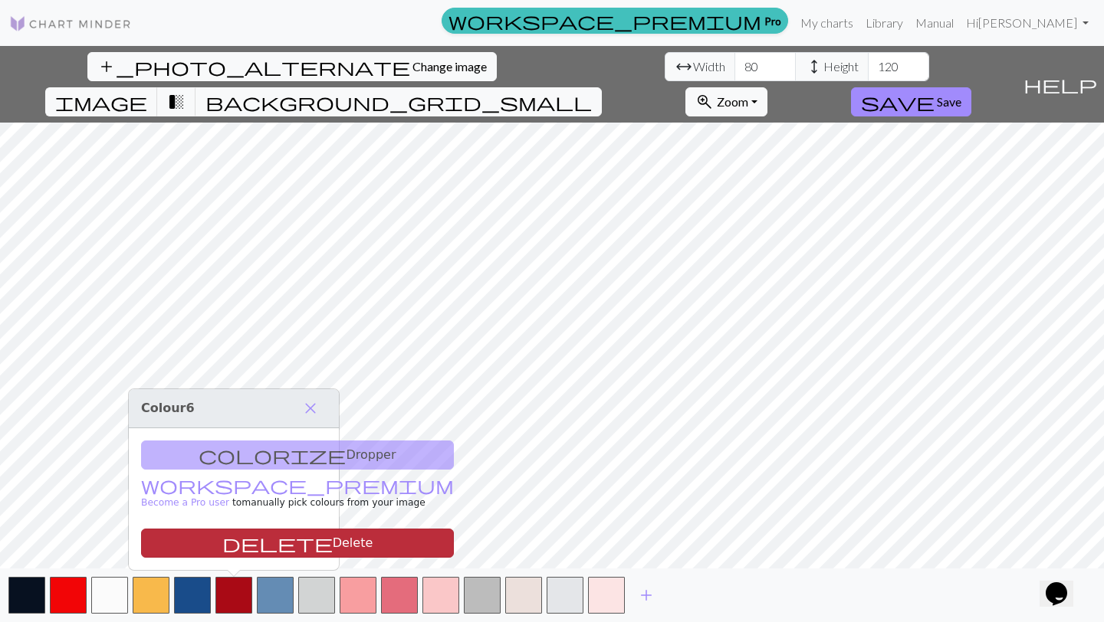
click at [241, 542] on button "delete Delete" at bounding box center [297, 543] width 313 height 29
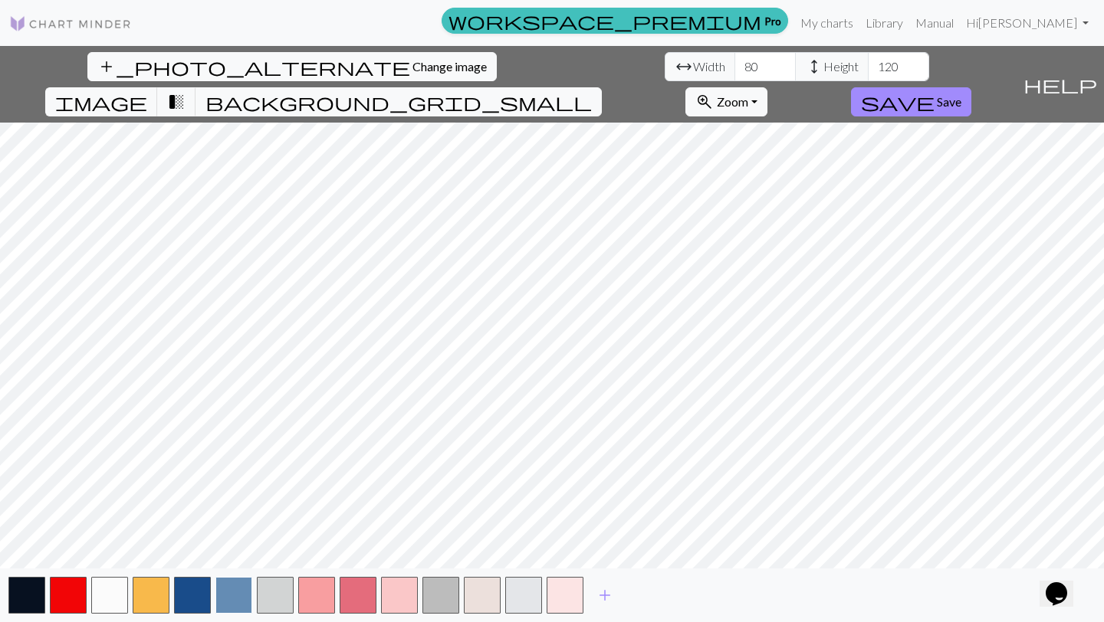
click at [242, 601] on button "button" at bounding box center [233, 595] width 37 height 37
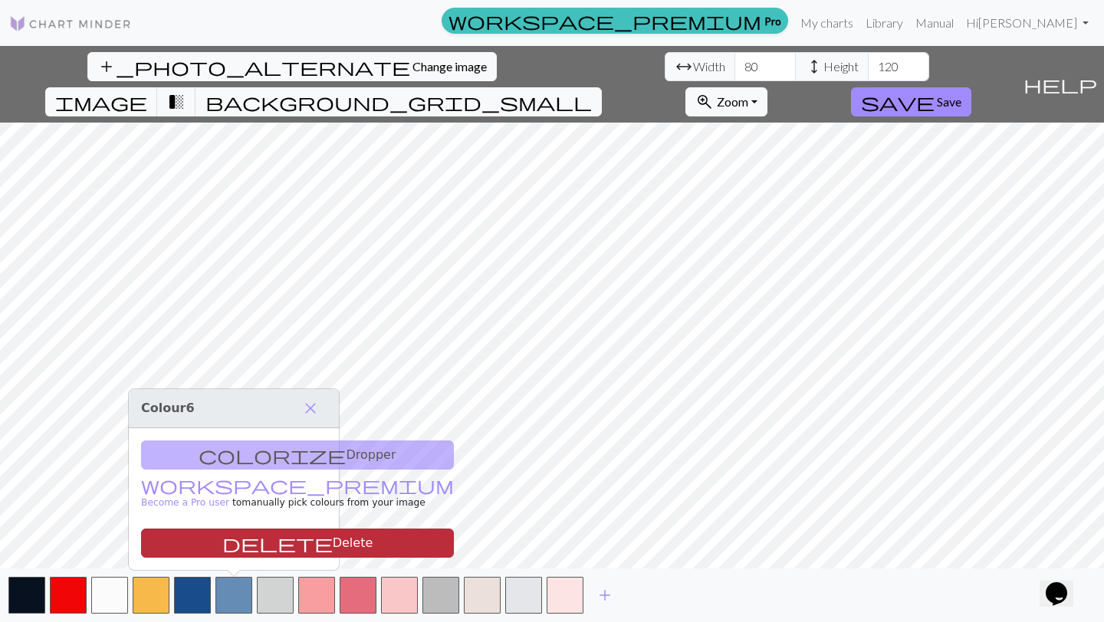
click at [249, 543] on button "delete Delete" at bounding box center [297, 543] width 313 height 29
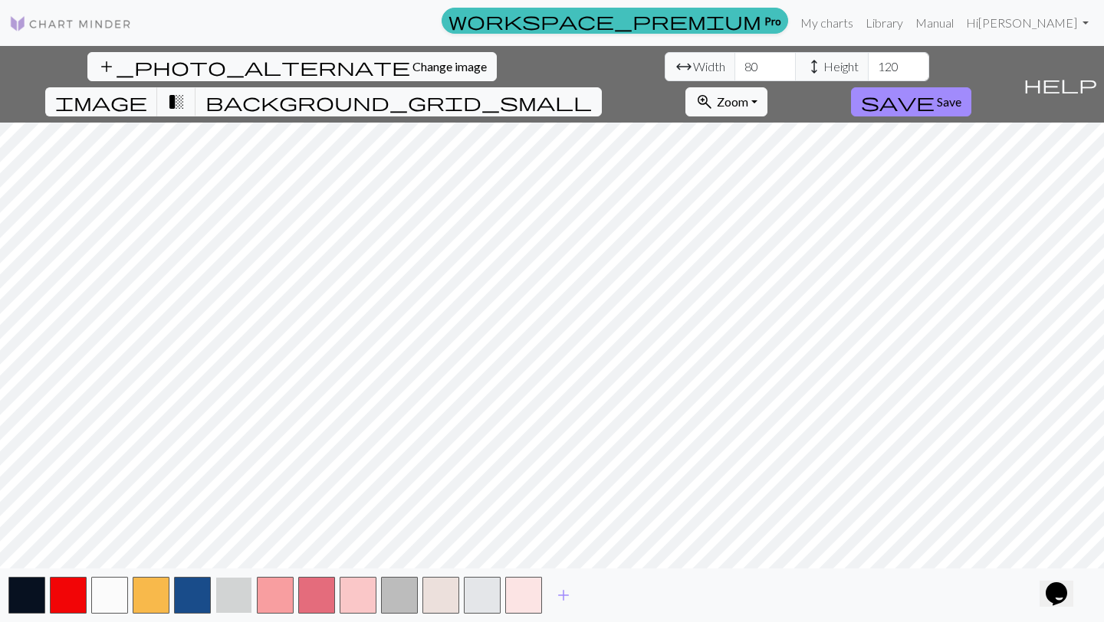
click at [242, 602] on button "button" at bounding box center [233, 595] width 37 height 37
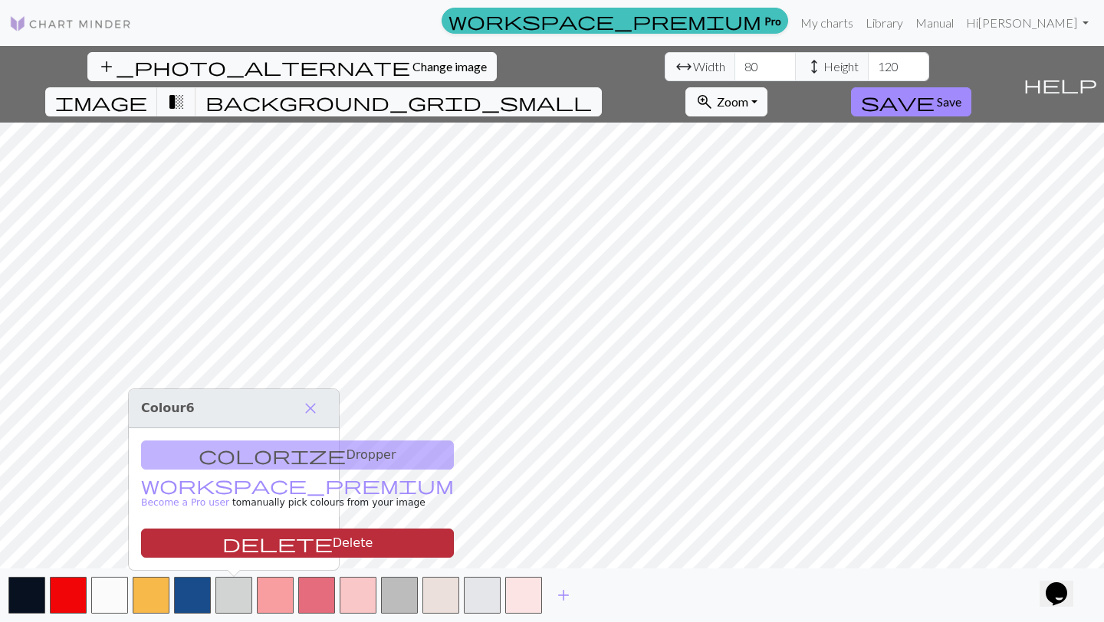
click at [249, 546] on button "delete Delete" at bounding box center [297, 543] width 313 height 29
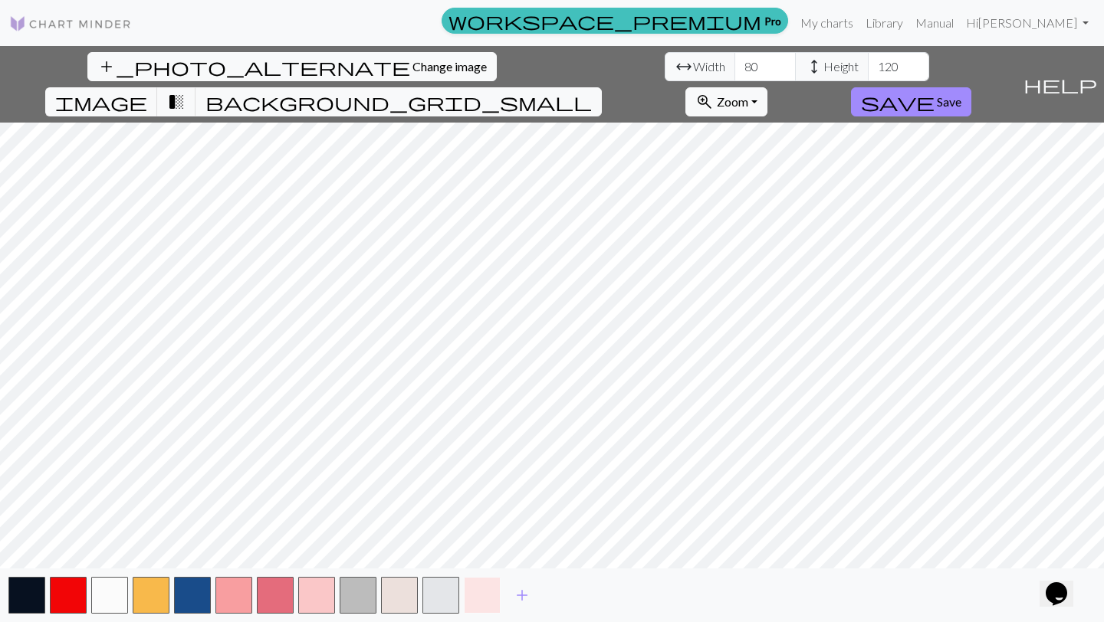
click at [475, 591] on button "button" at bounding box center [482, 595] width 37 height 37
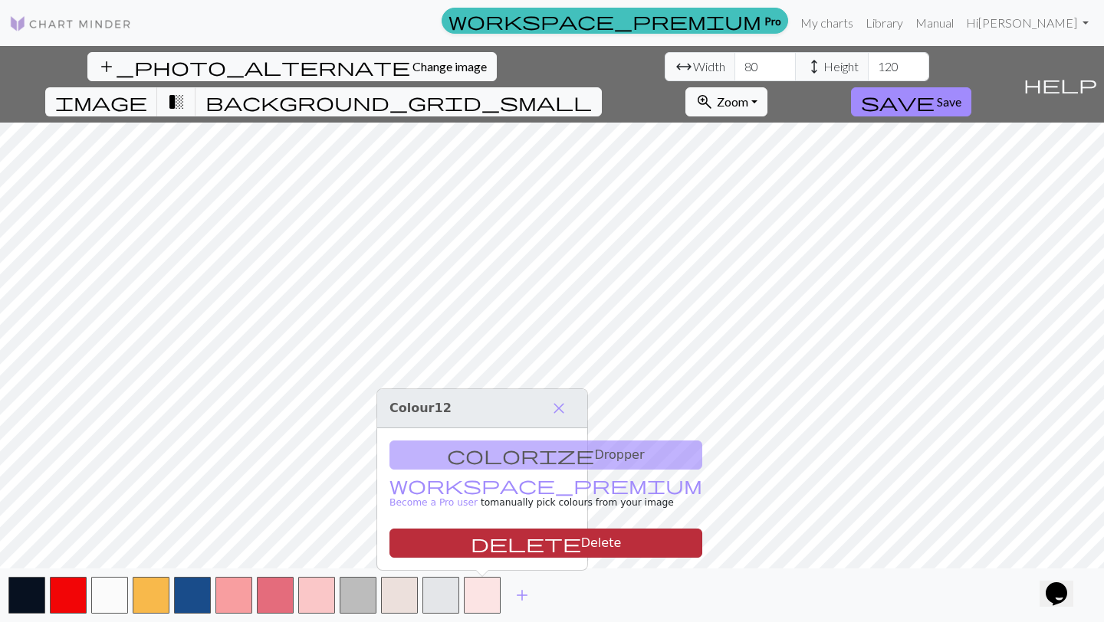
click at [471, 541] on span "delete" at bounding box center [526, 543] width 110 height 21
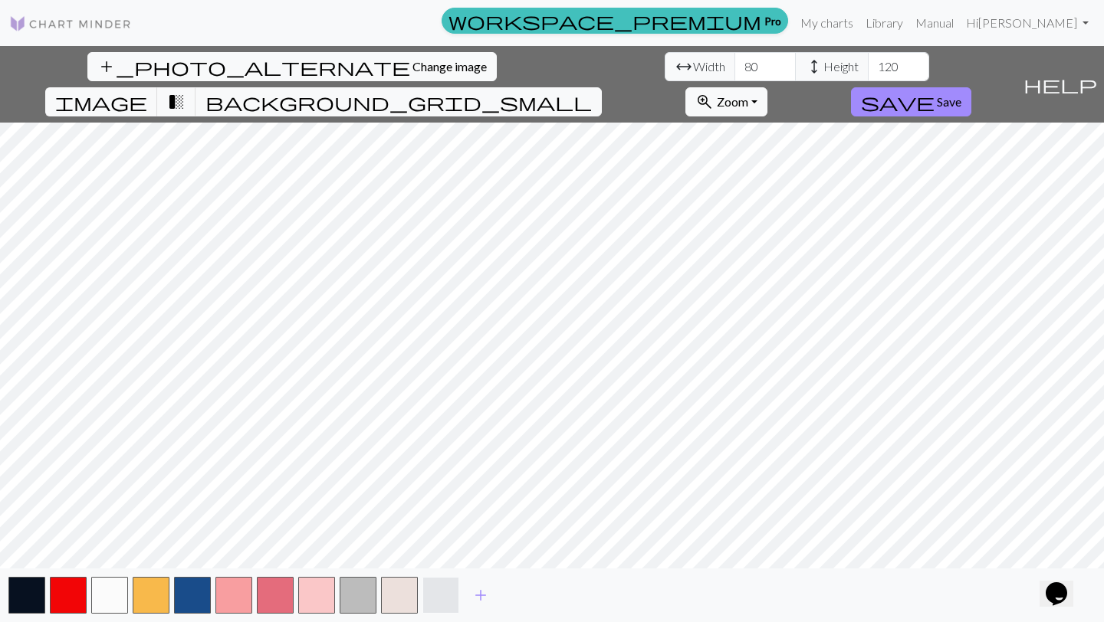
click at [443, 600] on button "button" at bounding box center [440, 595] width 37 height 37
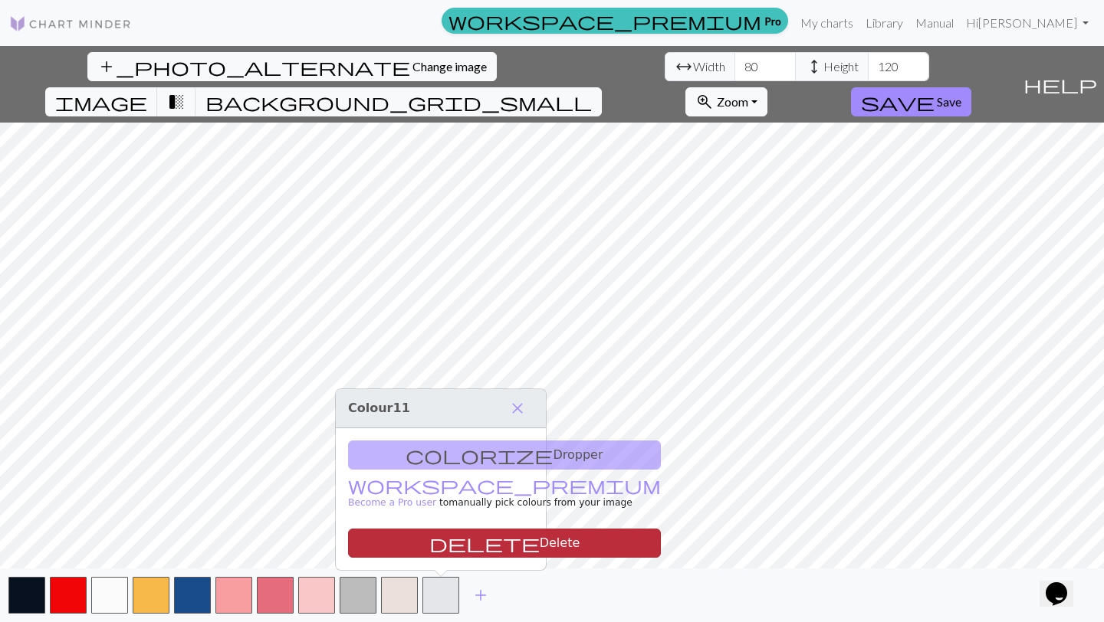
click at [454, 543] on button "delete Delete" at bounding box center [504, 543] width 313 height 29
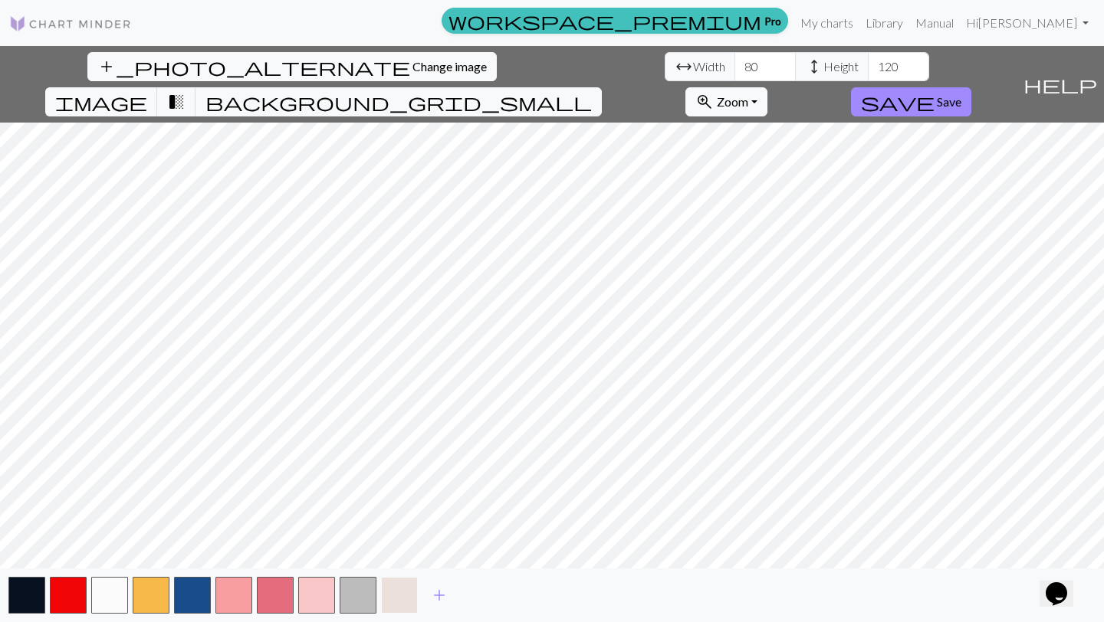
click at [399, 594] on button "button" at bounding box center [399, 595] width 37 height 37
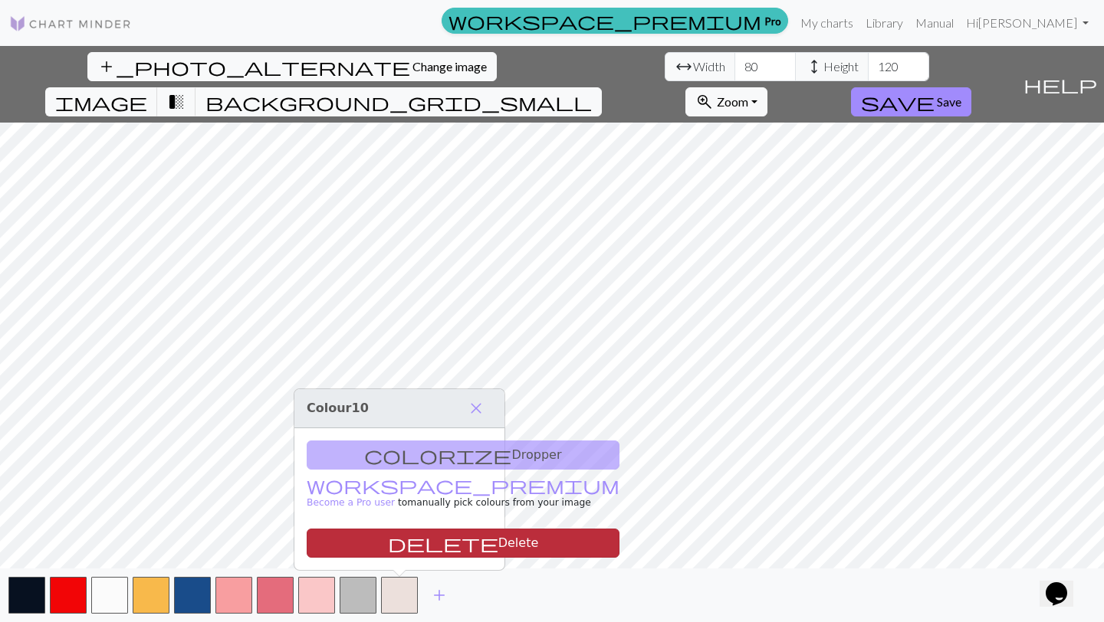
click at [410, 531] on button "delete Delete" at bounding box center [463, 543] width 313 height 29
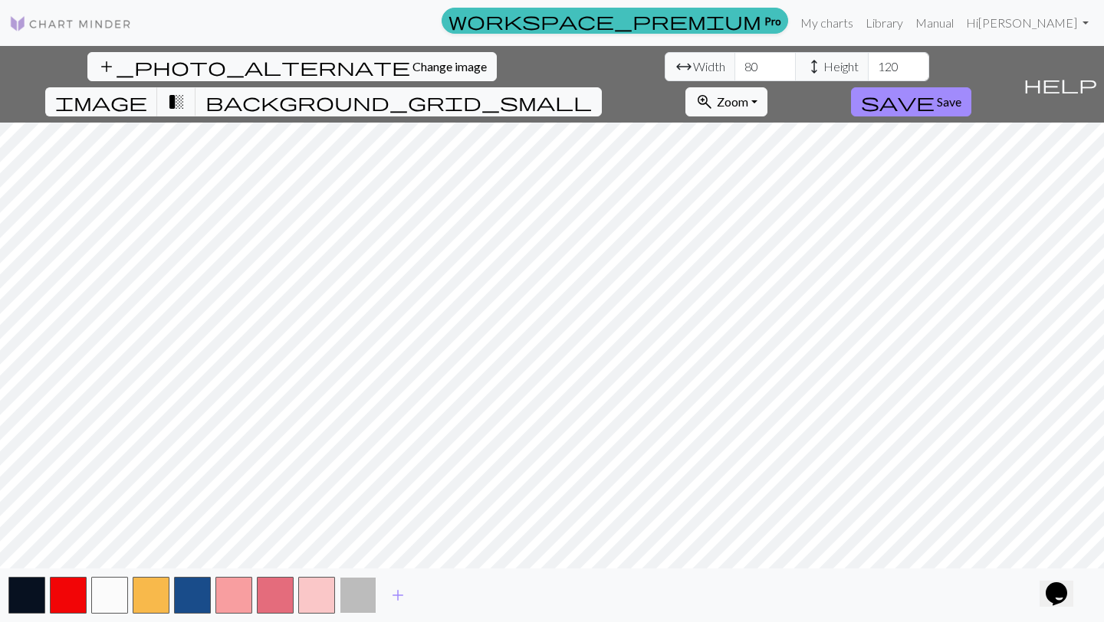
click at [364, 586] on button "button" at bounding box center [358, 595] width 37 height 37
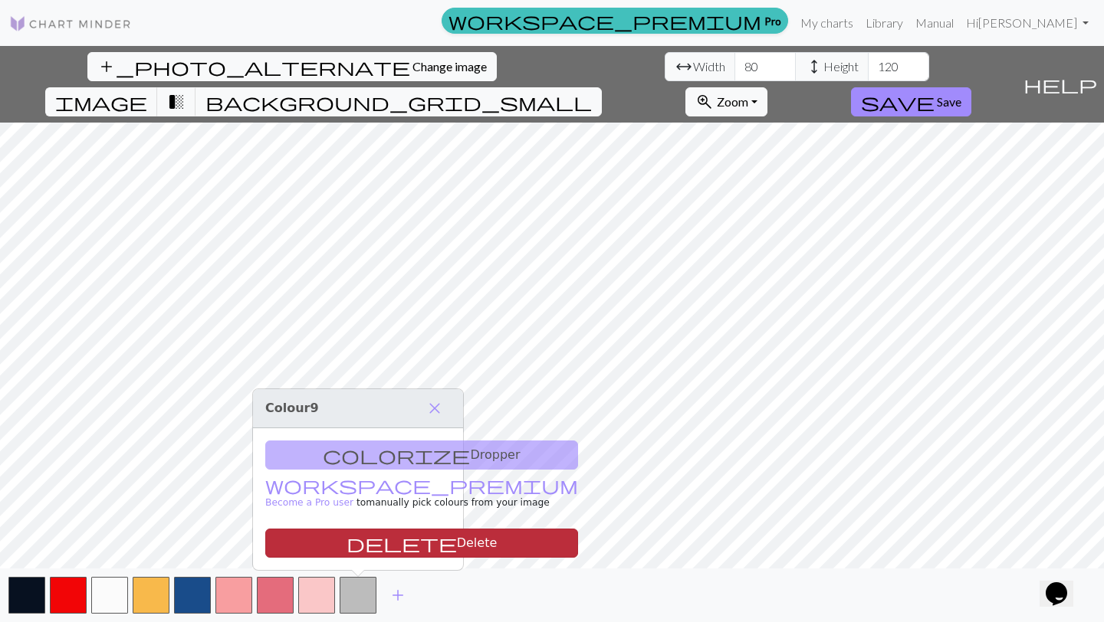
click at [370, 536] on button "delete Delete" at bounding box center [421, 543] width 313 height 29
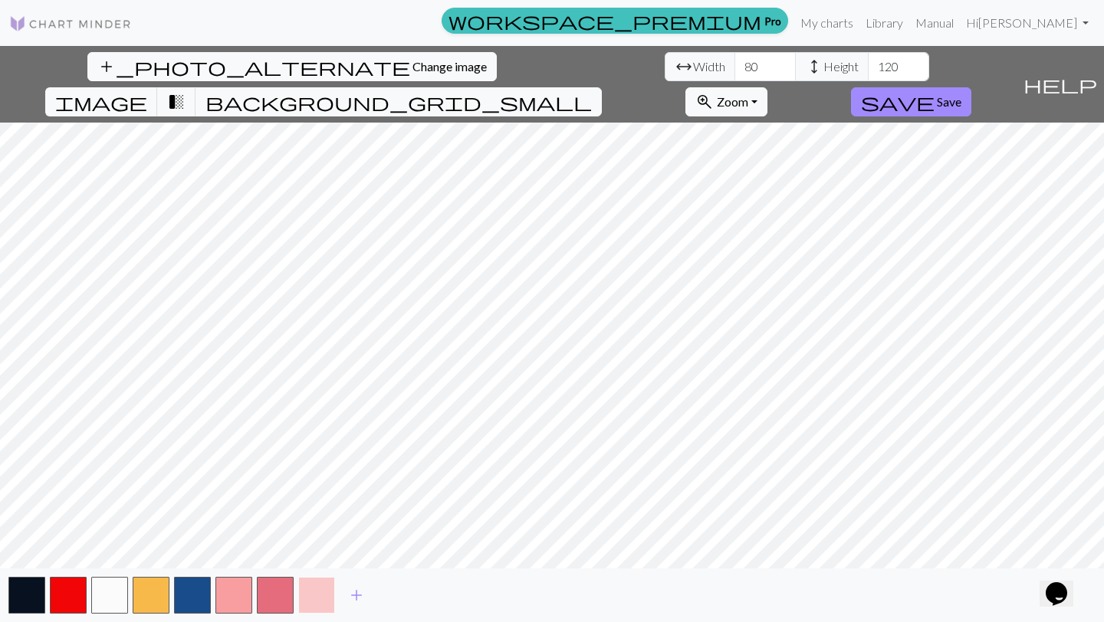
click at [323, 598] on button "button" at bounding box center [316, 595] width 37 height 37
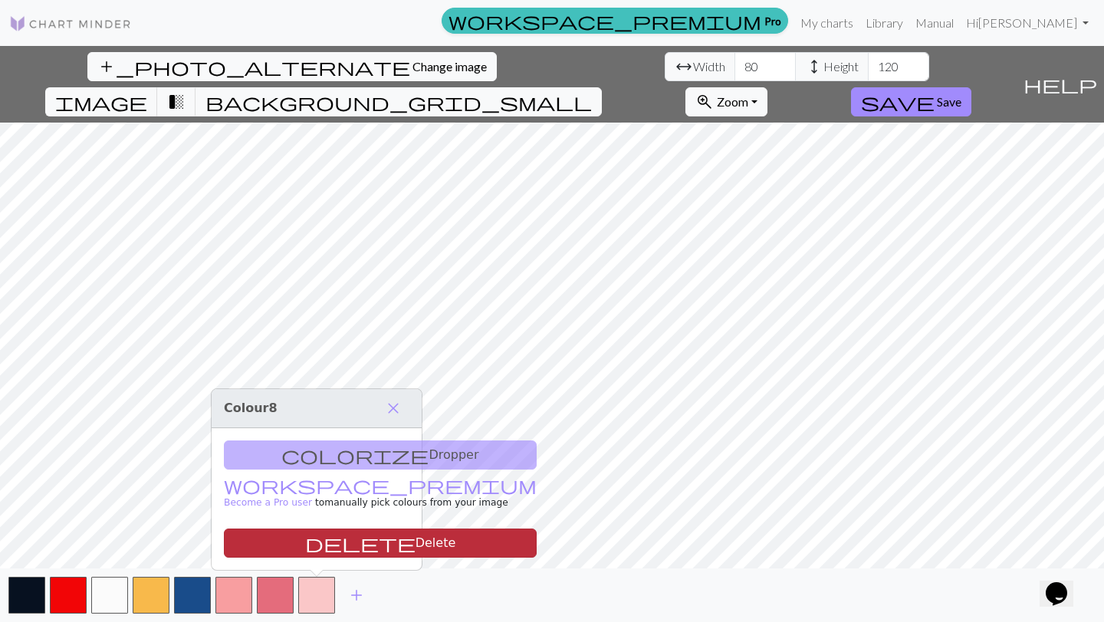
click at [331, 549] on button "delete Delete" at bounding box center [380, 543] width 313 height 29
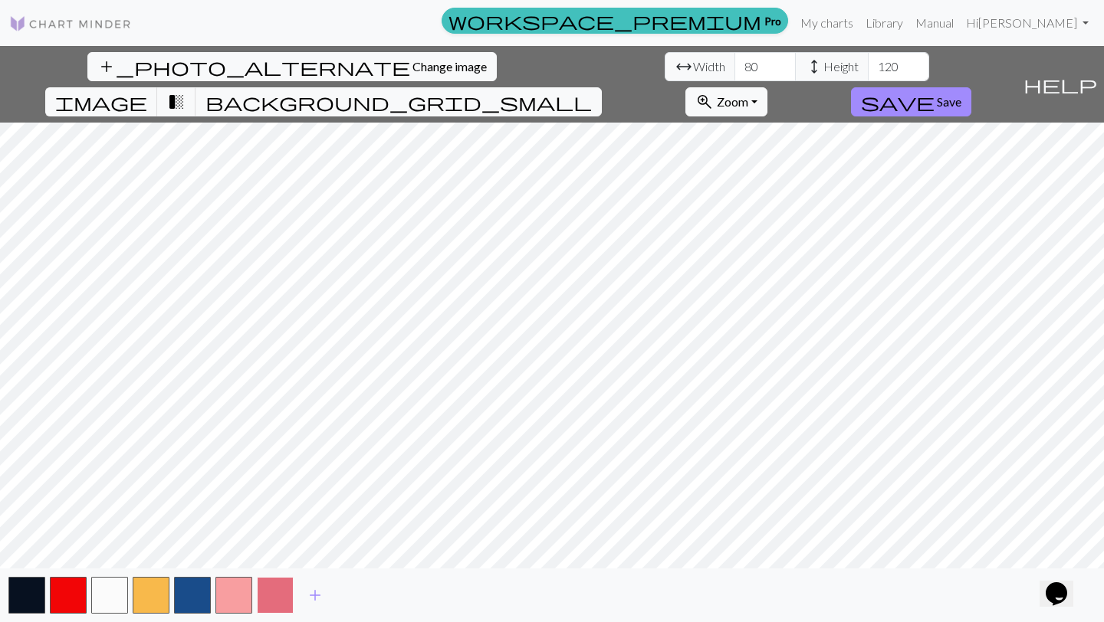
click at [284, 599] on button "button" at bounding box center [275, 595] width 37 height 37
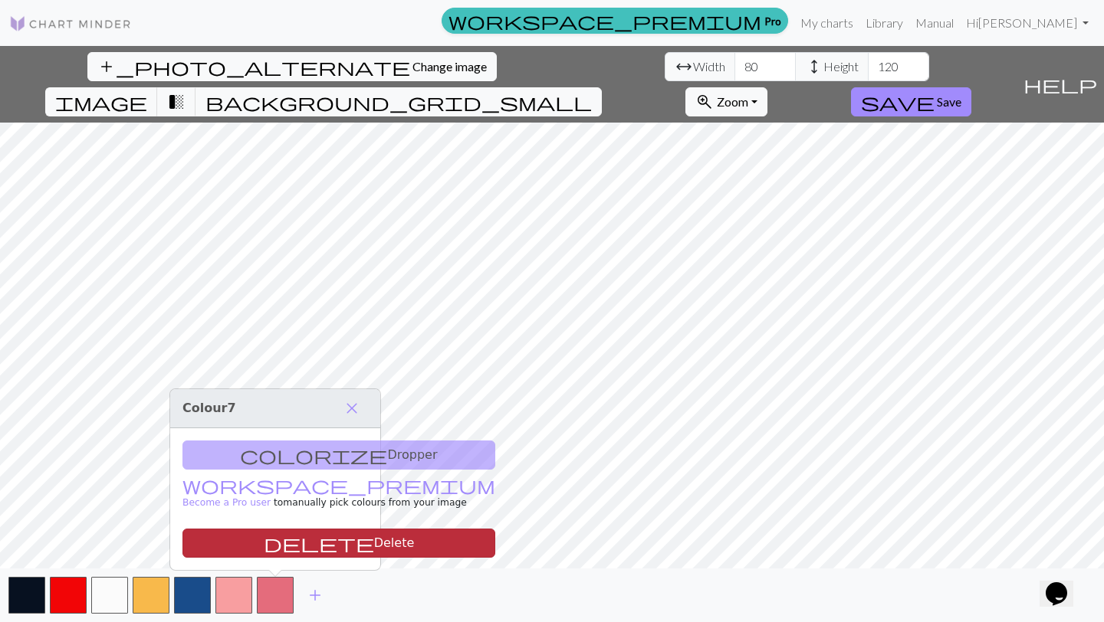
click at [298, 544] on button "delete Delete" at bounding box center [338, 543] width 313 height 29
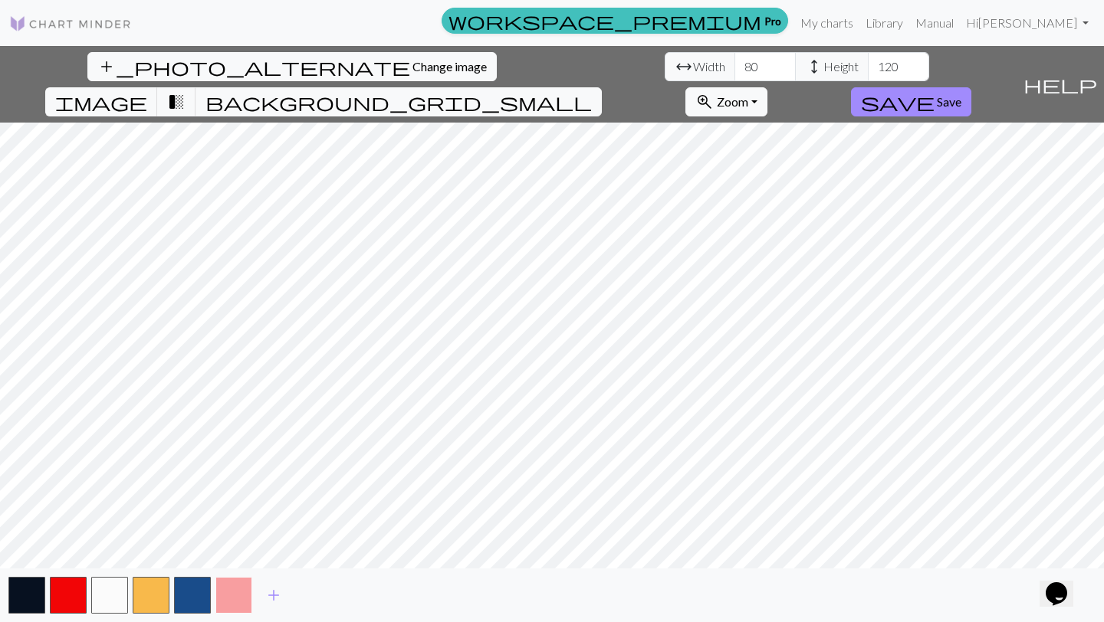
click at [242, 609] on button "button" at bounding box center [233, 595] width 37 height 37
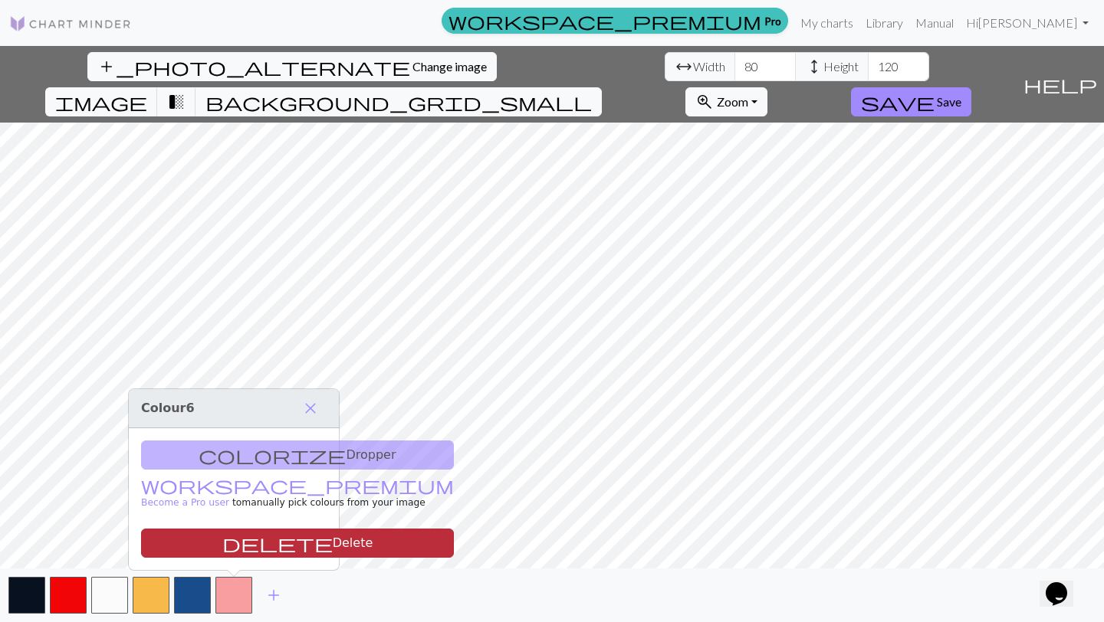
click at [256, 536] on button "delete Delete" at bounding box center [297, 543] width 313 height 29
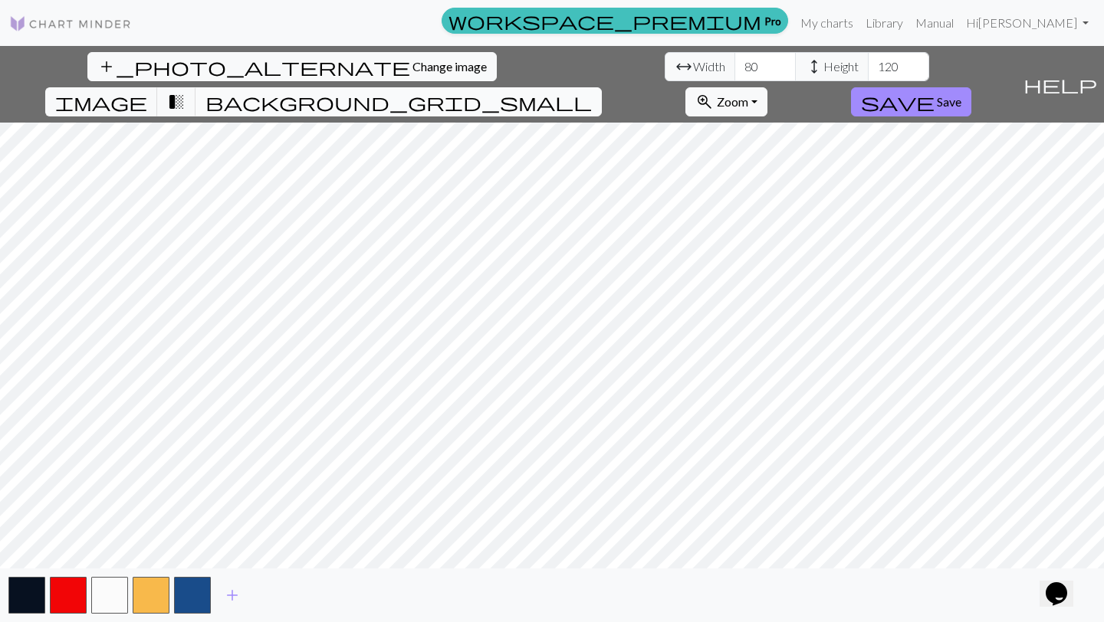
click at [592, 91] on span "background_grid_small" at bounding box center [398, 101] width 386 height 21
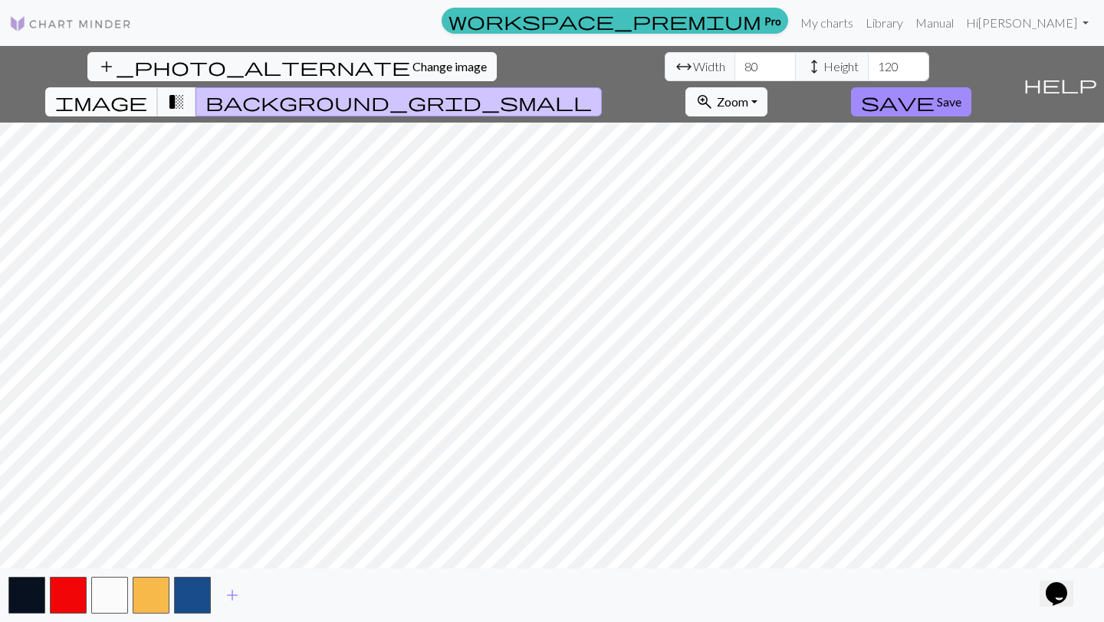
click at [147, 91] on span "image" at bounding box center [101, 101] width 92 height 21
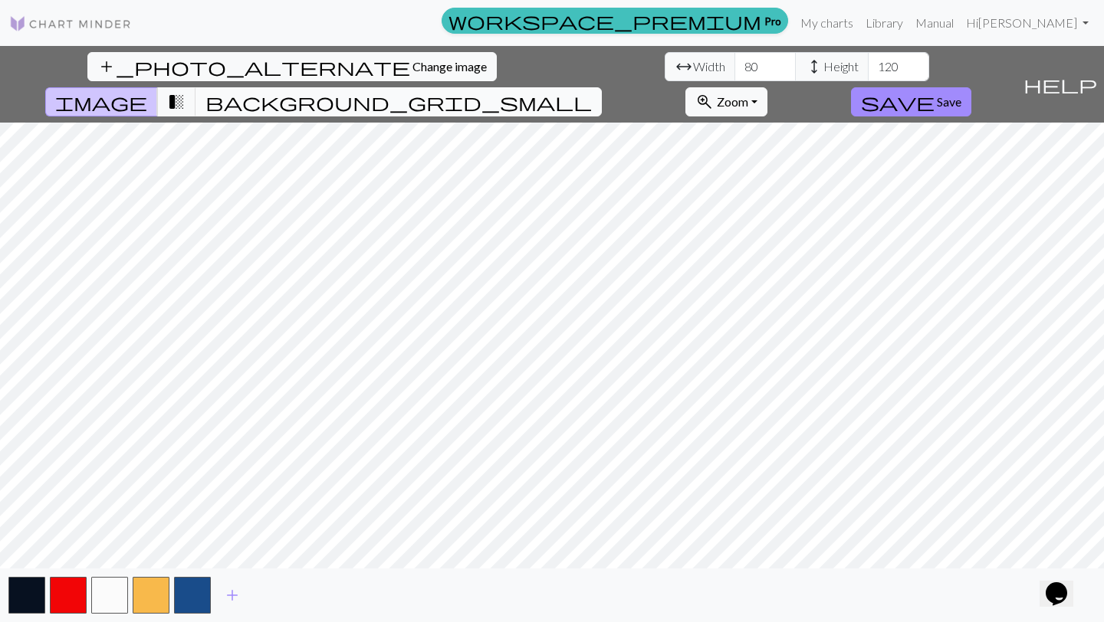
click at [592, 91] on span "background_grid_small" at bounding box center [398, 101] width 386 height 21
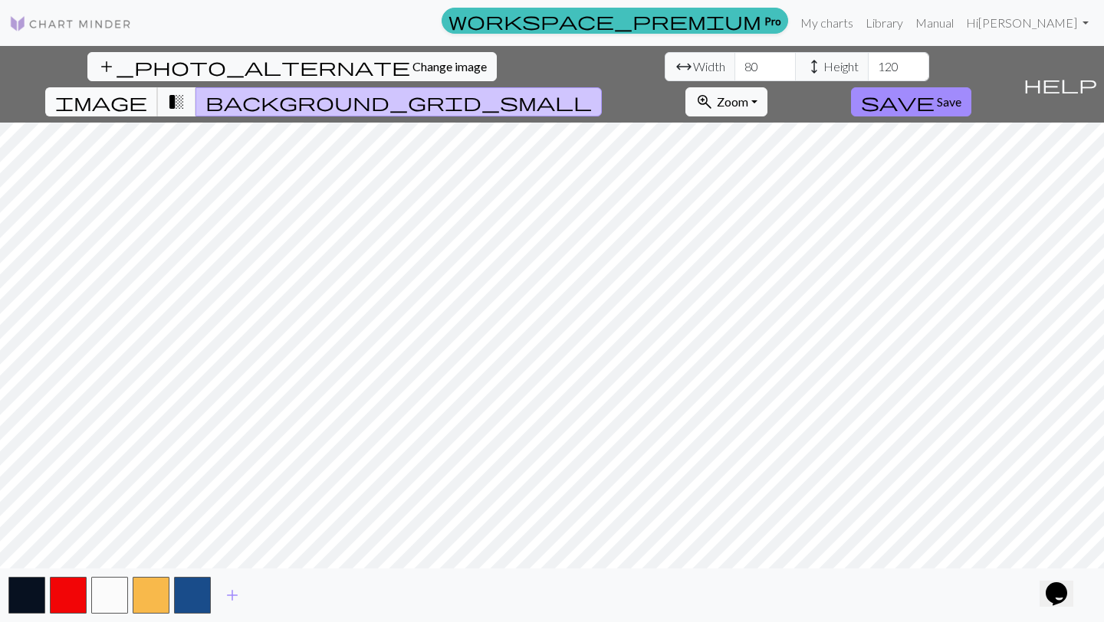
click at [147, 91] on span "image" at bounding box center [101, 101] width 92 height 21
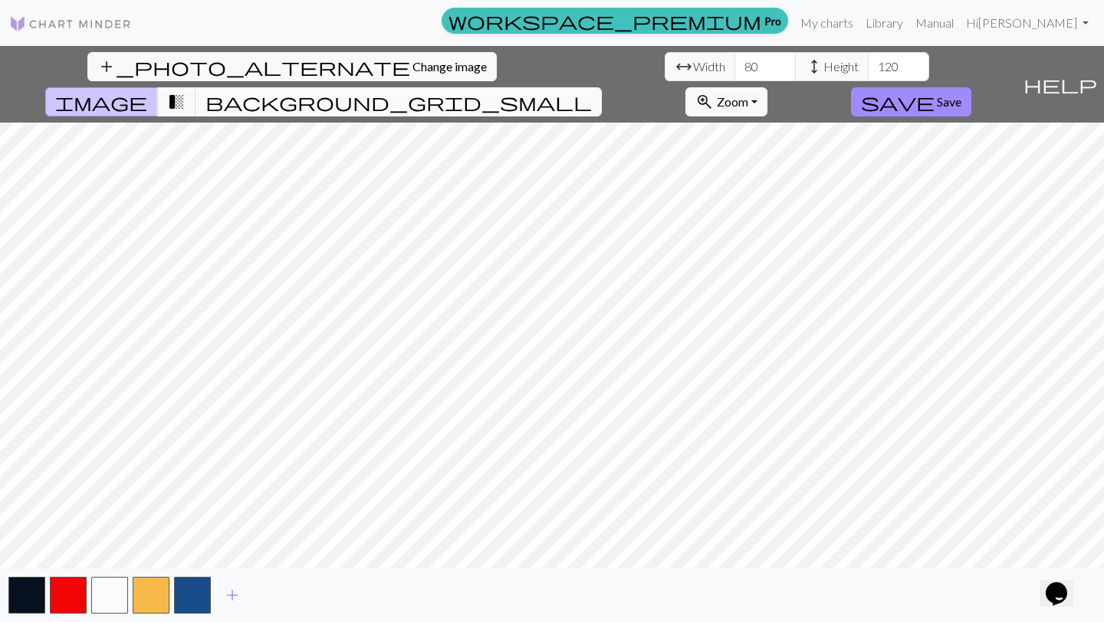
click at [602, 87] on button "background_grid_small" at bounding box center [398, 101] width 406 height 29
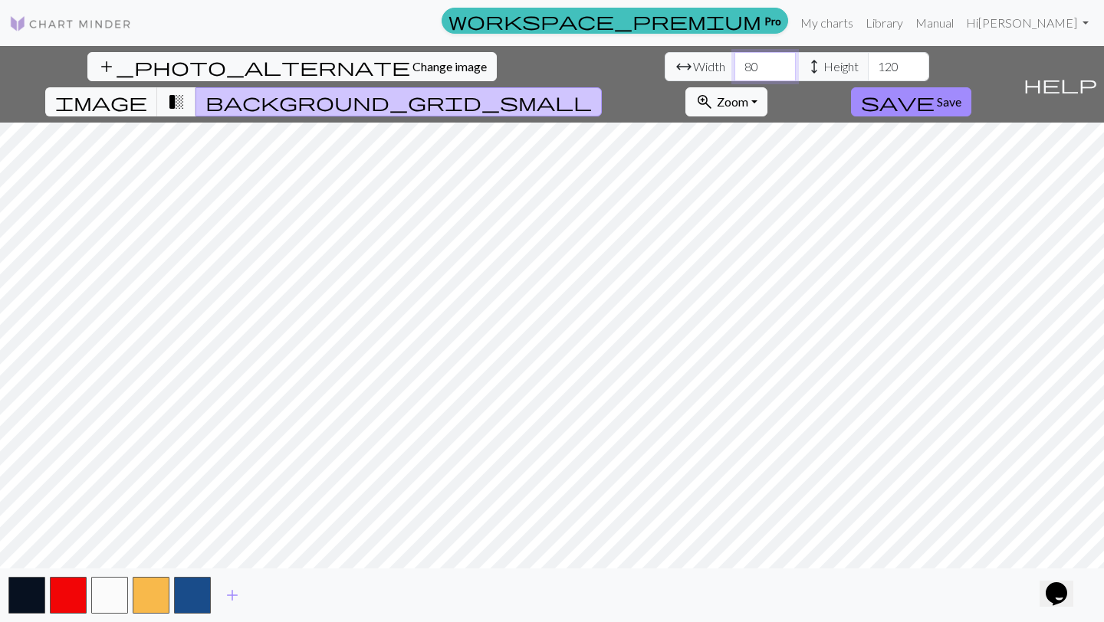
click at [734, 65] on input "80" at bounding box center [764, 66] width 61 height 29
type input "8"
click at [868, 60] on input "120" at bounding box center [898, 66] width 61 height 29
type input "1"
type input "-4"
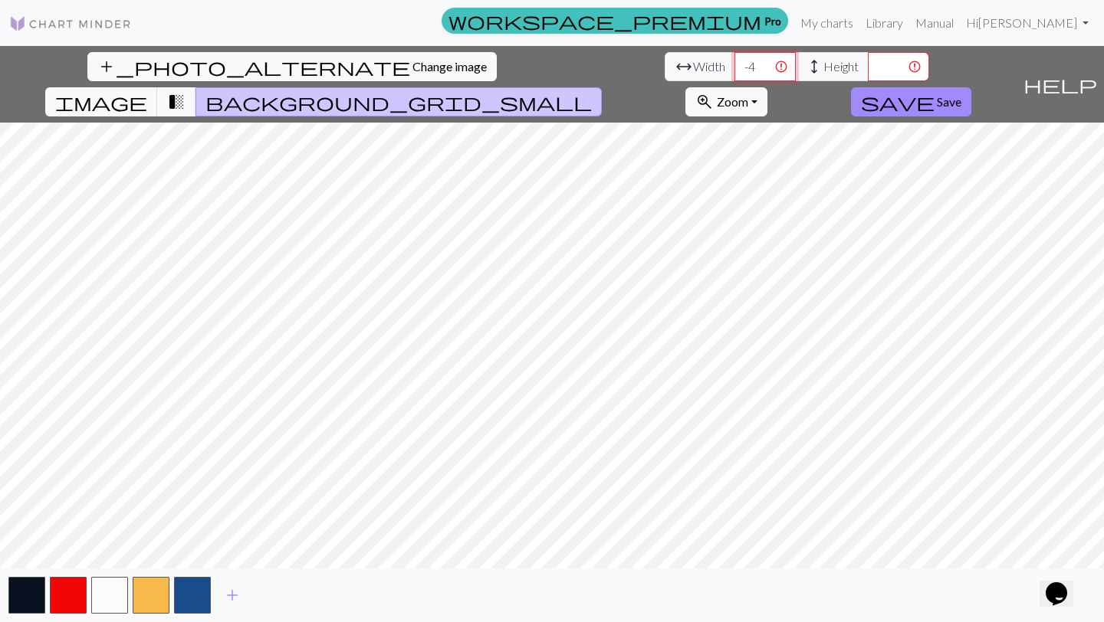
click at [734, 67] on input "-4" at bounding box center [764, 66] width 61 height 29
click at [734, 65] on input "-4" at bounding box center [764, 66] width 61 height 29
type input "50"
click at [868, 69] on input "number" at bounding box center [898, 66] width 61 height 29
type input "70"
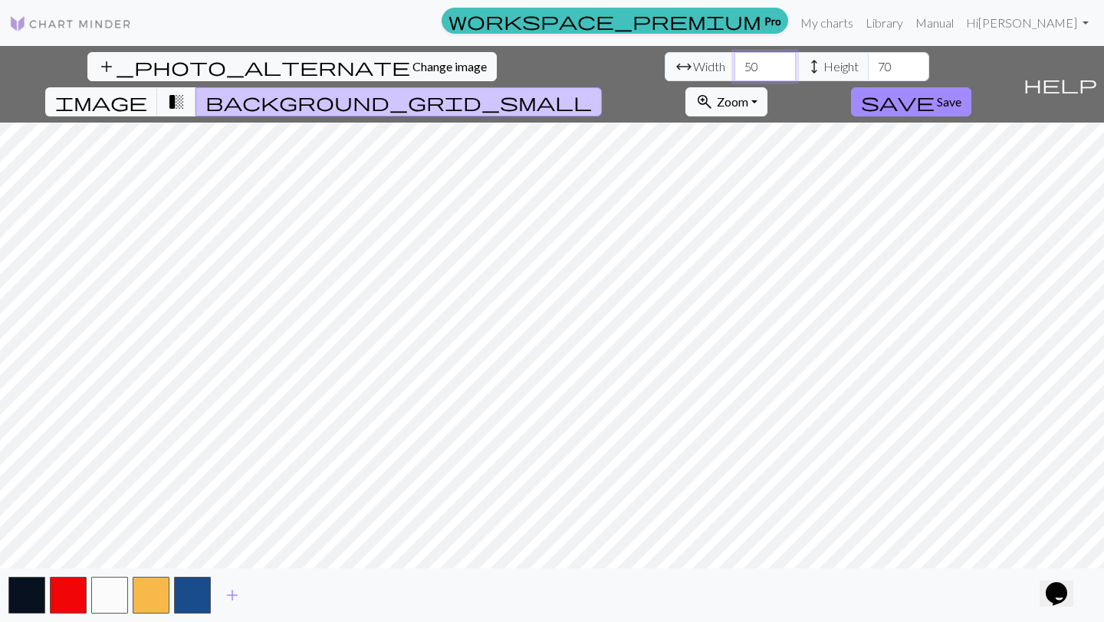
click at [734, 64] on input "50" at bounding box center [764, 66] width 61 height 29
type input "5"
type input "100"
click at [868, 66] on input "70" at bounding box center [898, 66] width 61 height 29
type input "7"
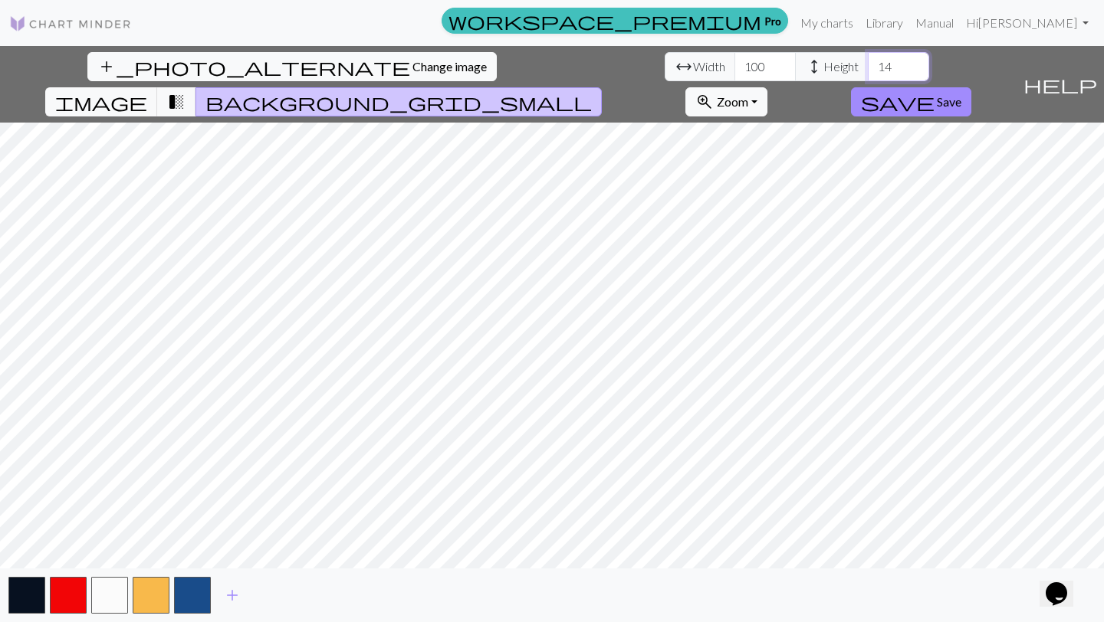
type input "1"
click at [734, 67] on input "100" at bounding box center [764, 66] width 61 height 29
type input "1"
click at [565, 581] on div "add_photo_alternate Change image arrow_range Width height Height image transiti…" at bounding box center [552, 334] width 1104 height 576
click at [734, 69] on input "number" at bounding box center [764, 66] width 61 height 29
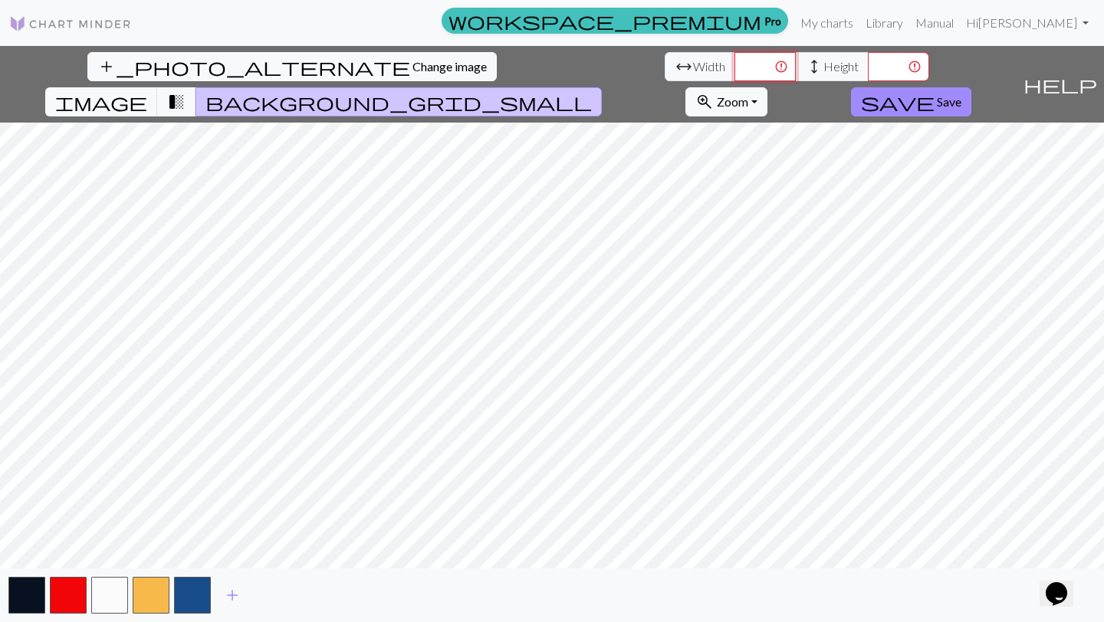
type input "6"
type input "70"
click at [868, 74] on input "number" at bounding box center [898, 66] width 61 height 29
type input "80"
click at [734, 63] on input "71" at bounding box center [764, 66] width 61 height 29
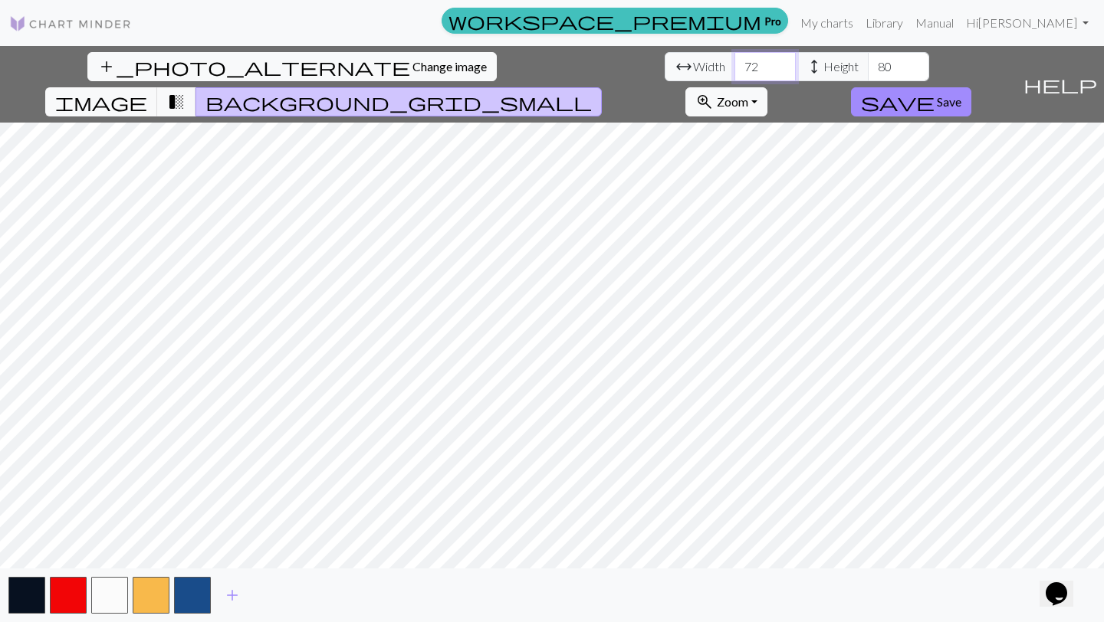
click at [734, 63] on input "72" at bounding box center [764, 66] width 61 height 29
click at [734, 63] on input "73" at bounding box center [764, 66] width 61 height 29
click at [734, 63] on input "74" at bounding box center [764, 66] width 61 height 29
type input "75"
click at [734, 63] on input "75" at bounding box center [764, 66] width 61 height 29
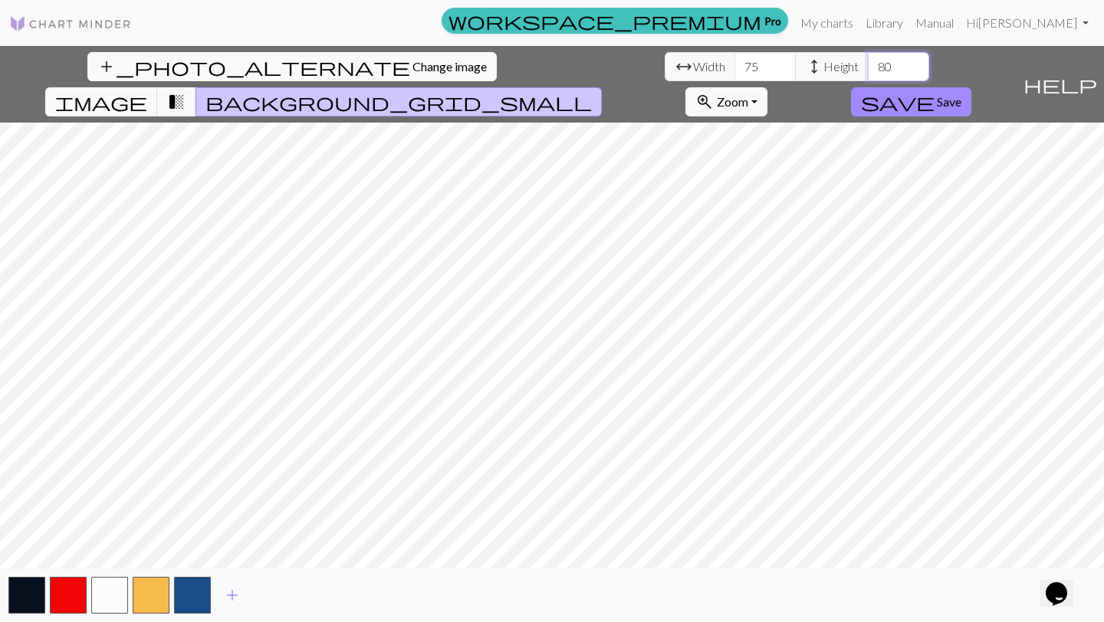
click at [868, 69] on input "80" at bounding box center [898, 66] width 61 height 29
type input "8"
type input "90"
click at [961, 94] on span "Save" at bounding box center [949, 101] width 25 height 15
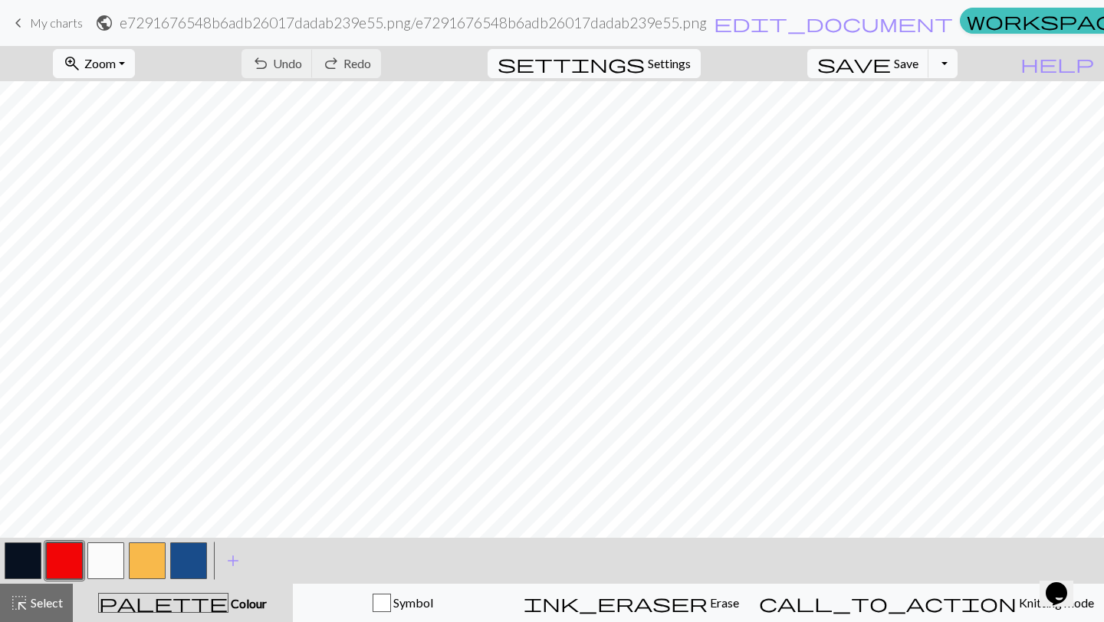
click at [8, 568] on button "button" at bounding box center [23, 561] width 37 height 37
click at [58, 562] on button "button" at bounding box center [64, 561] width 37 height 37
click at [192, 559] on button "button" at bounding box center [188, 561] width 37 height 37
click at [152, 563] on button "button" at bounding box center [147, 561] width 37 height 37
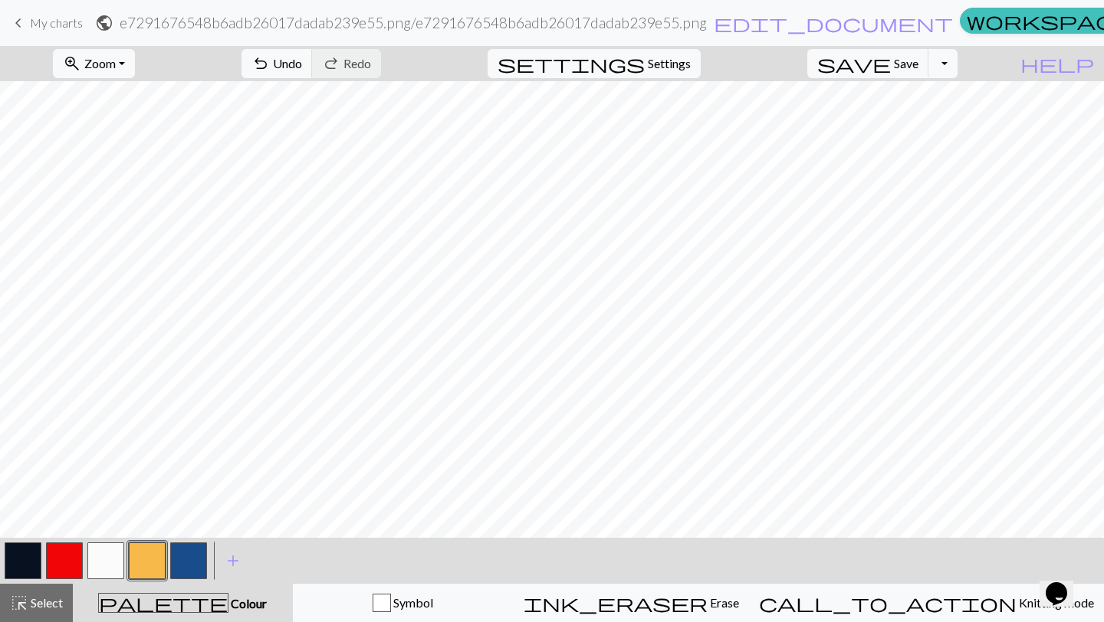
click at [189, 605] on span "palette" at bounding box center [163, 602] width 129 height 21
click at [187, 556] on button "button" at bounding box center [188, 561] width 37 height 37
click at [107, 558] on button "button" at bounding box center [105, 561] width 37 height 37
click at [15, 564] on button "button" at bounding box center [23, 561] width 37 height 37
click at [110, 563] on button "button" at bounding box center [105, 561] width 37 height 37
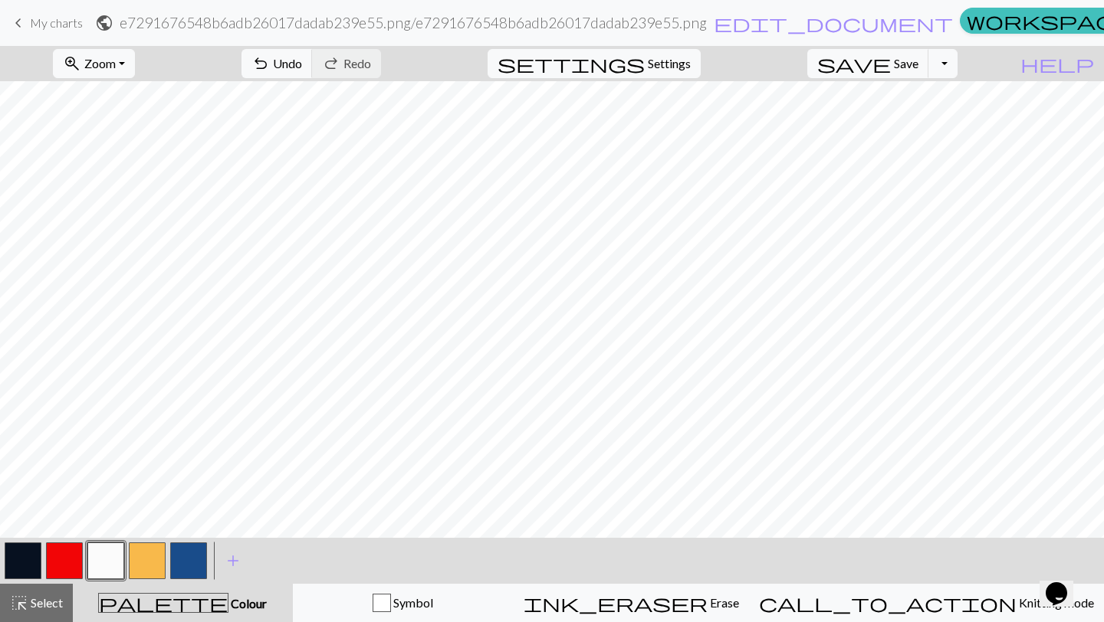
click at [33, 555] on button "button" at bounding box center [23, 561] width 37 height 37
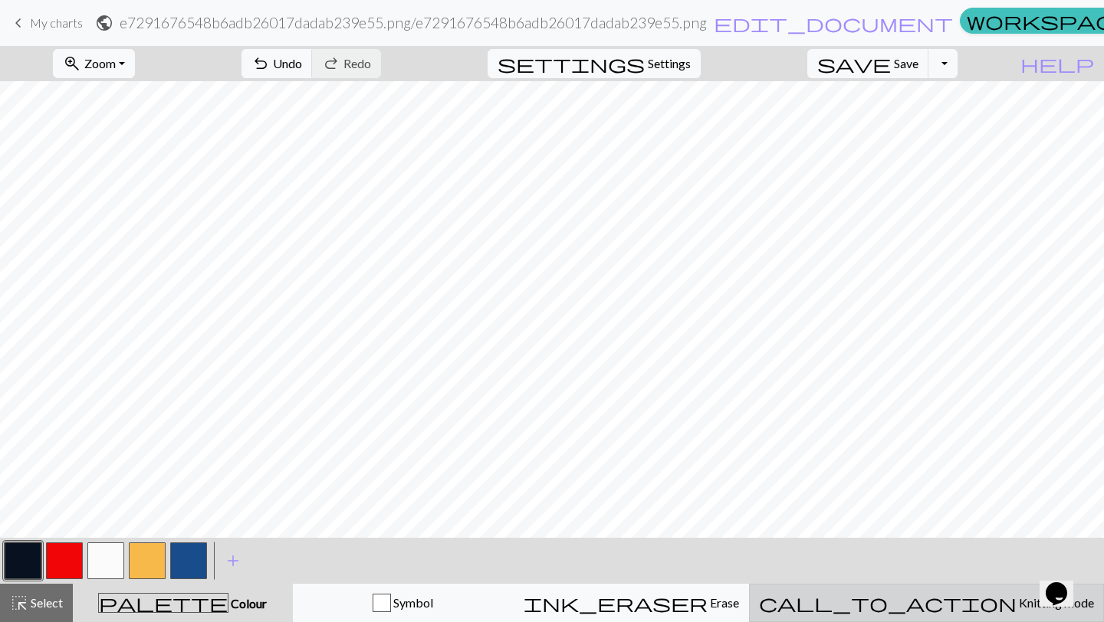
click at [1016, 601] on span "Knitting mode" at bounding box center [1054, 603] width 77 height 15
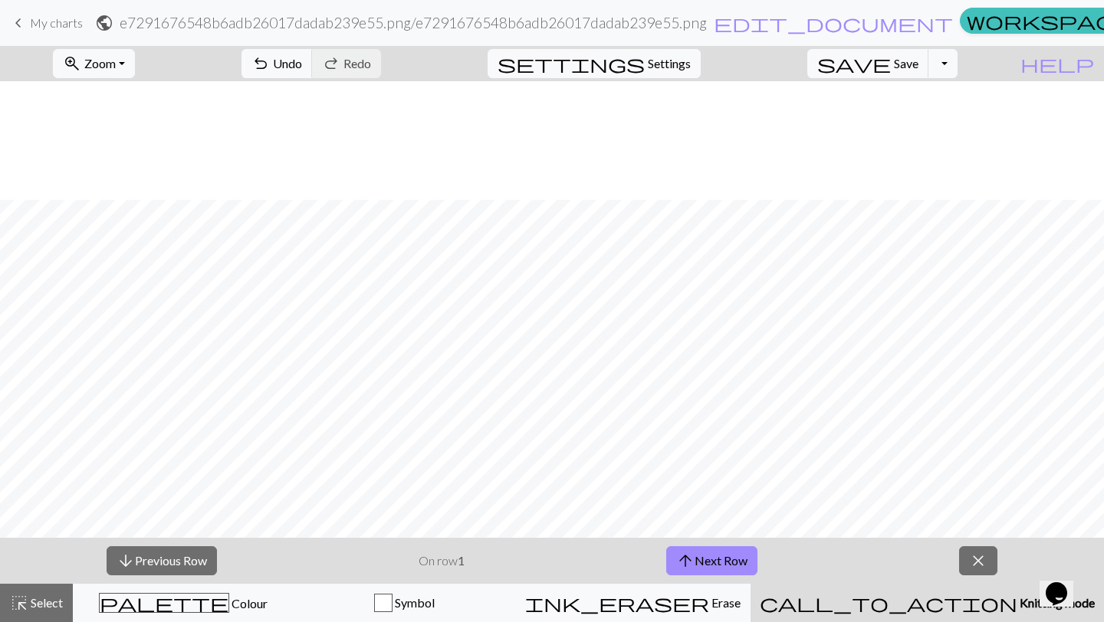
scroll to position [287, 0]
click at [718, 556] on button "arrow_upward Next Row" at bounding box center [711, 560] width 91 height 29
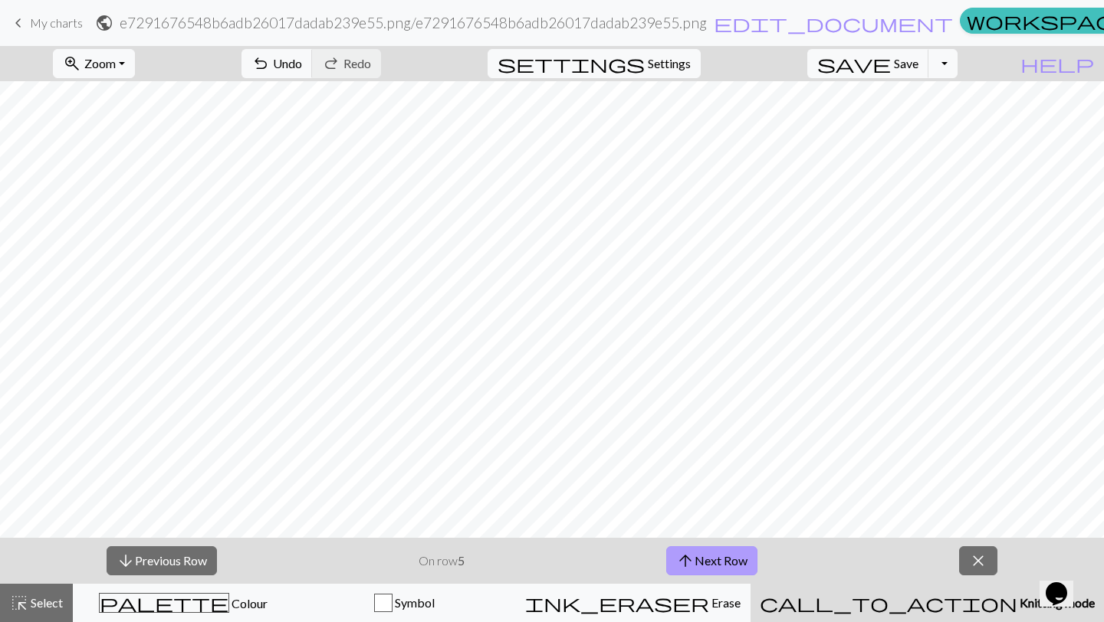
click at [718, 556] on button "arrow_upward Next Row" at bounding box center [711, 560] width 91 height 29
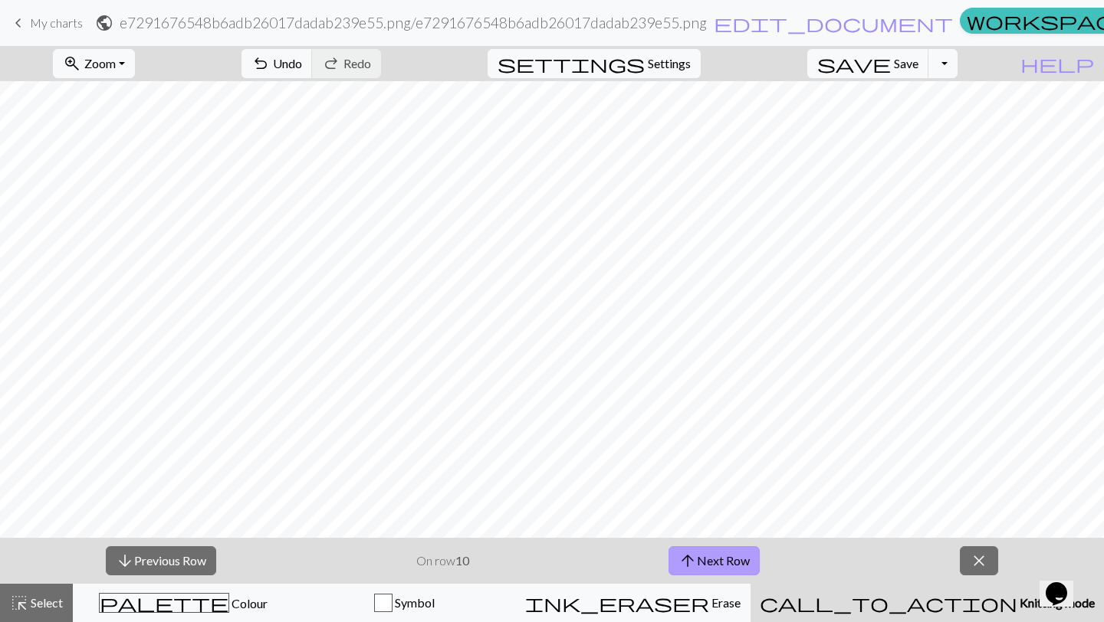
click at [718, 556] on button "arrow_upward Next Row" at bounding box center [713, 560] width 91 height 29
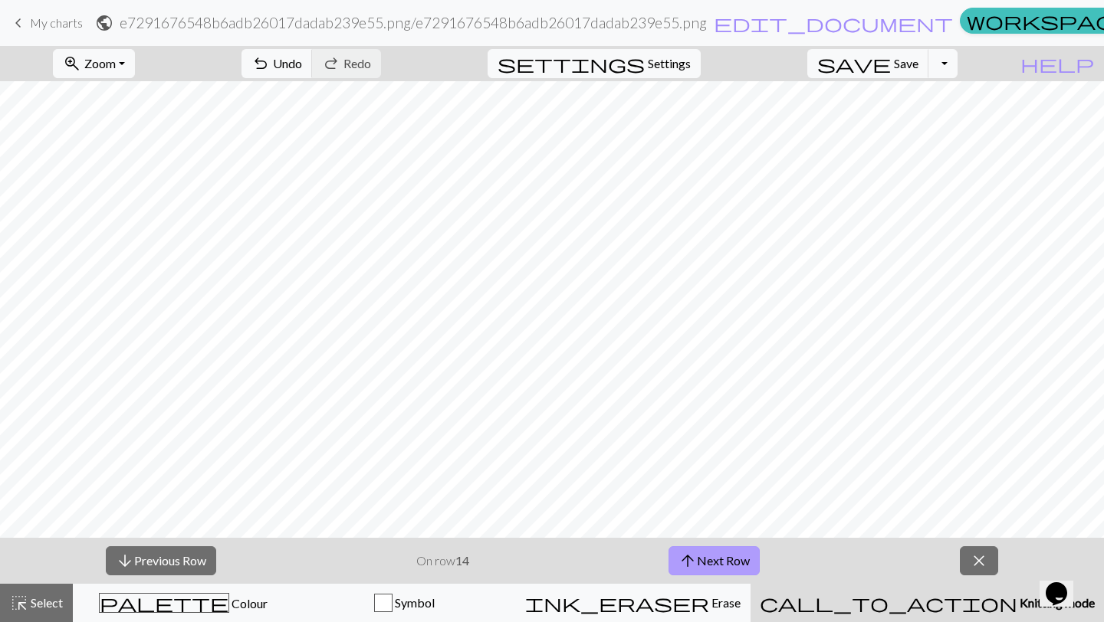
click at [718, 556] on button "arrow_upward Next Row" at bounding box center [713, 560] width 91 height 29
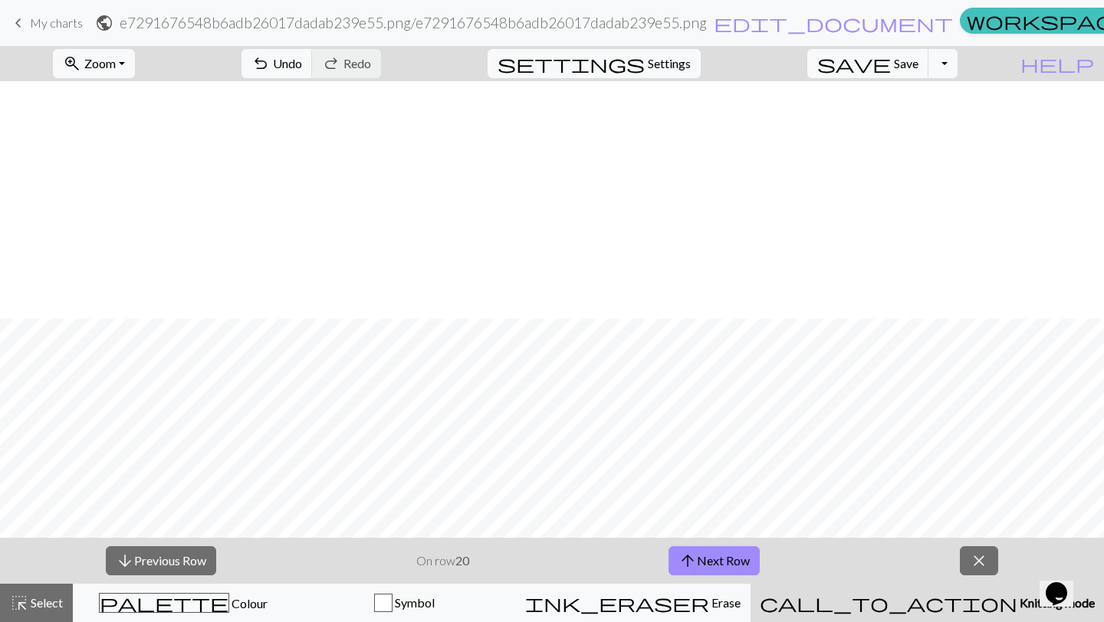
scroll to position [238, 0]
click at [980, 559] on span "close" at bounding box center [979, 560] width 18 height 21
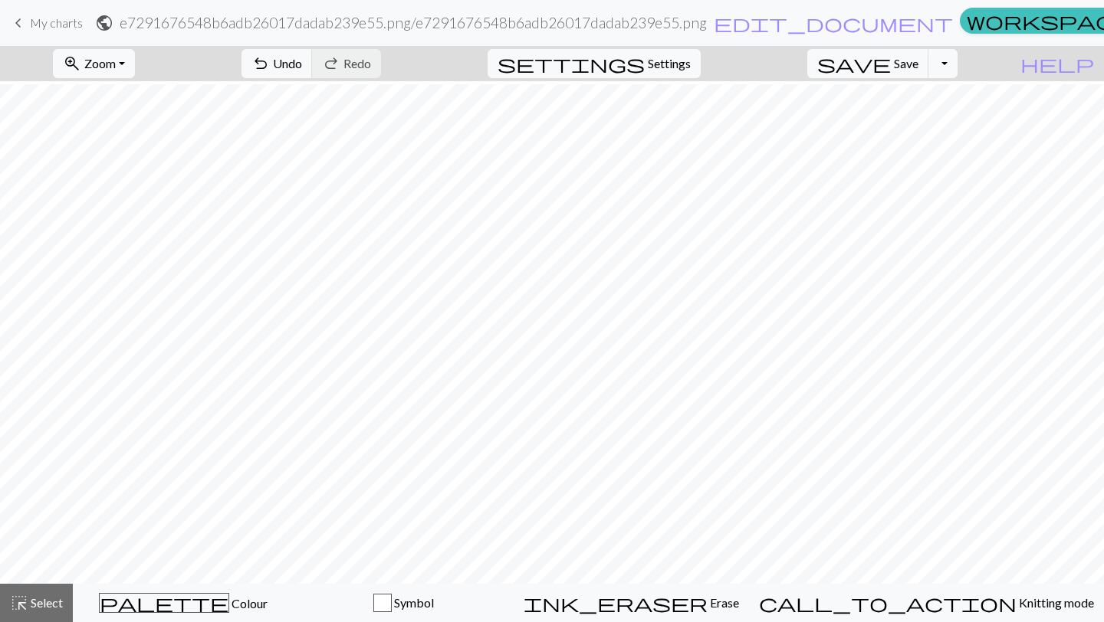
scroll to position [3, 0]
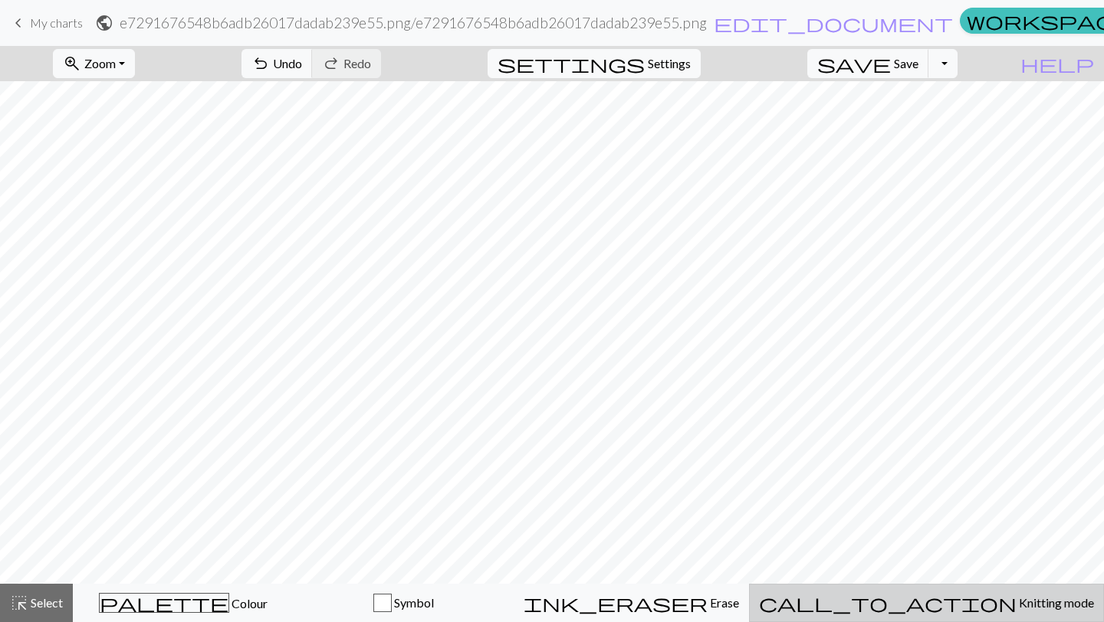
click at [943, 602] on span "call_to_action" at bounding box center [888, 602] width 258 height 21
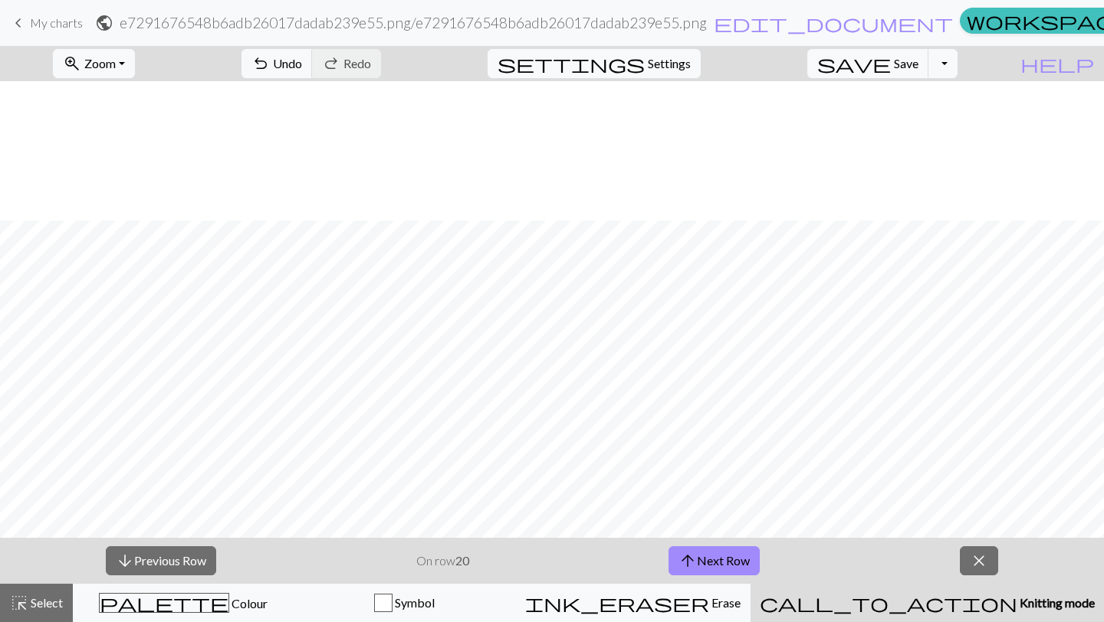
scroll to position [287, 0]
click at [707, 561] on button "arrow_upward Next Row" at bounding box center [713, 560] width 91 height 29
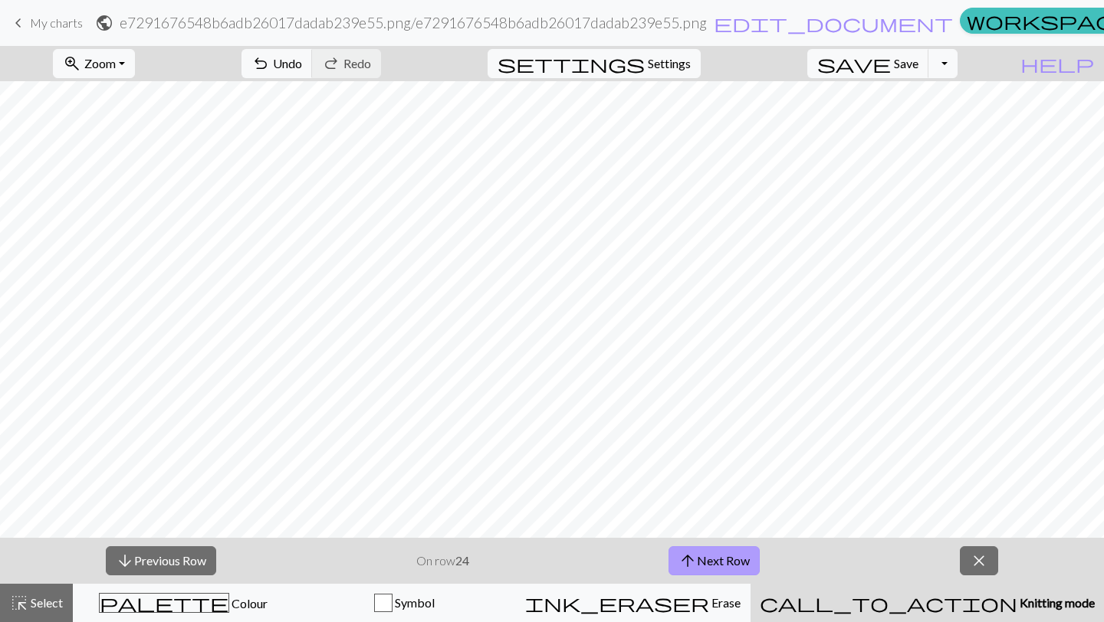
click at [707, 561] on button "arrow_upward Next Row" at bounding box center [713, 560] width 91 height 29
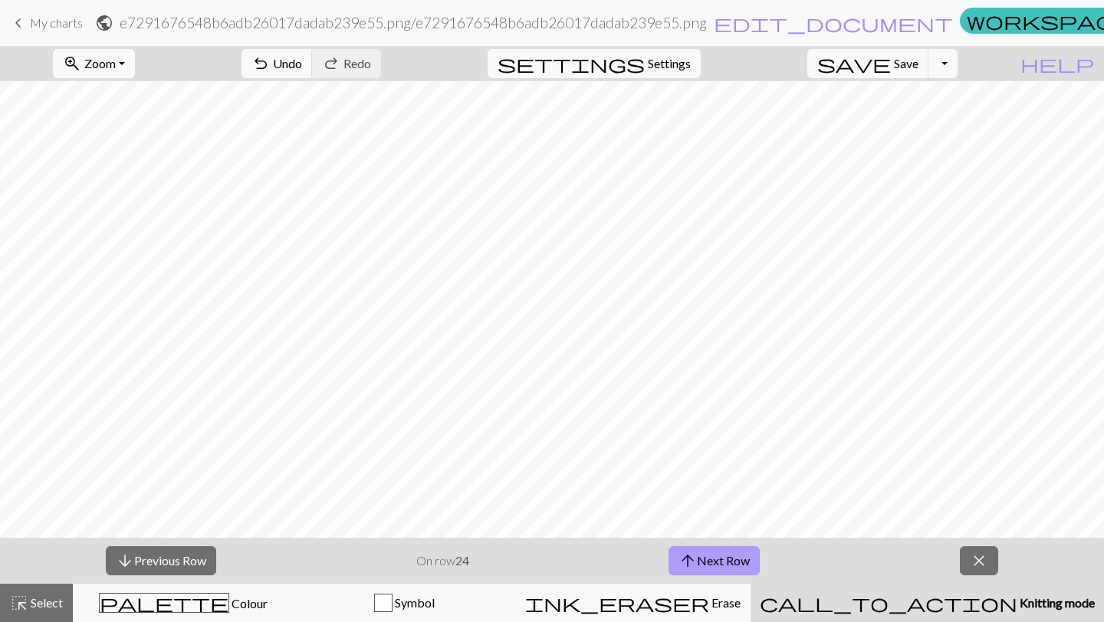
click at [707, 561] on button "arrow_upward Next Row" at bounding box center [713, 560] width 91 height 29
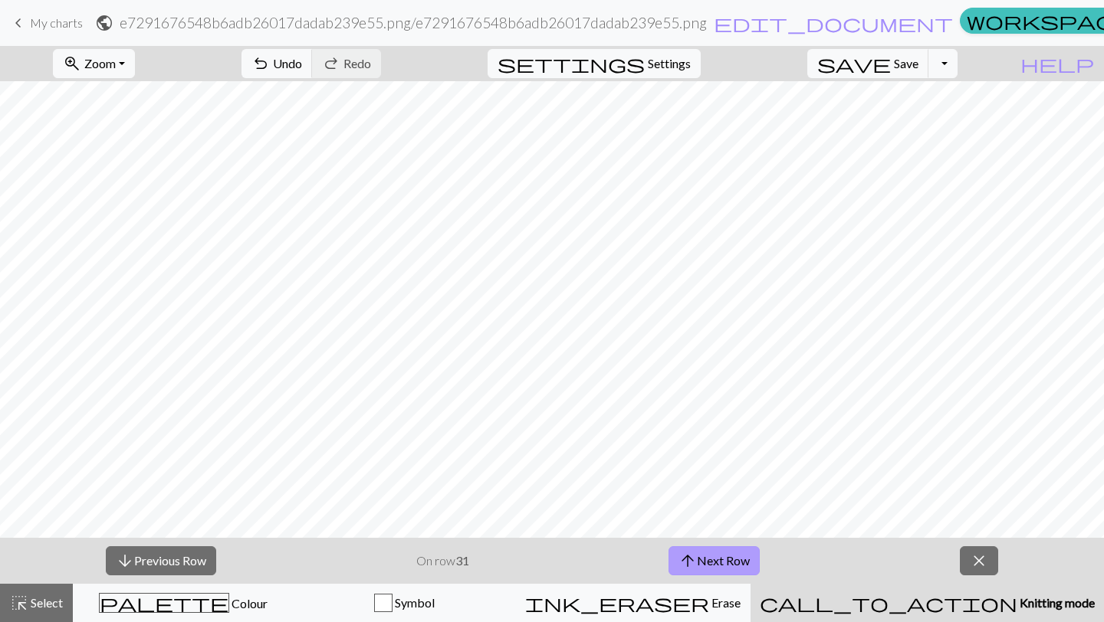
click at [707, 561] on button "arrow_upward Next Row" at bounding box center [713, 560] width 91 height 29
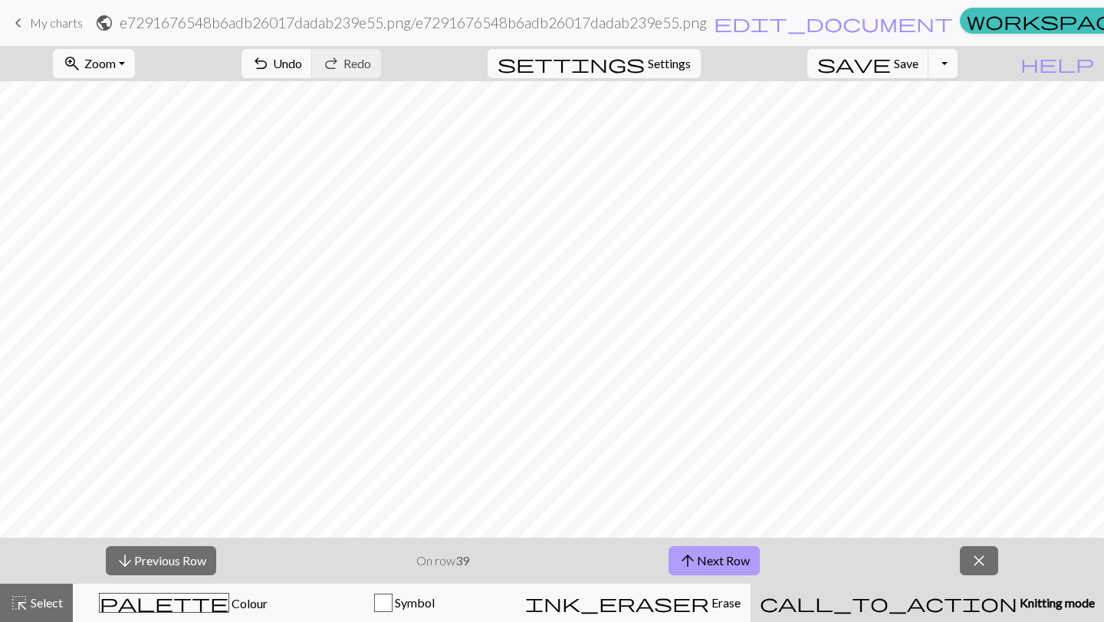
click at [707, 561] on button "arrow_upward Next Row" at bounding box center [713, 560] width 91 height 29
click at [699, 559] on button "arrow_upward Next Row" at bounding box center [713, 560] width 91 height 29
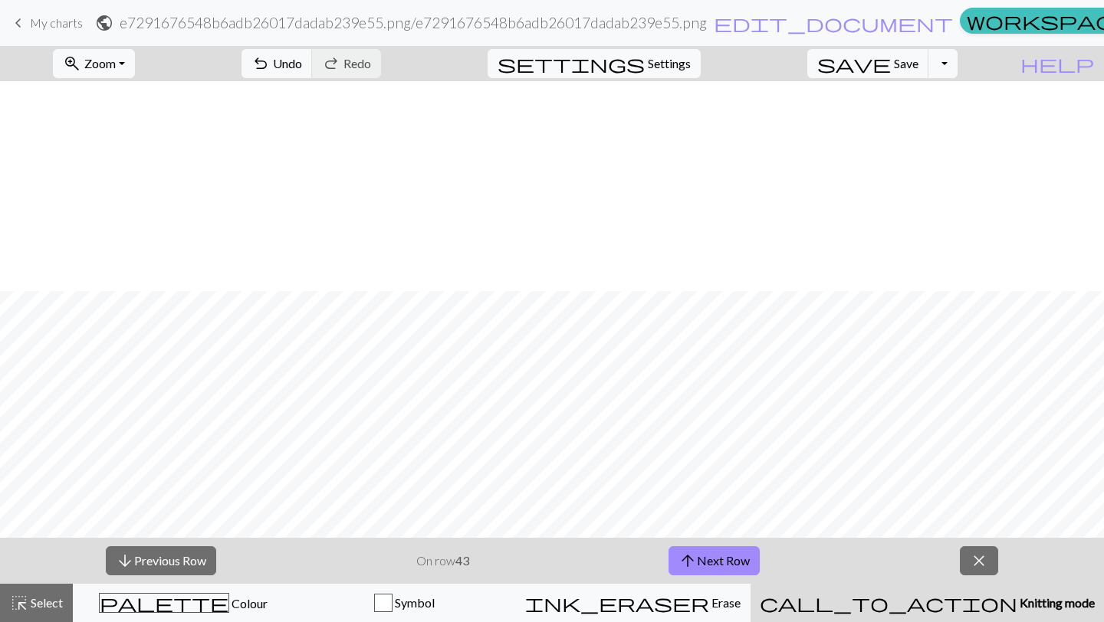
scroll to position [210, 0]
click at [710, 564] on button "arrow_upward Next Row" at bounding box center [713, 560] width 91 height 29
click at [697, 564] on button "arrow_upward Next Row" at bounding box center [713, 560] width 91 height 29
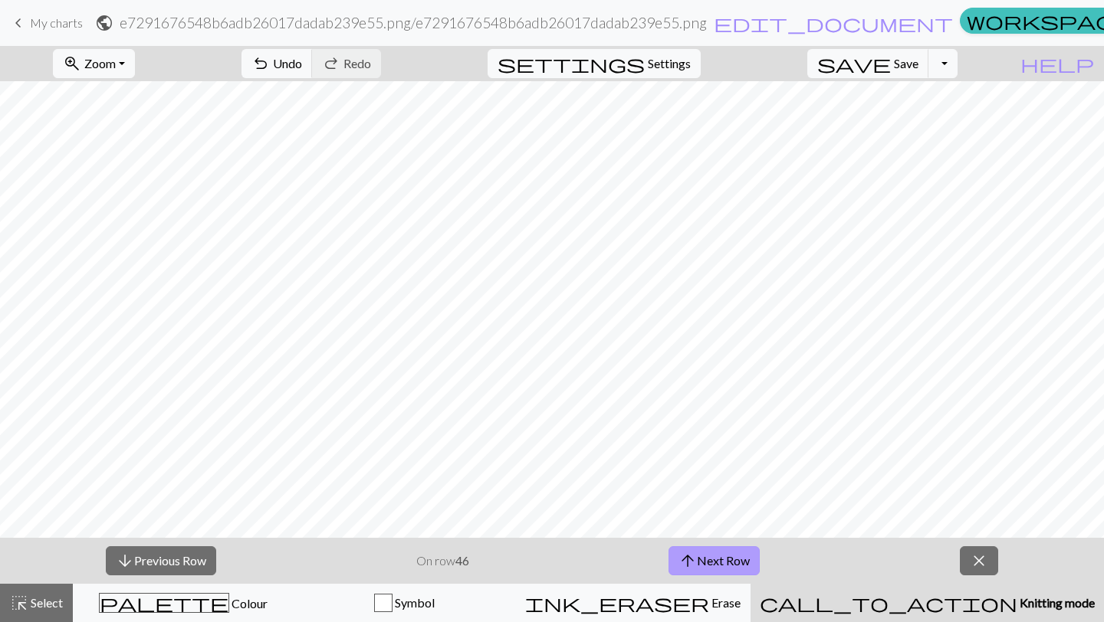
click at [697, 564] on button "arrow_upward Next Row" at bounding box center [713, 560] width 91 height 29
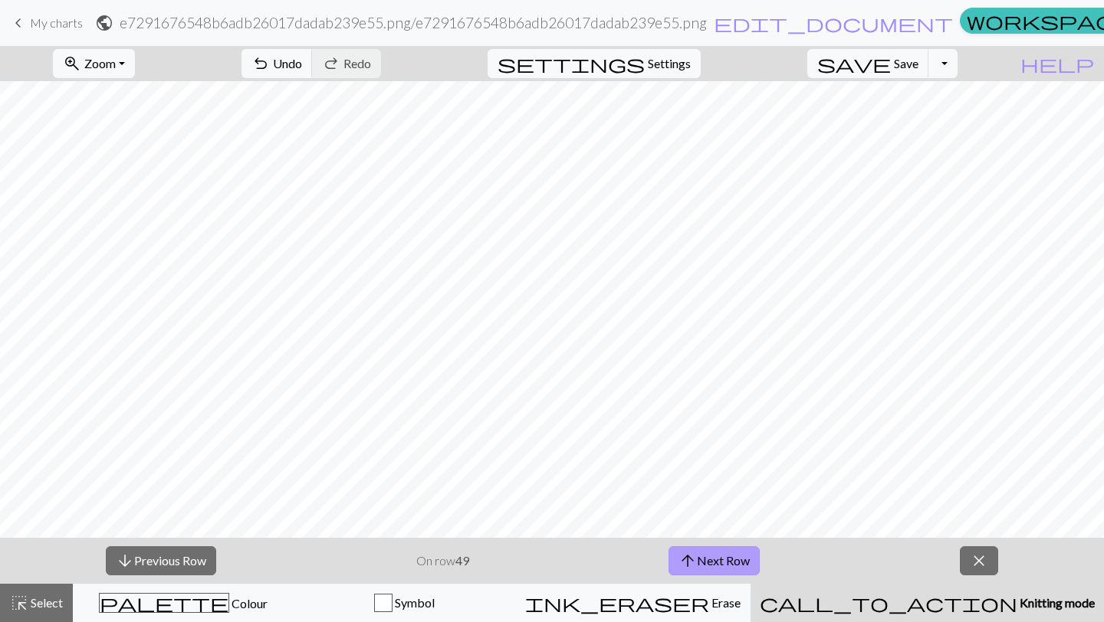
click at [697, 564] on button "arrow_upward Next Row" at bounding box center [713, 560] width 91 height 29
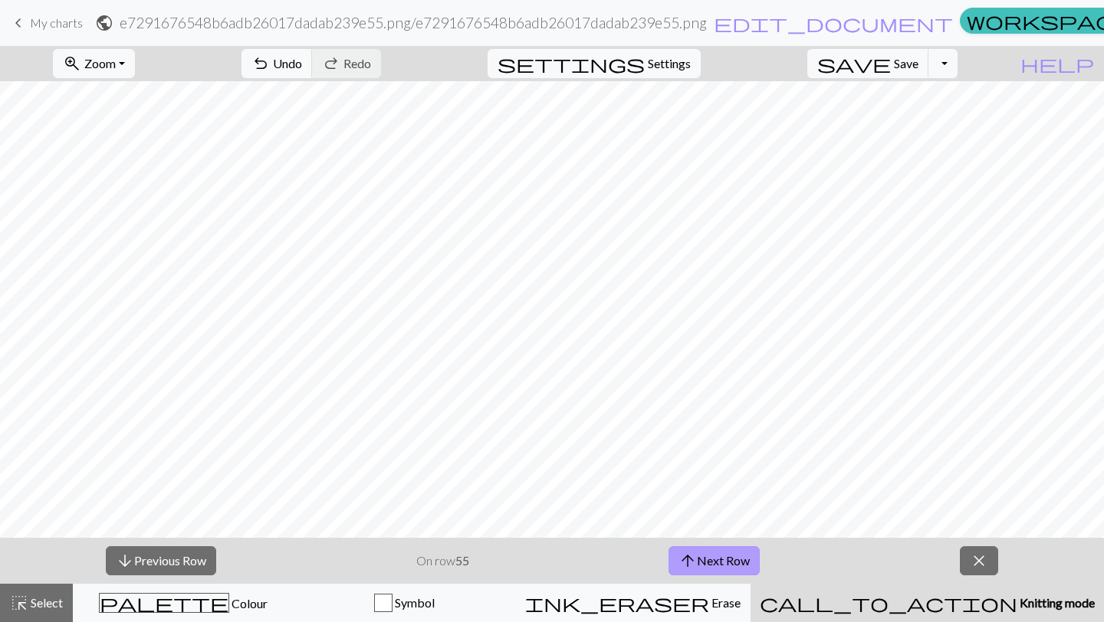
click at [697, 564] on button "arrow_upward Next Row" at bounding box center [713, 560] width 91 height 29
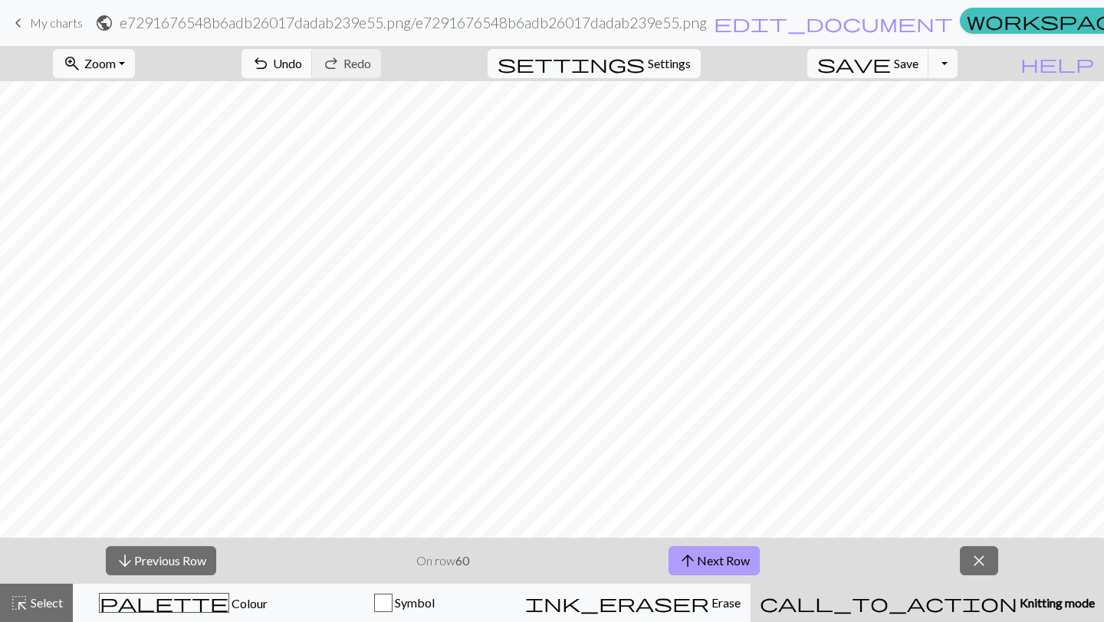
click at [697, 564] on button "arrow_upward Next Row" at bounding box center [713, 560] width 91 height 29
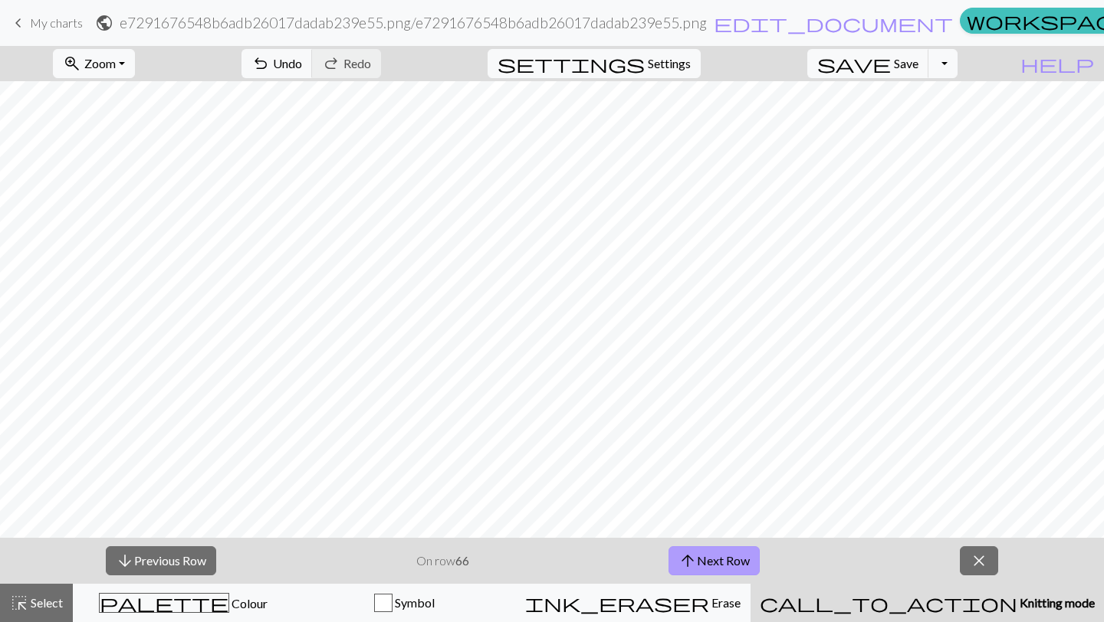
click at [697, 564] on button "arrow_upward Next Row" at bounding box center [713, 560] width 91 height 29
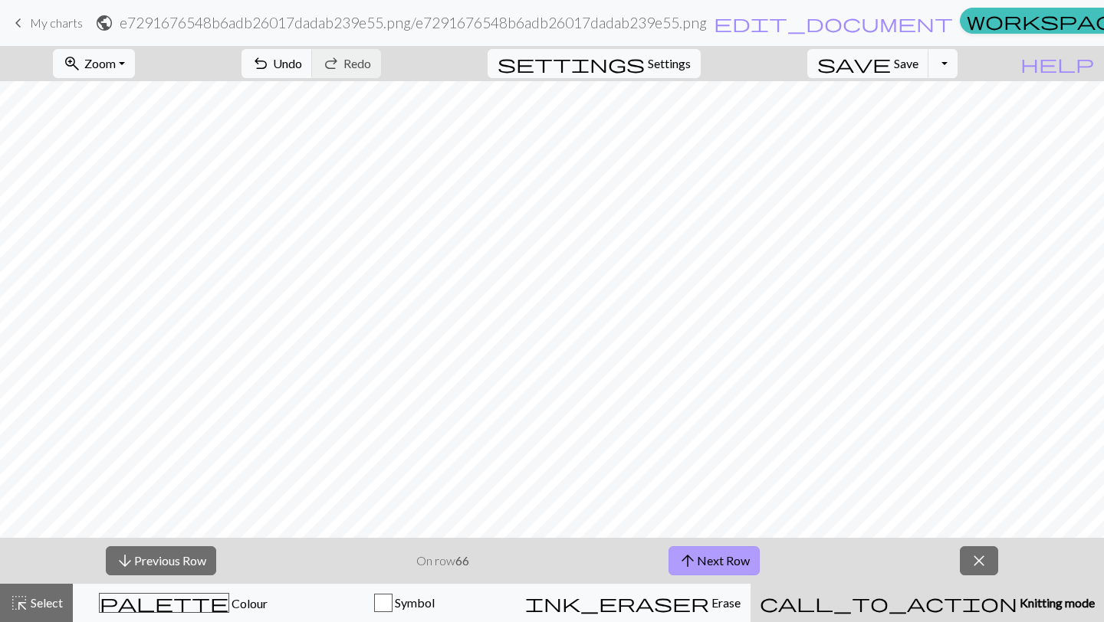
click at [697, 564] on button "arrow_upward Next Row" at bounding box center [713, 560] width 91 height 29
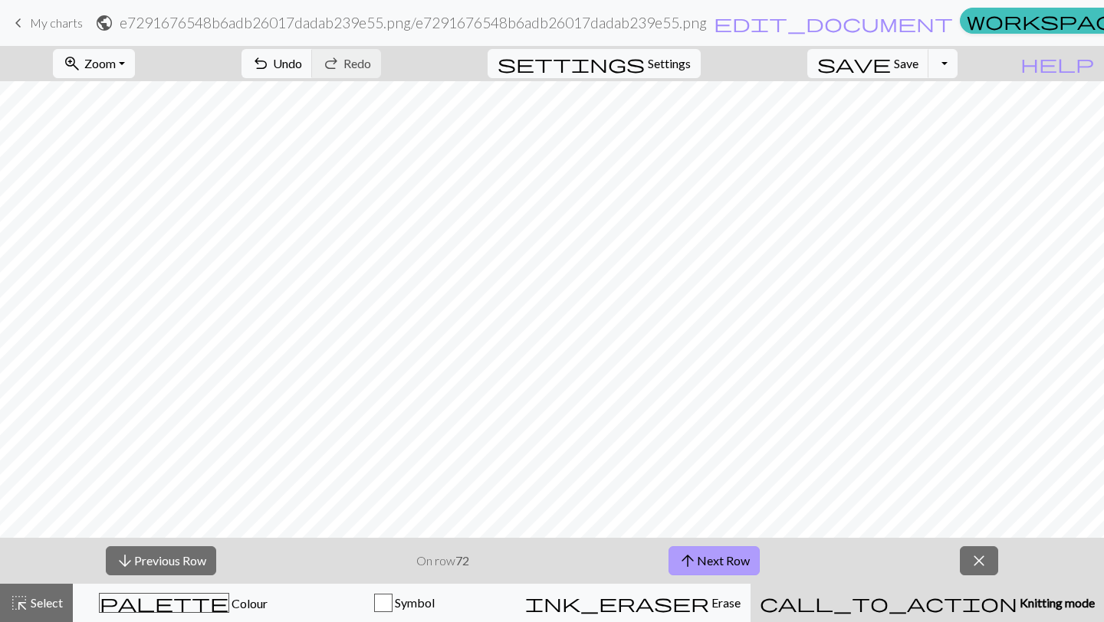
click at [697, 564] on button "arrow_upward Next Row" at bounding box center [713, 560] width 91 height 29
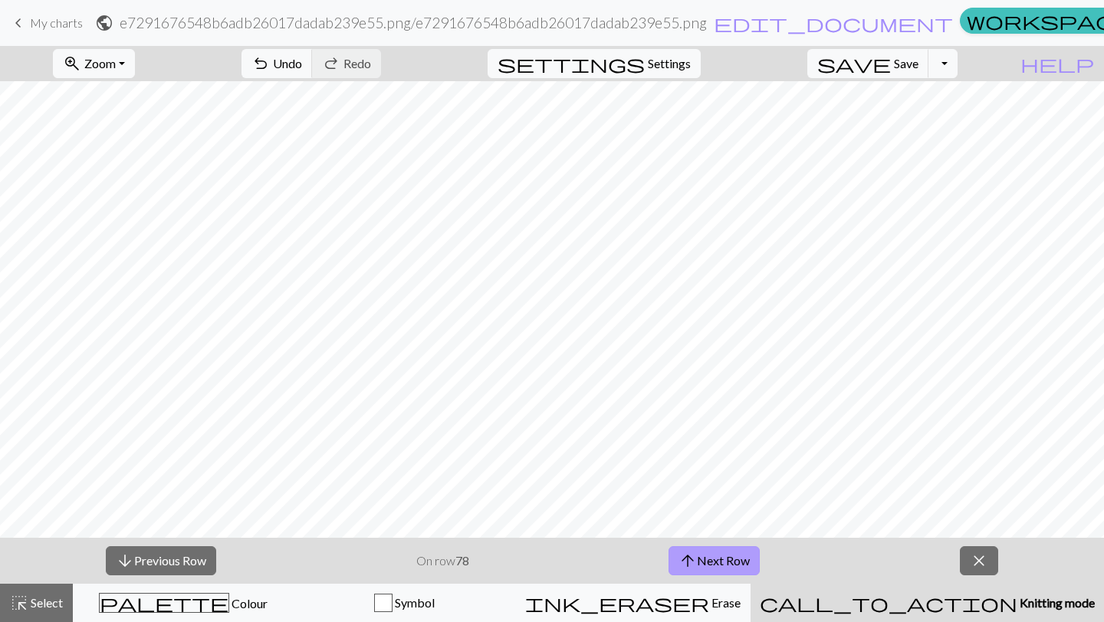
click at [697, 564] on button "arrow_upward Next Row" at bounding box center [713, 560] width 91 height 29
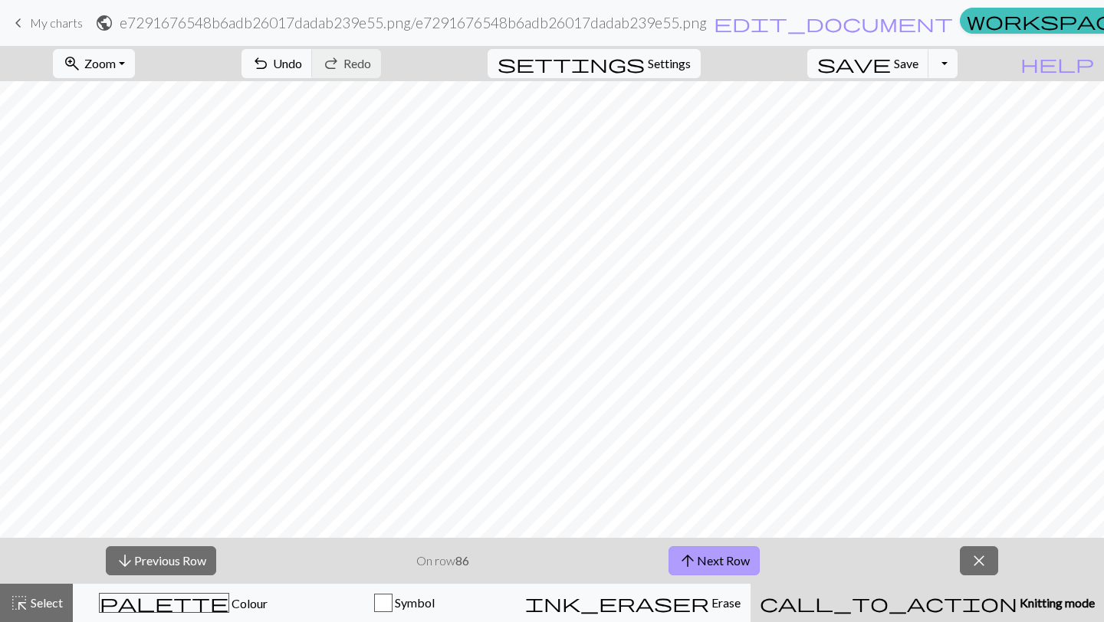
click at [697, 564] on button "arrow_upward Next Row" at bounding box center [713, 560] width 91 height 29
